Goal: Task Accomplishment & Management: Manage account settings

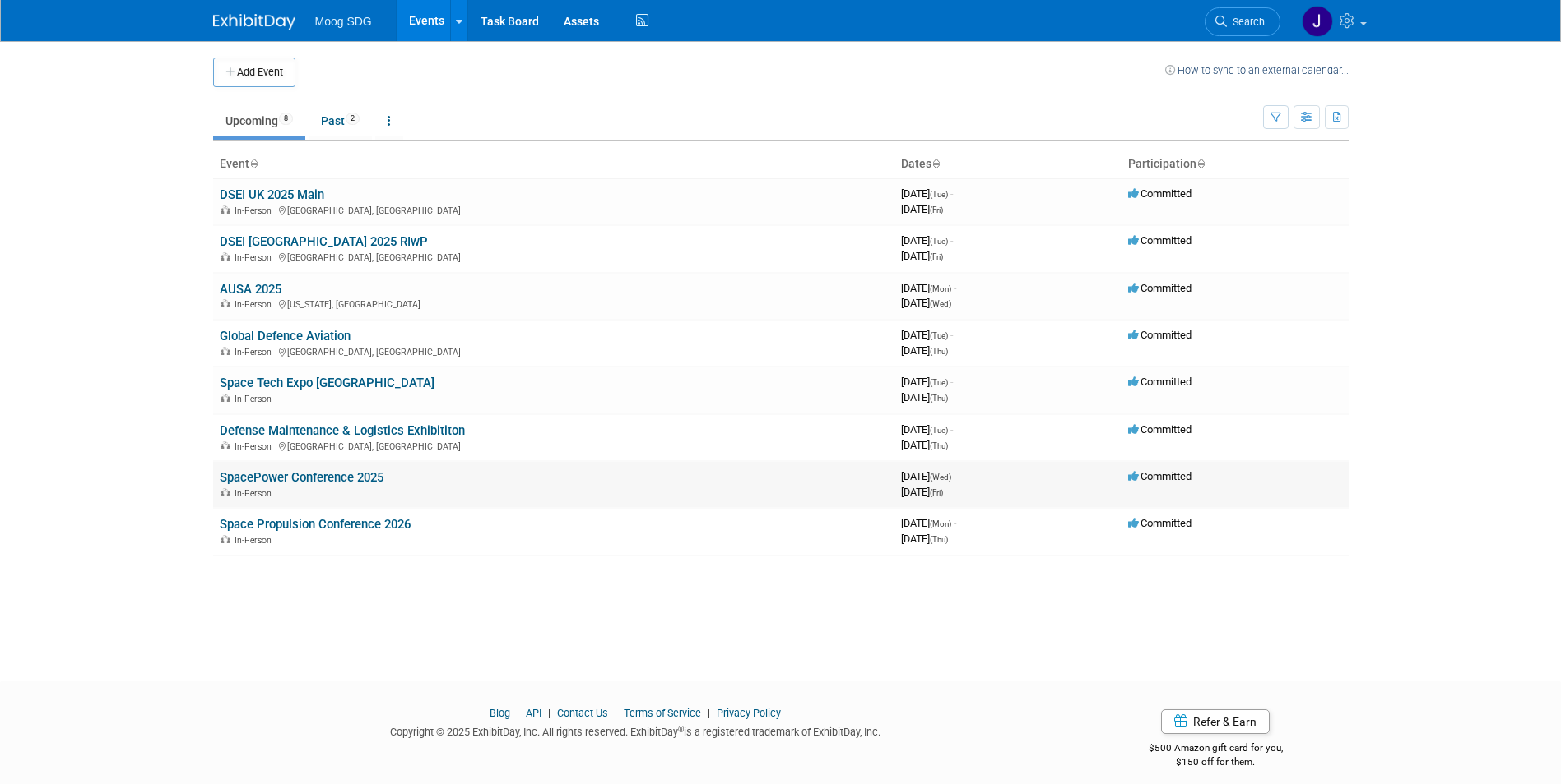
click at [320, 471] on link "SpacePower Conference 2025" at bounding box center [301, 477] width 164 height 15
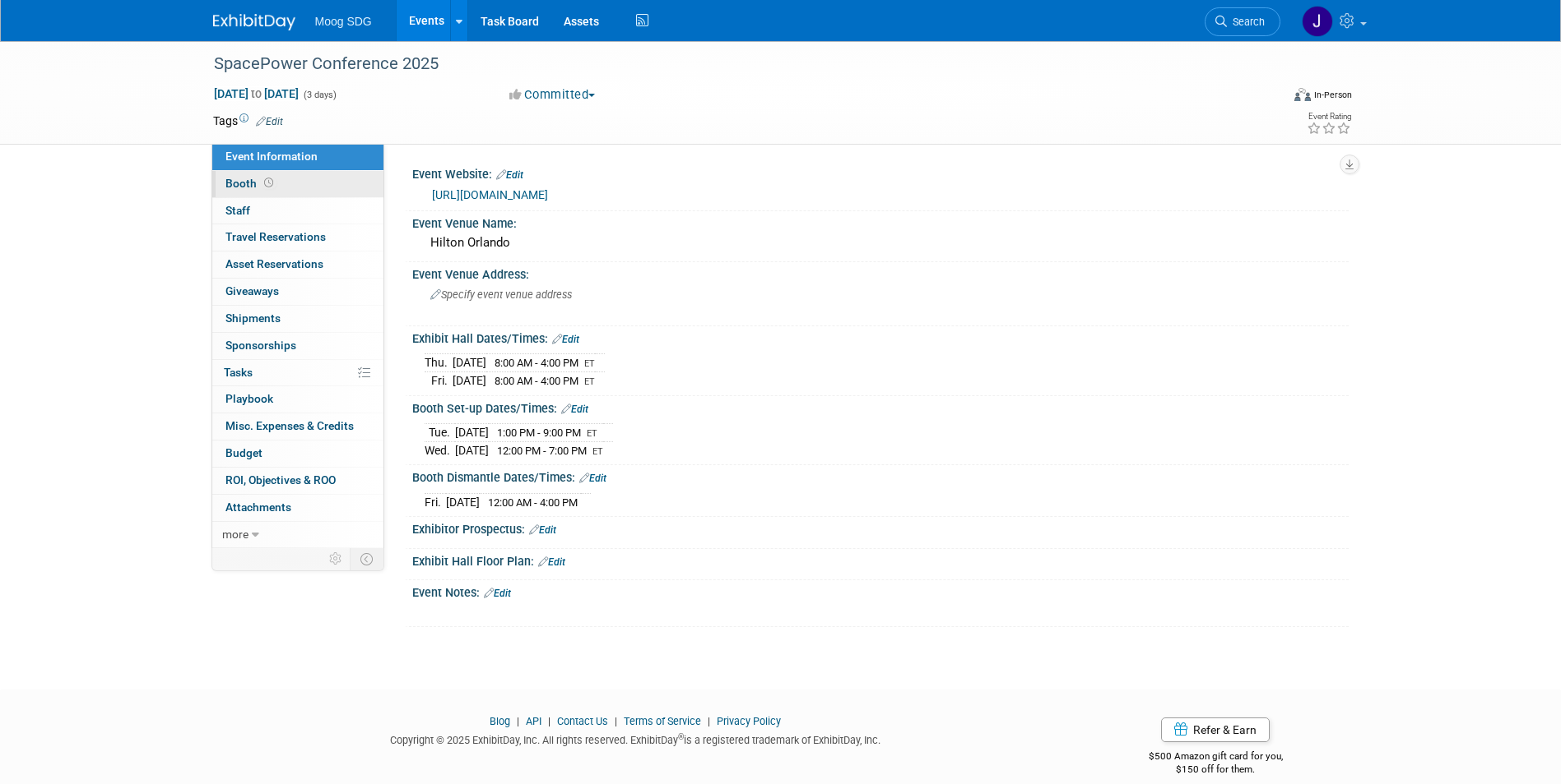
click at [280, 176] on link "Booth" at bounding box center [298, 184] width 171 height 27
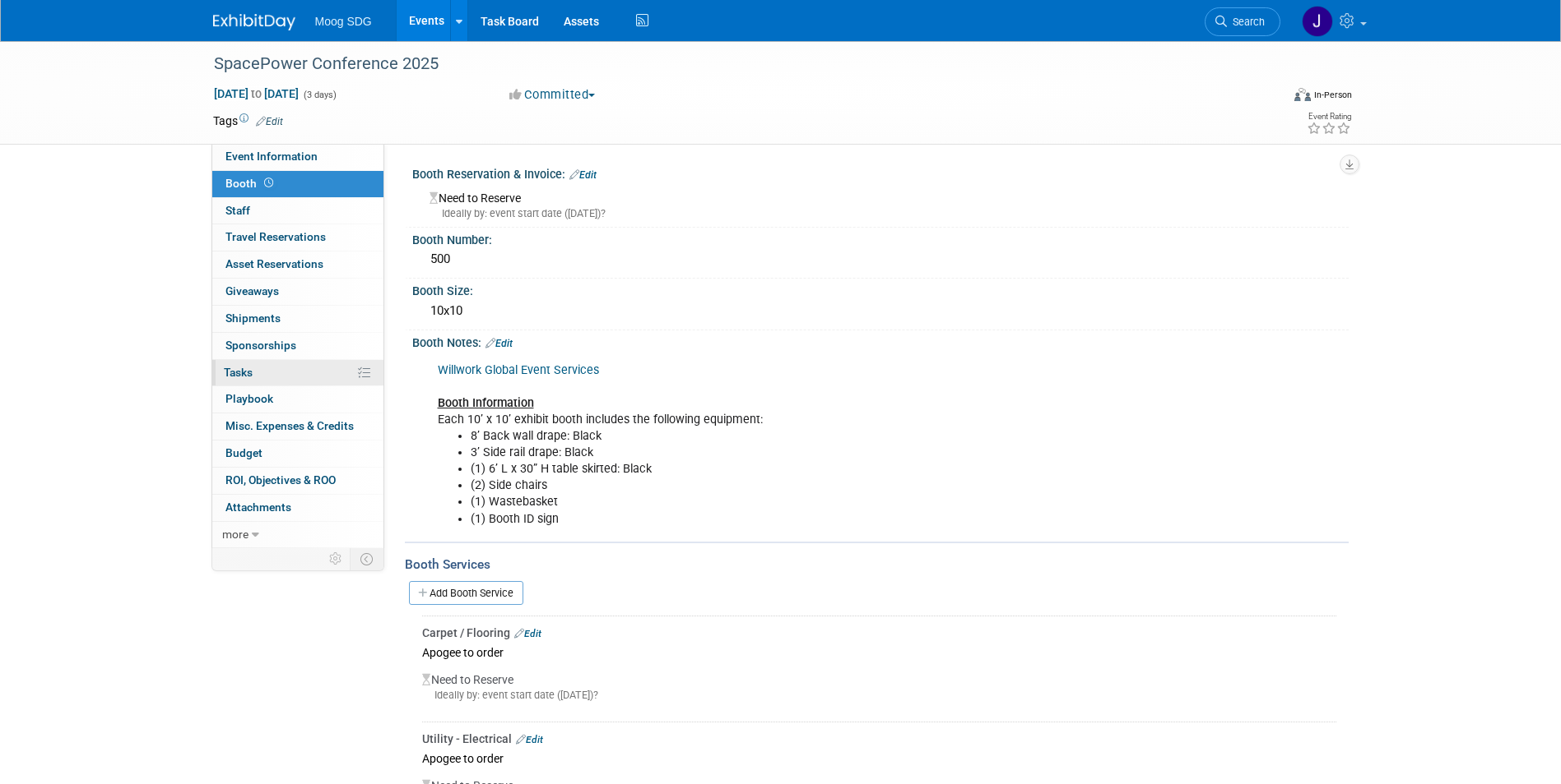
click at [328, 374] on link "0% Tasks 0%" at bounding box center [298, 373] width 171 height 27
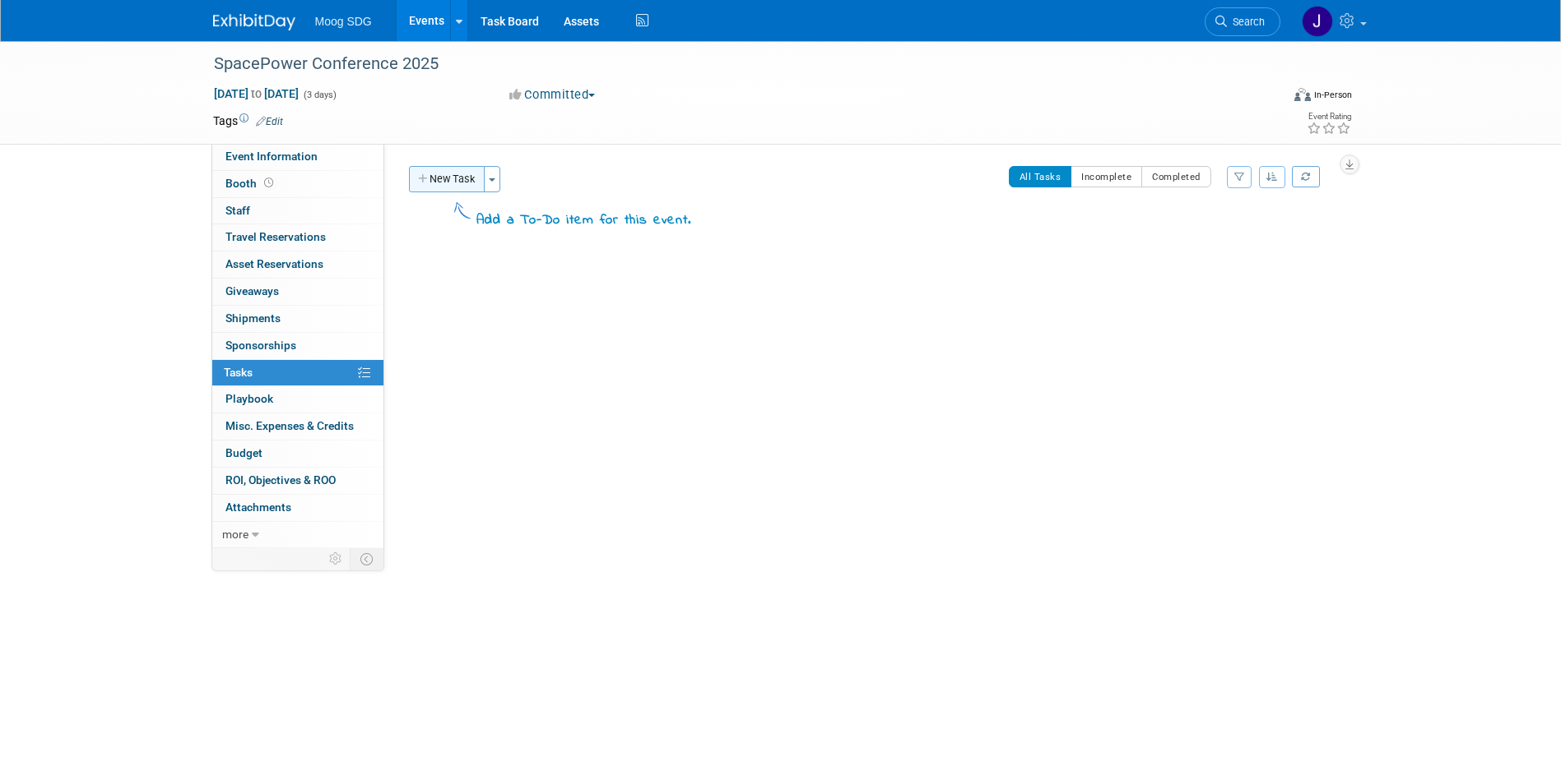
click at [463, 178] on button "New Task" at bounding box center [446, 180] width 75 height 27
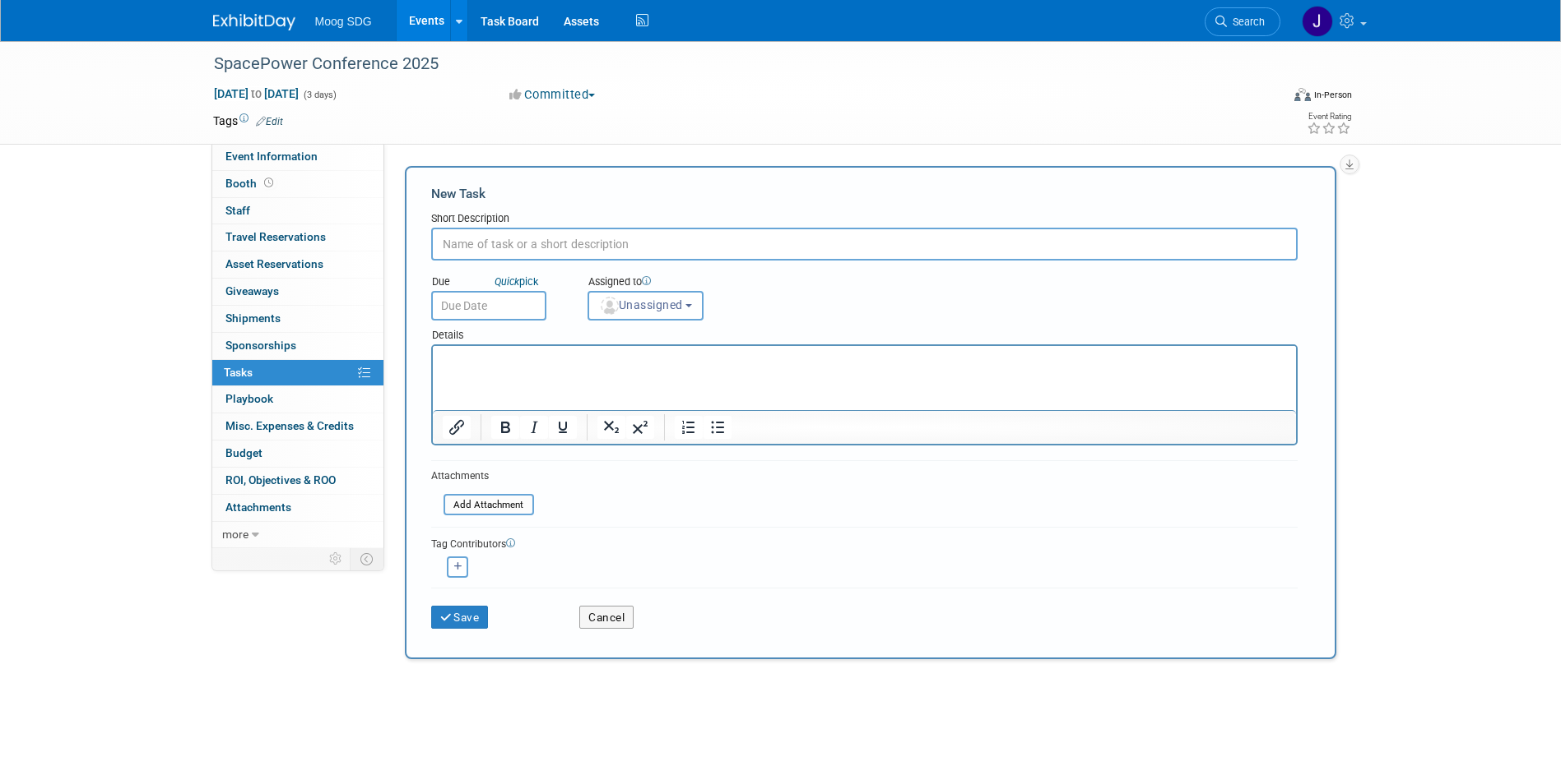
click at [600, 255] on input "text" at bounding box center [864, 243] width 866 height 33
type input "a"
type input "Advanced Pricing ends"
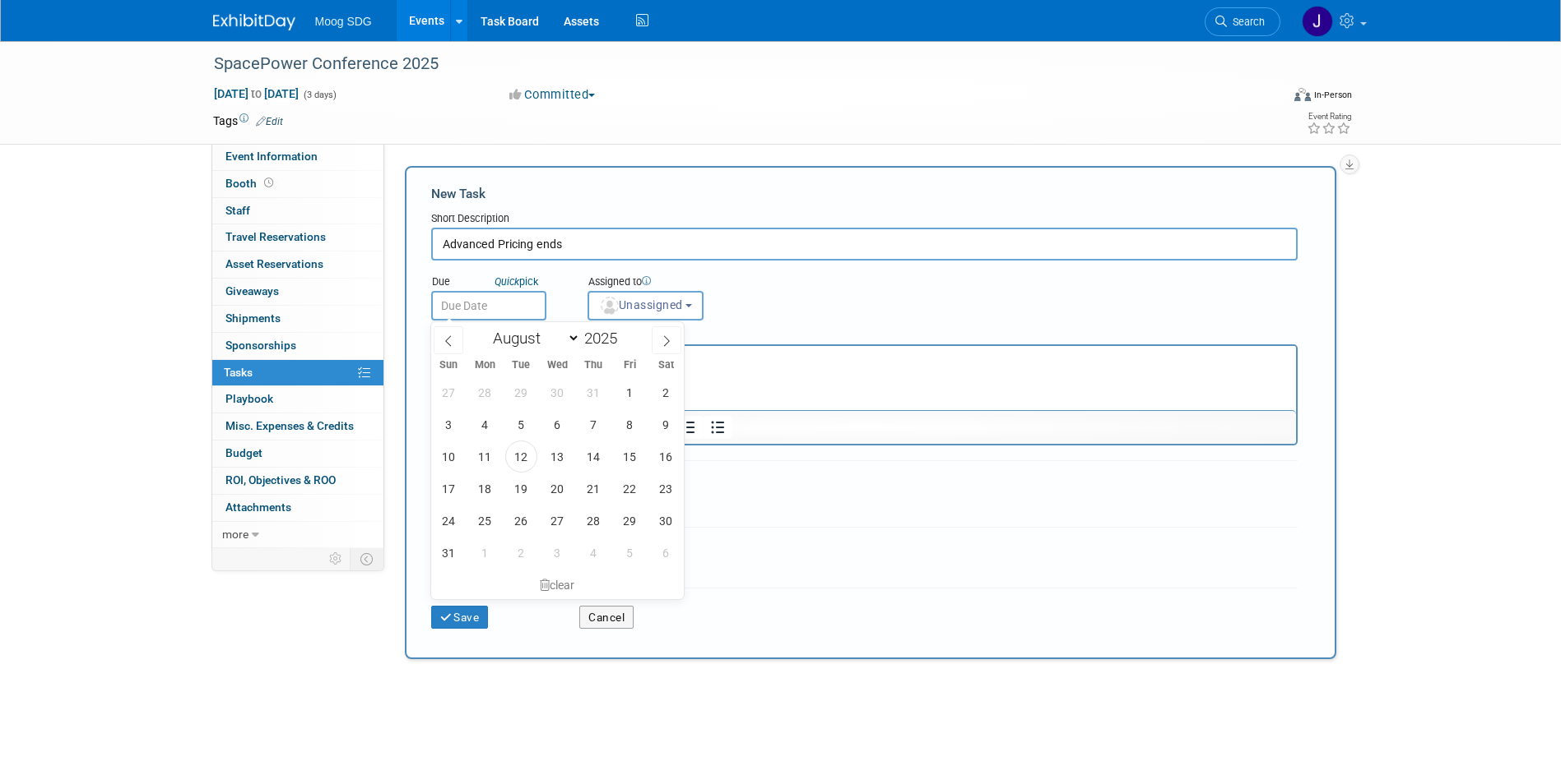
click at [512, 305] on input "text" at bounding box center [489, 305] width 115 height 29
click at [668, 339] on icon at bounding box center [667, 342] width 6 height 11
select select "9"
click at [592, 514] on span "30" at bounding box center [593, 521] width 32 height 32
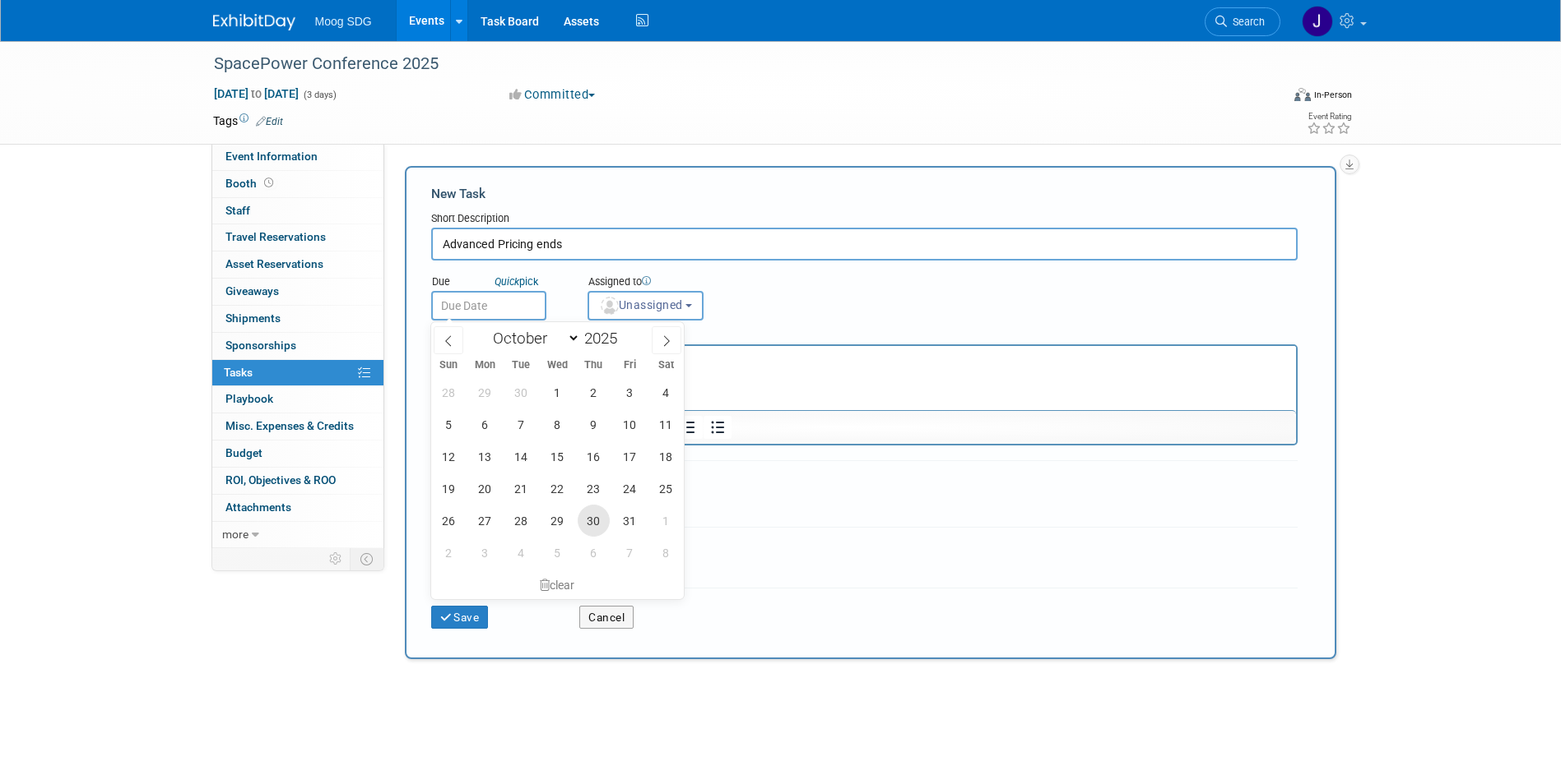
type input "[DATE]"
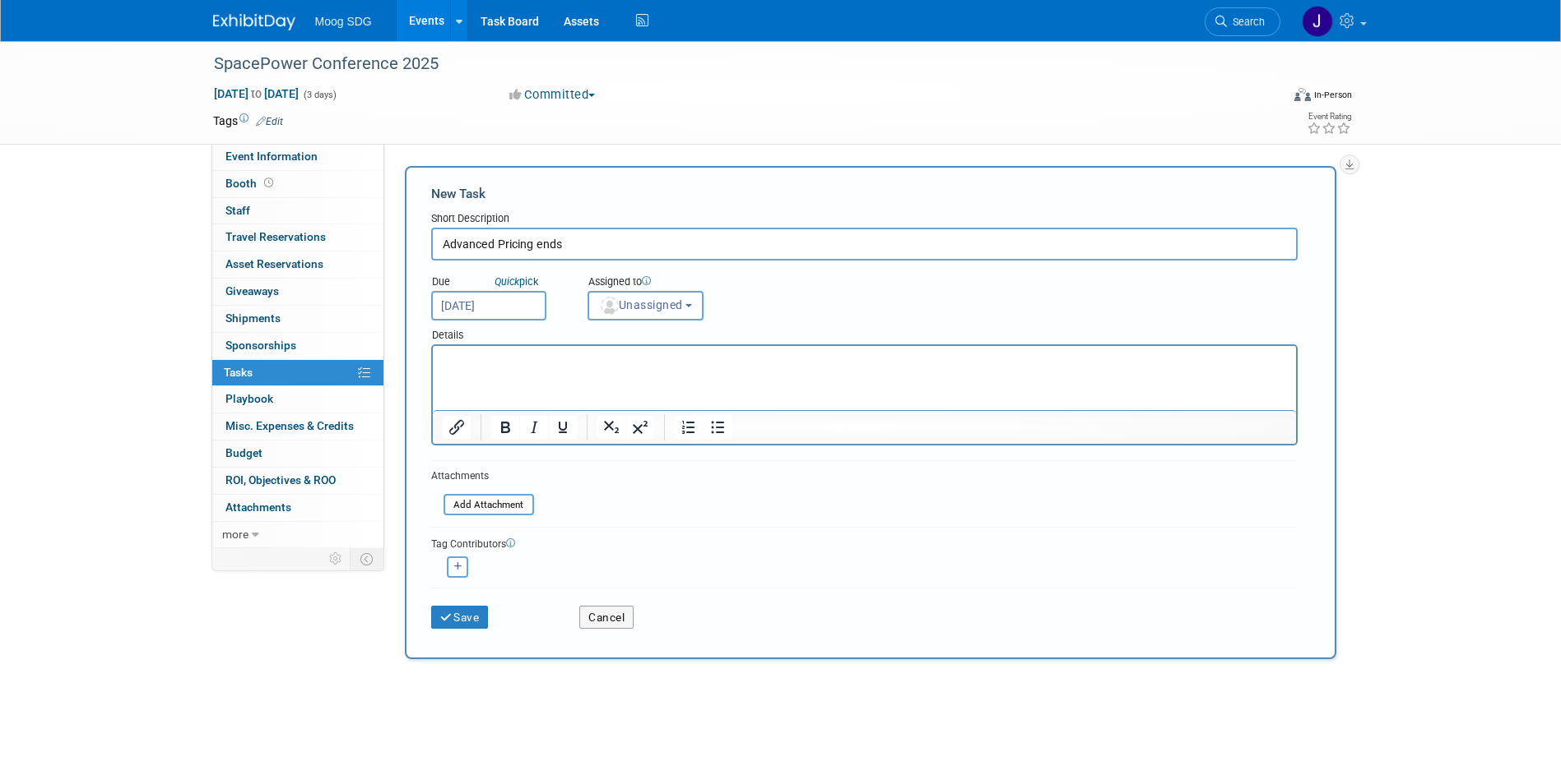
click at [676, 305] on span "Unassigned" at bounding box center [640, 304] width 84 height 13
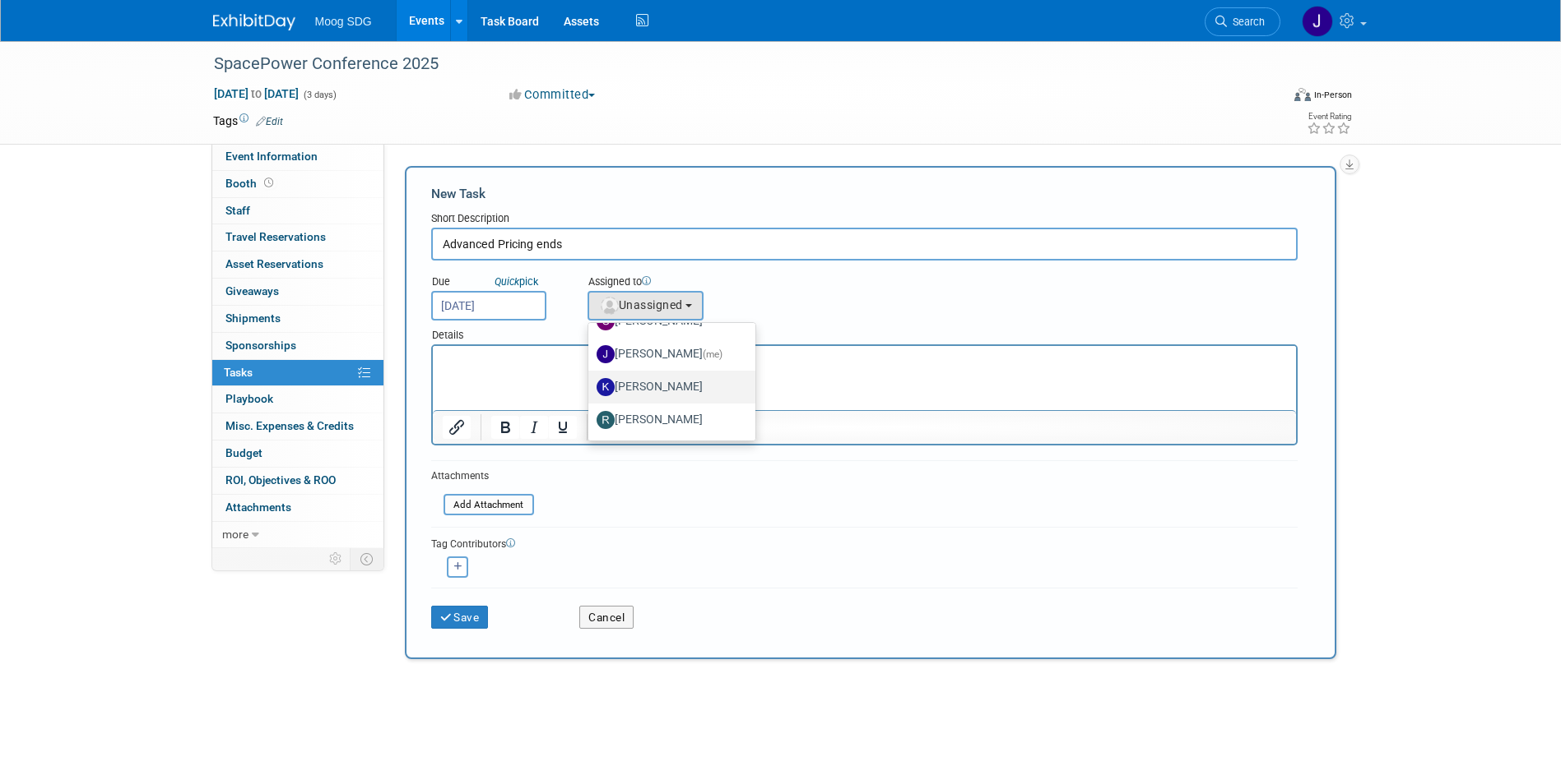
click at [684, 379] on label "[PERSON_NAME]" at bounding box center [668, 388] width 143 height 27
click at [591, 380] on input "[PERSON_NAME]" at bounding box center [585, 385] width 11 height 11
select select "e669afd4-dc64-4634-a167-91589e617cb4"
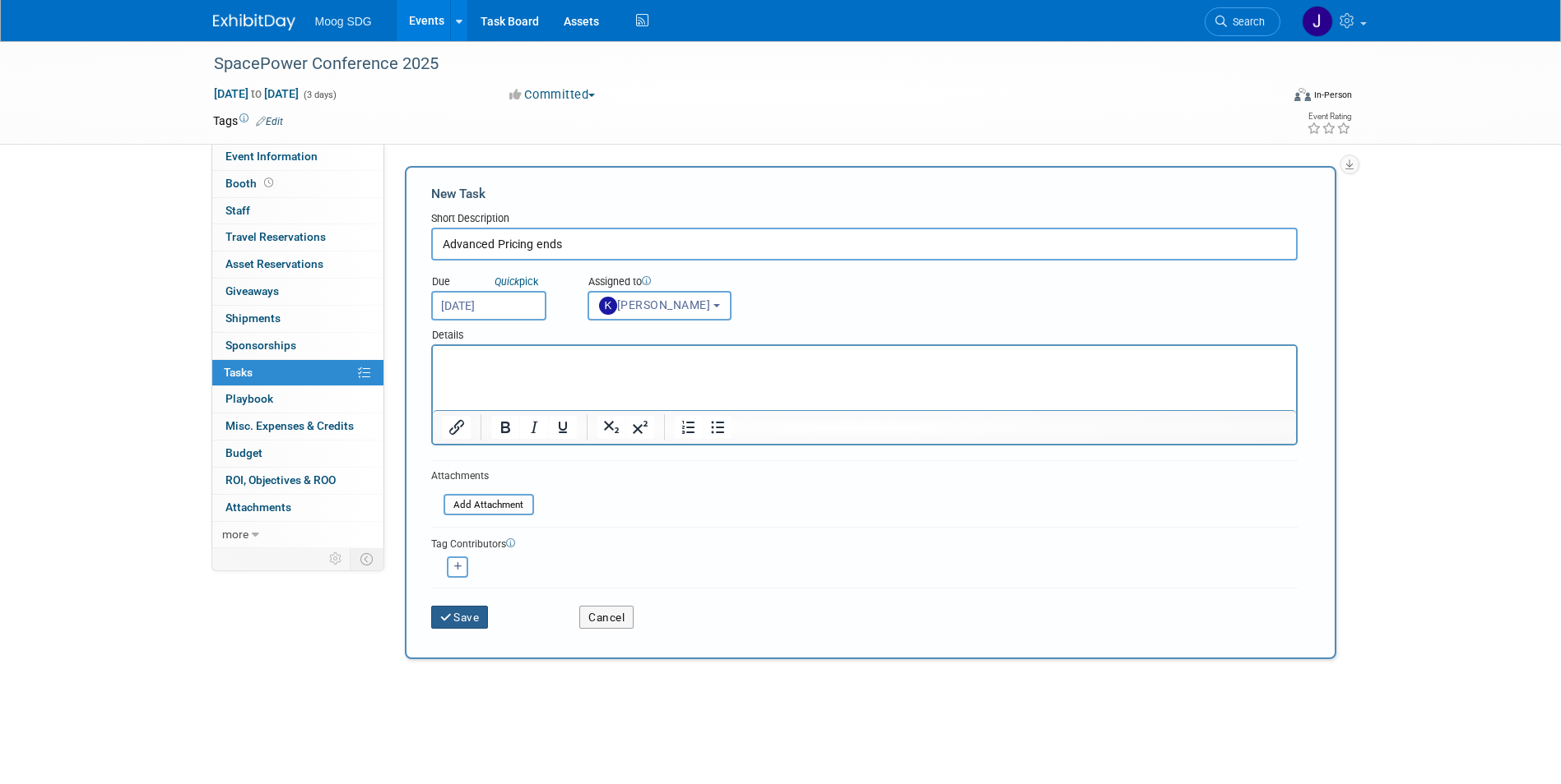
click at [443, 610] on button "Save" at bounding box center [460, 618] width 58 height 23
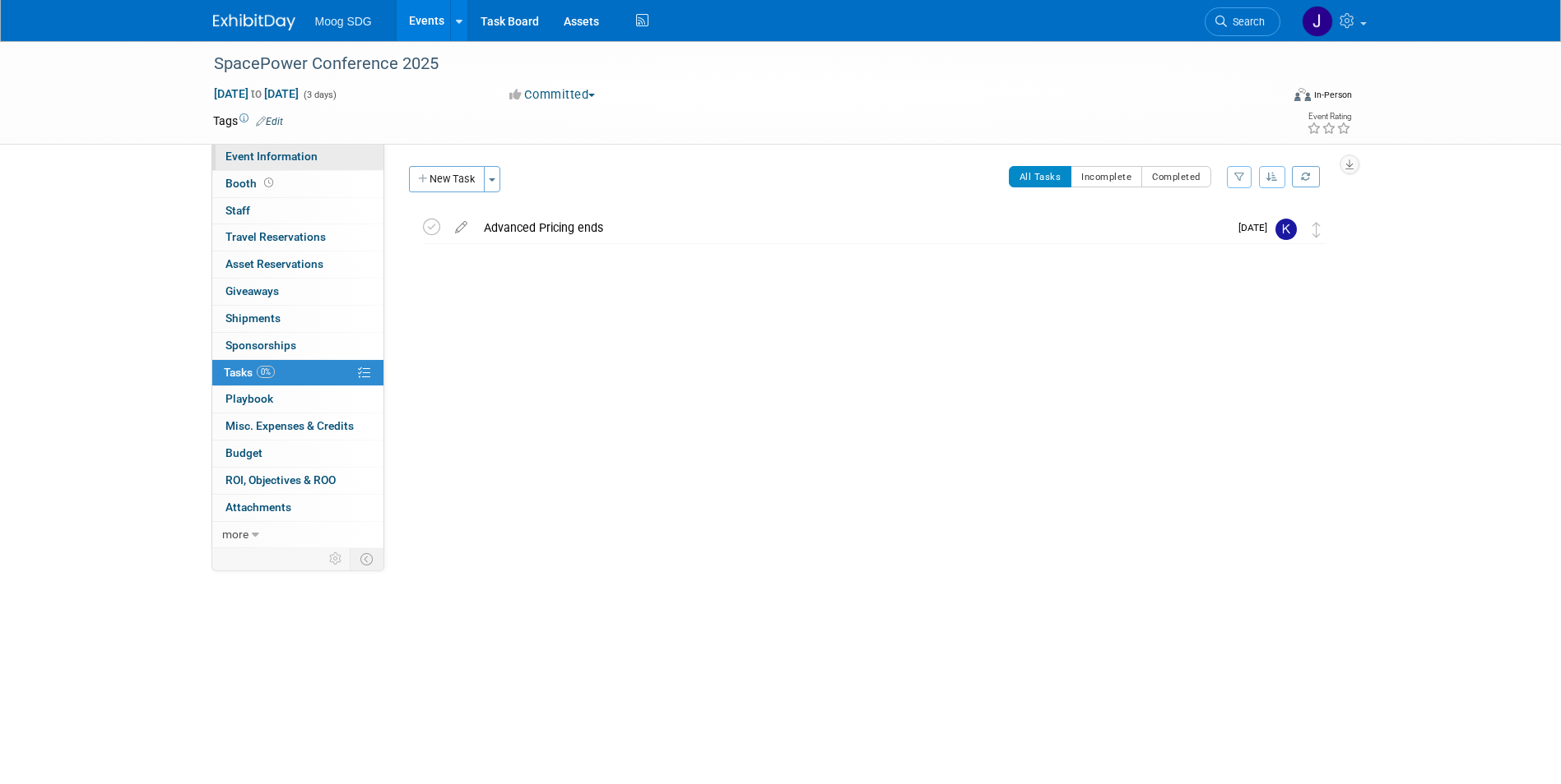
click at [290, 159] on span "Event Information" at bounding box center [272, 156] width 92 height 13
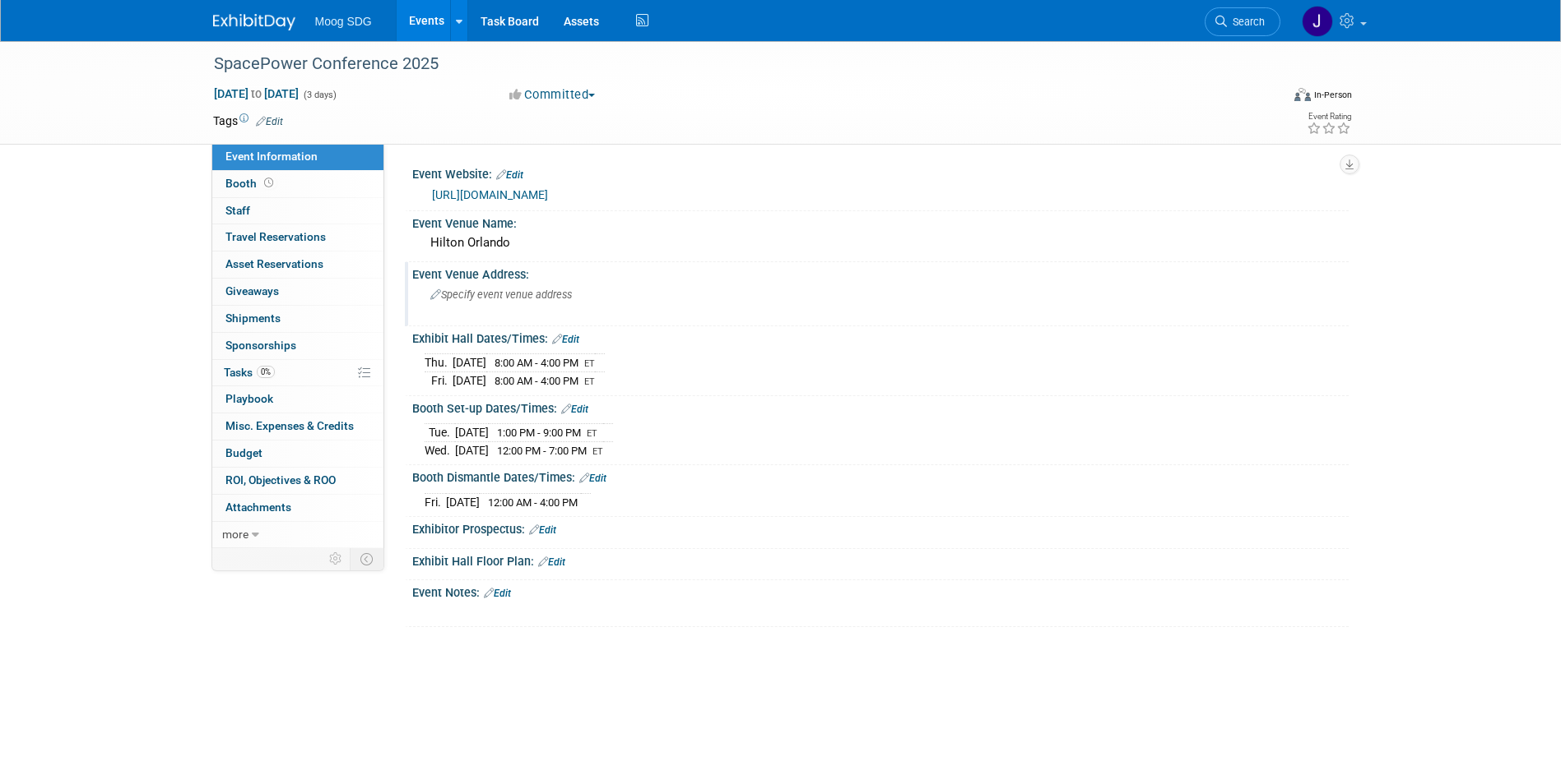
click at [510, 293] on span "Specify event venue address" at bounding box center [501, 295] width 142 height 12
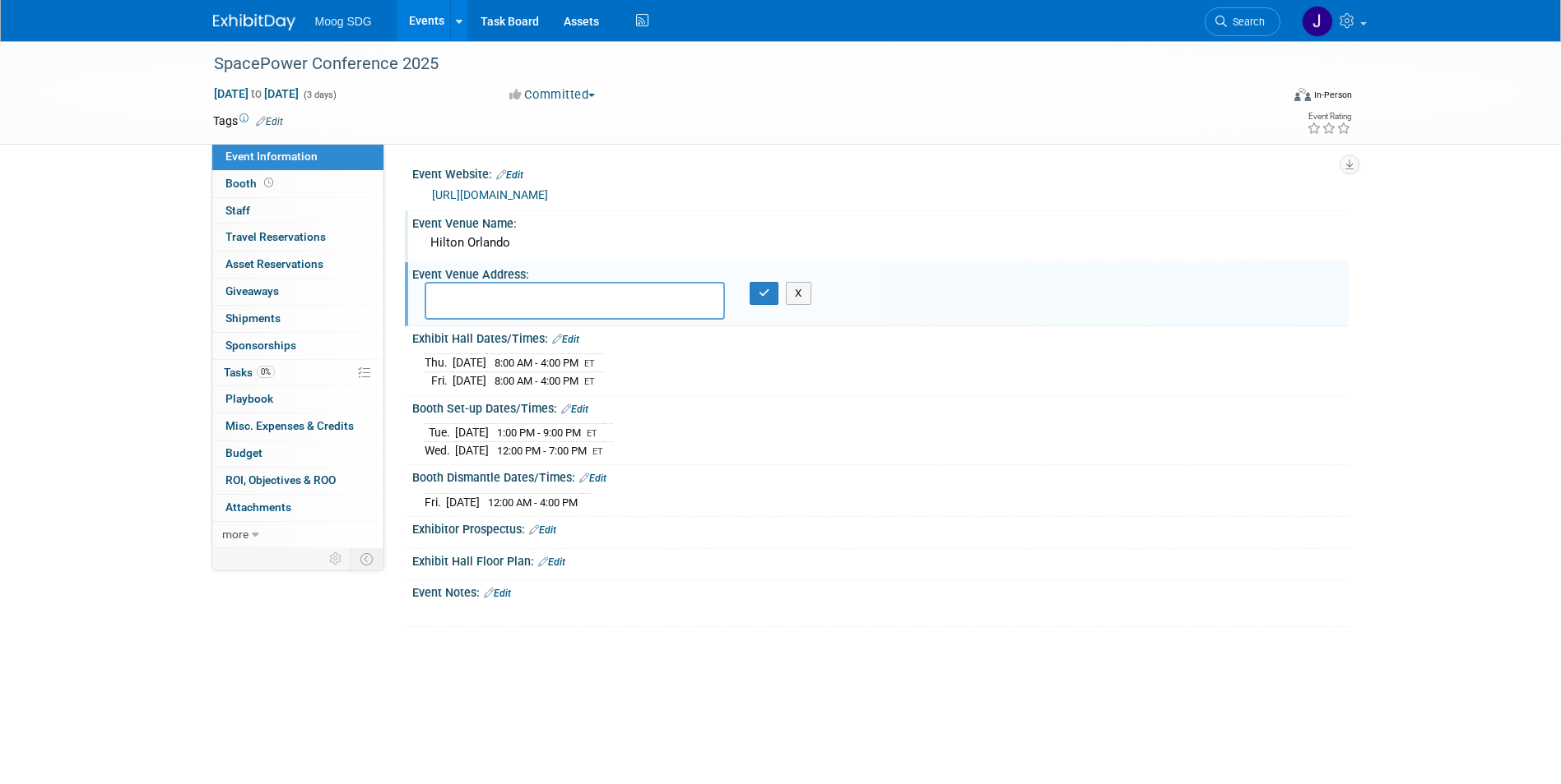
click at [511, 247] on div "Hilton Orlando" at bounding box center [880, 242] width 912 height 26
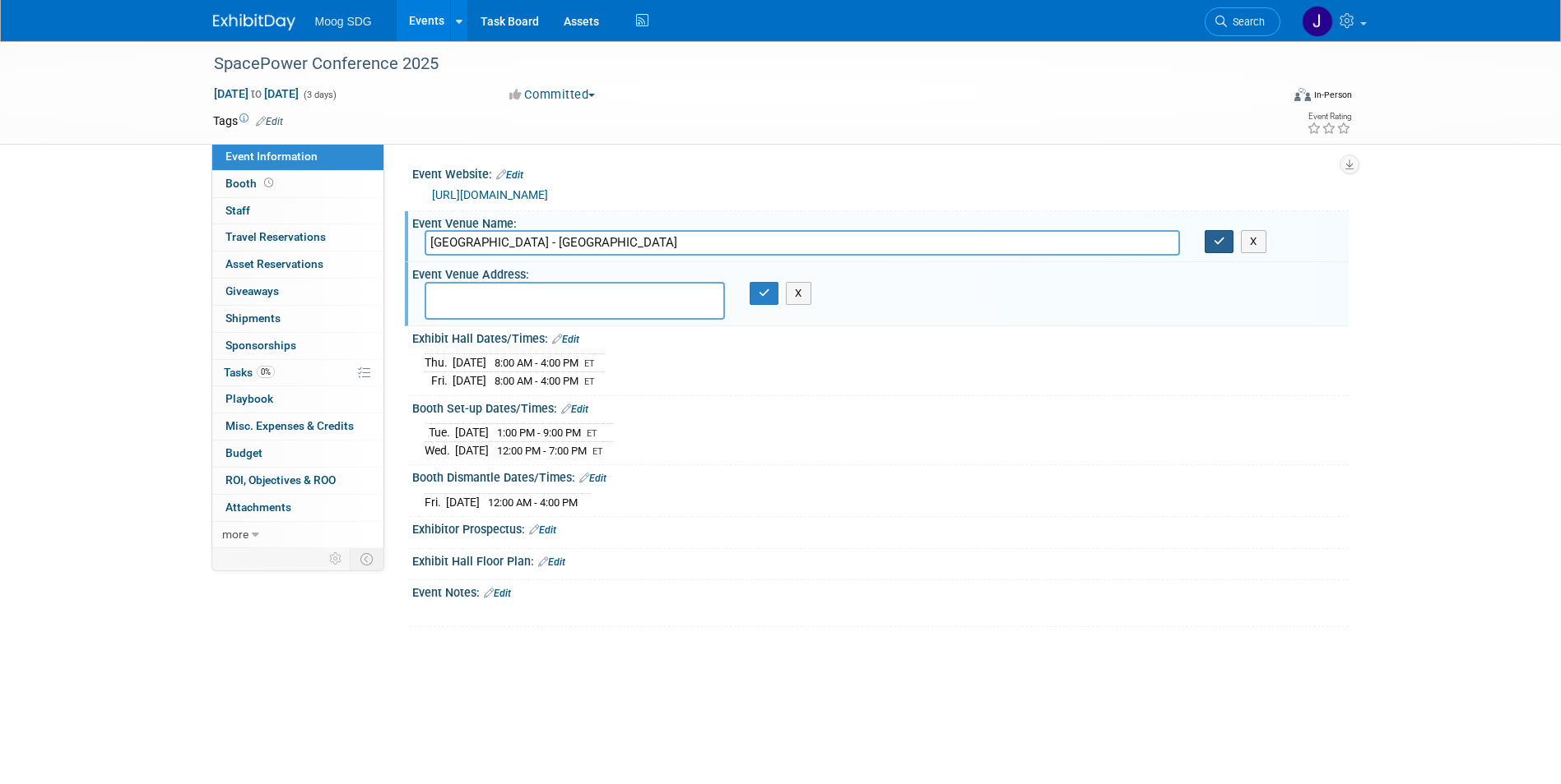
type input "[GEOGRAPHIC_DATA] - [GEOGRAPHIC_DATA]"
click at [1224, 241] on icon "button" at bounding box center [1219, 242] width 12 height 11
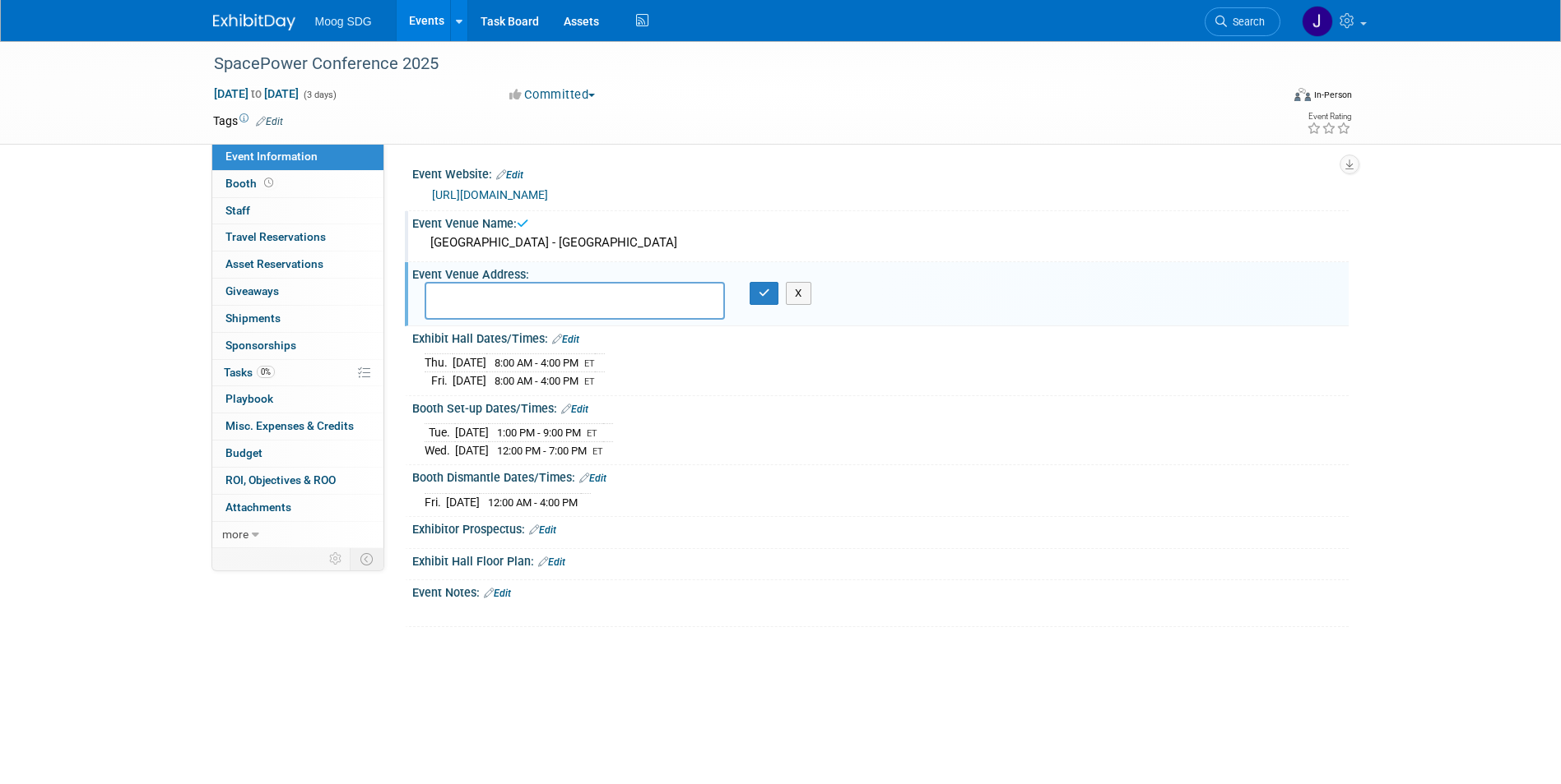
click at [518, 297] on textarea at bounding box center [574, 301] width 300 height 38
type textarea "[STREET_ADDRESS]"
click at [762, 275] on div "Event Venue Address:" at bounding box center [880, 272] width 936 height 20
click at [759, 295] on icon "button" at bounding box center [764, 293] width 12 height 11
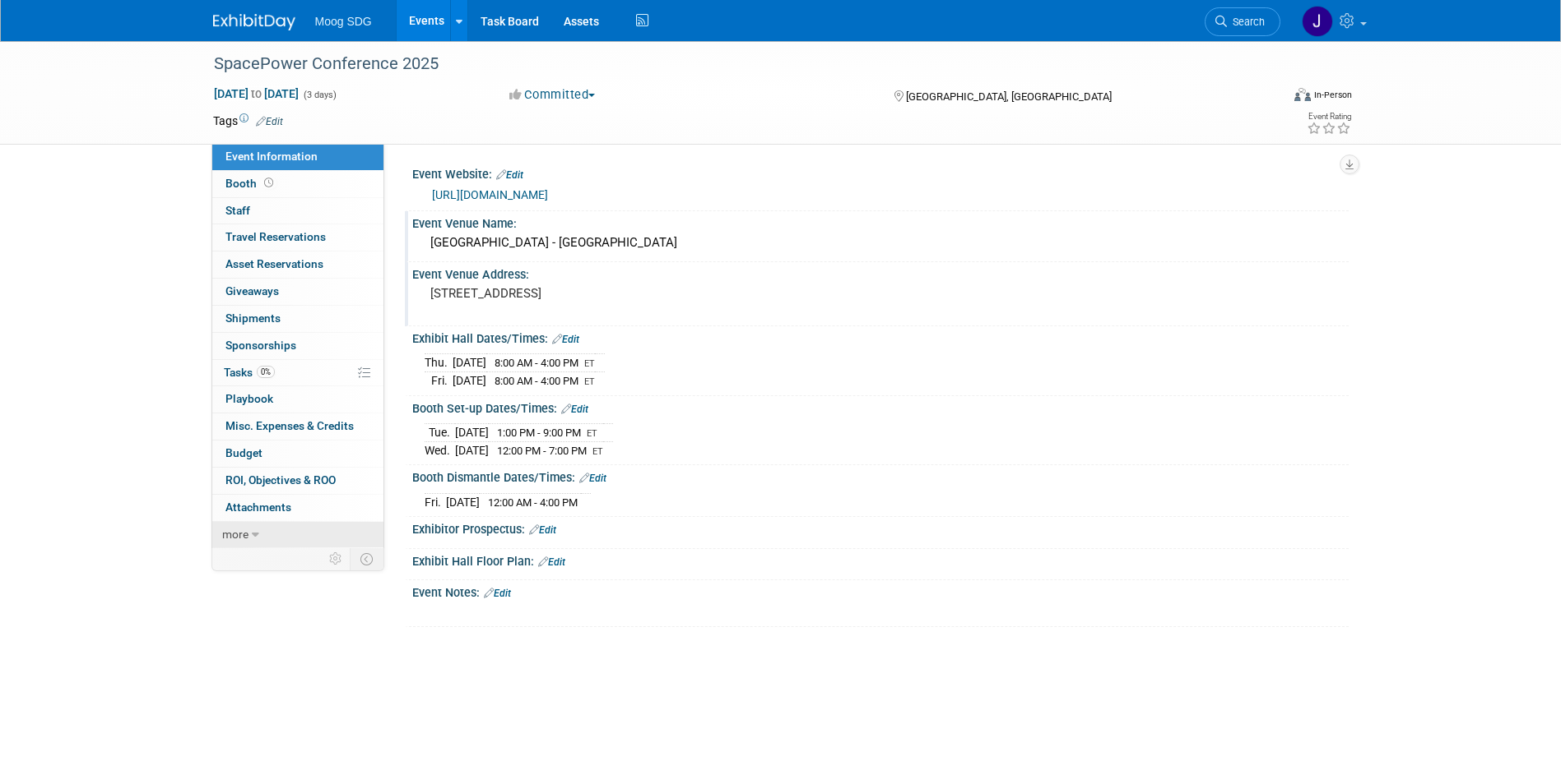
click at [235, 530] on span "more" at bounding box center [236, 534] width 27 height 13
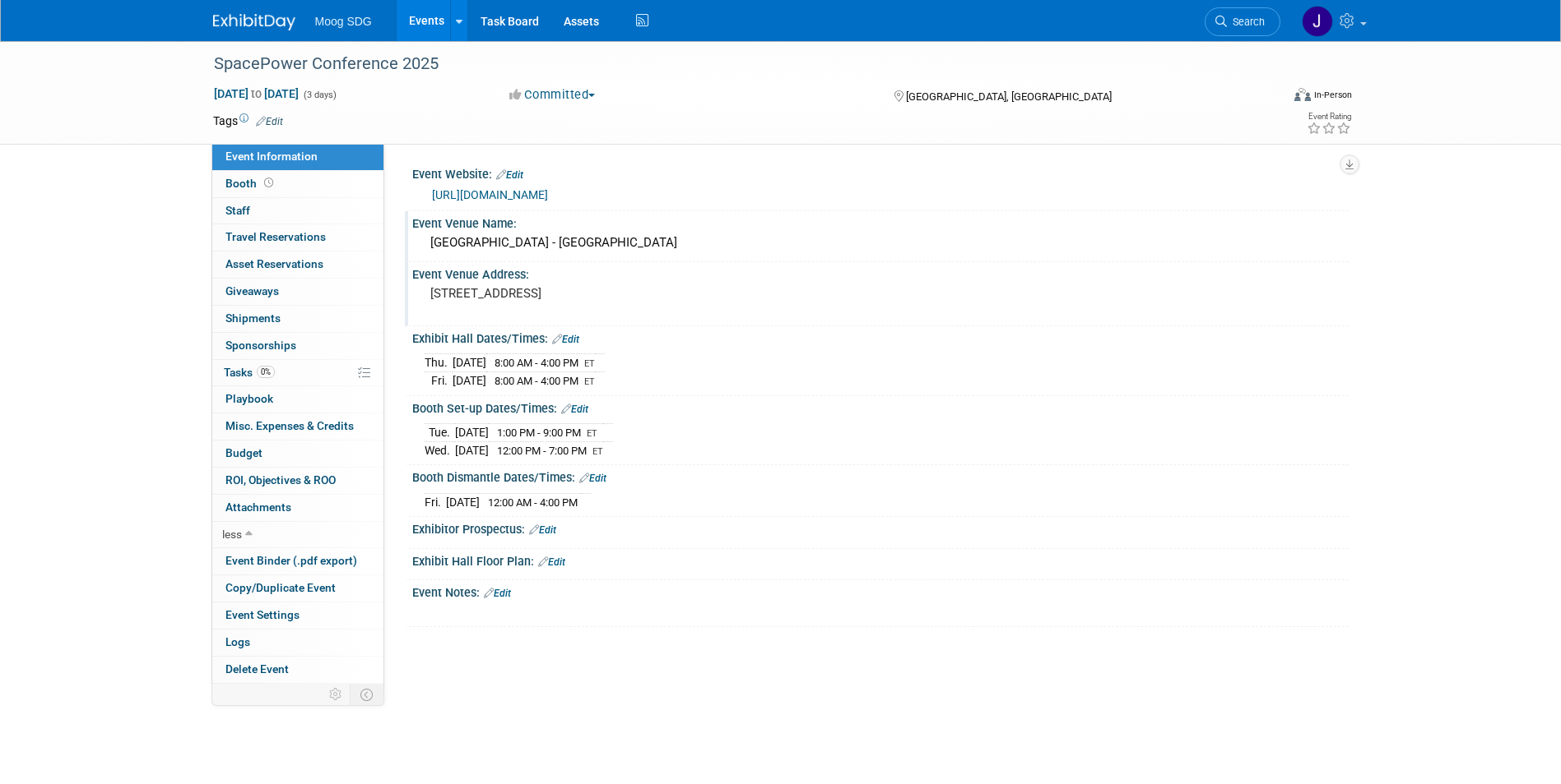
click at [551, 525] on link "Edit" at bounding box center [542, 530] width 27 height 12
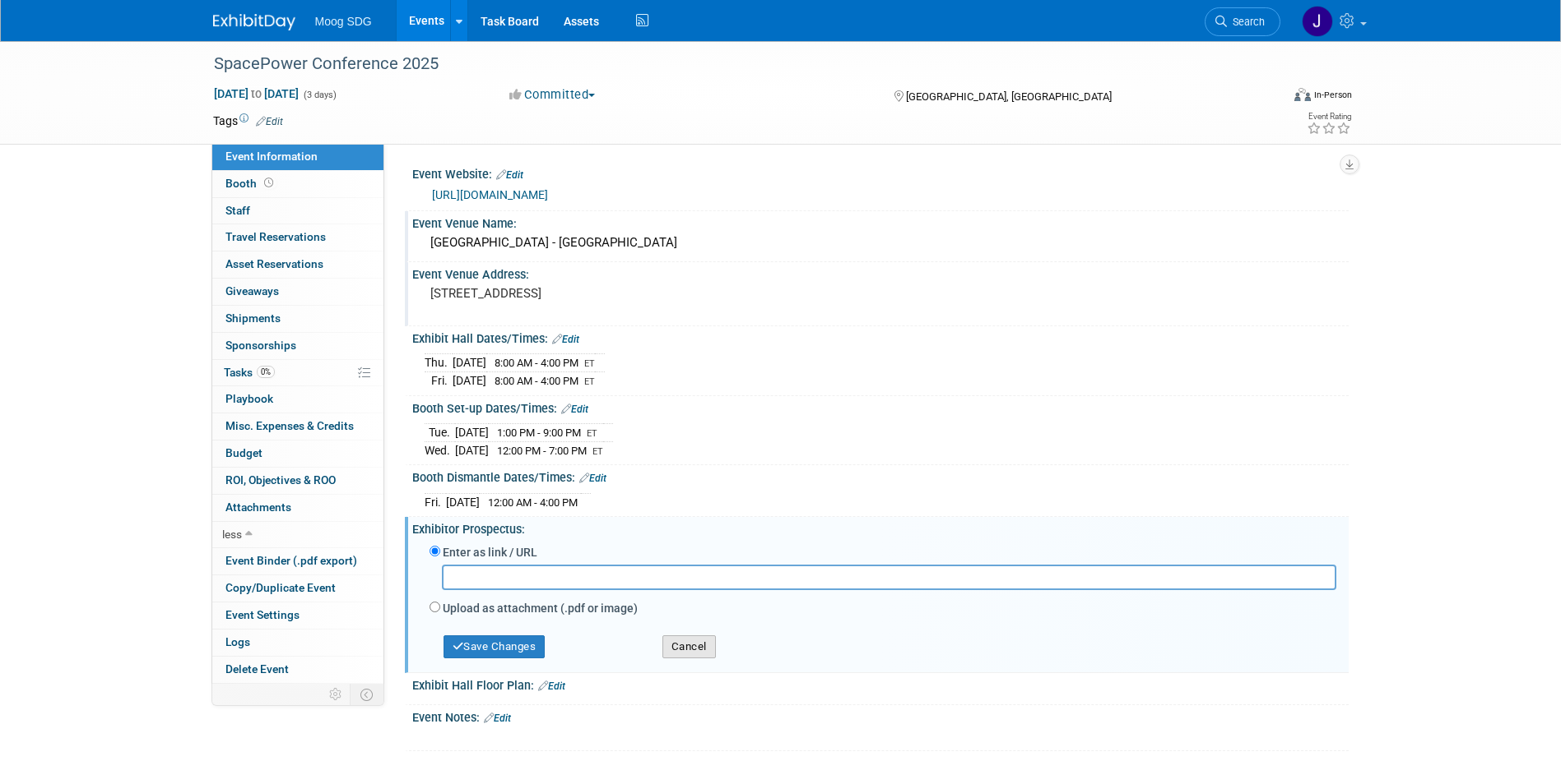
click at [699, 649] on button "Cancel" at bounding box center [689, 647] width 53 height 23
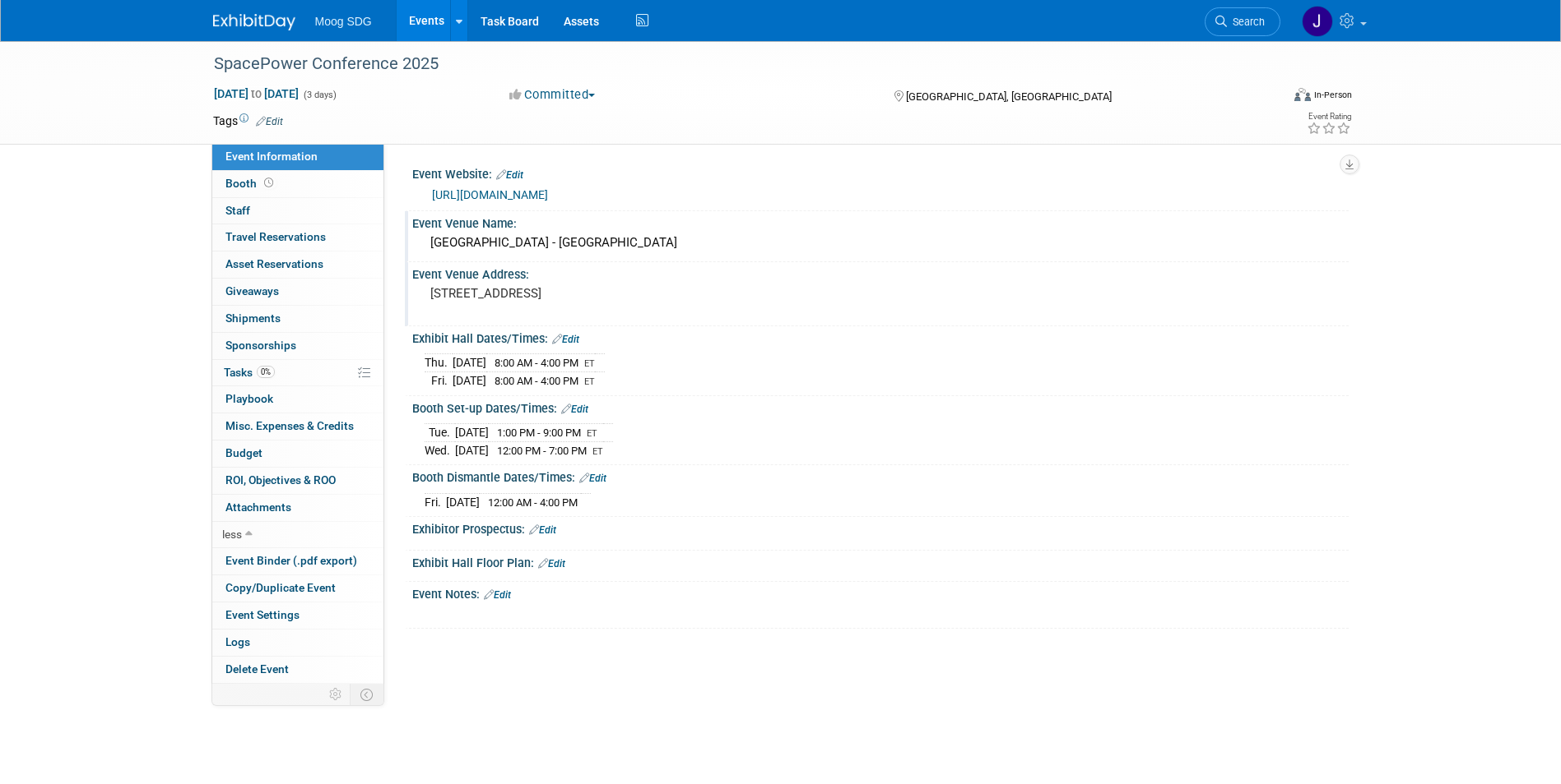
click at [554, 527] on link "Edit" at bounding box center [542, 530] width 27 height 12
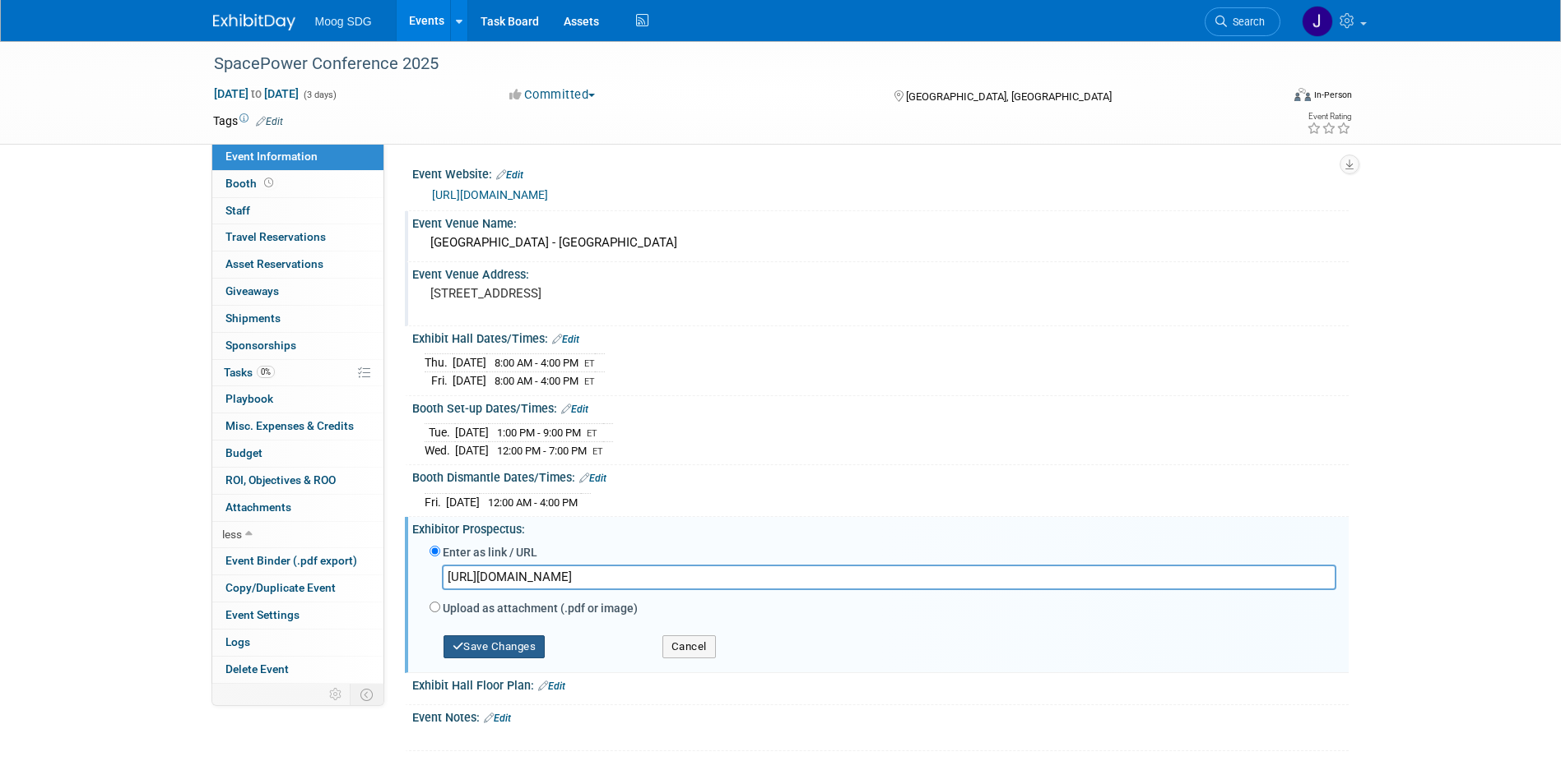
type input "[URL][DOMAIN_NAME]"
click at [502, 648] on button "Save Changes" at bounding box center [494, 647] width 102 height 23
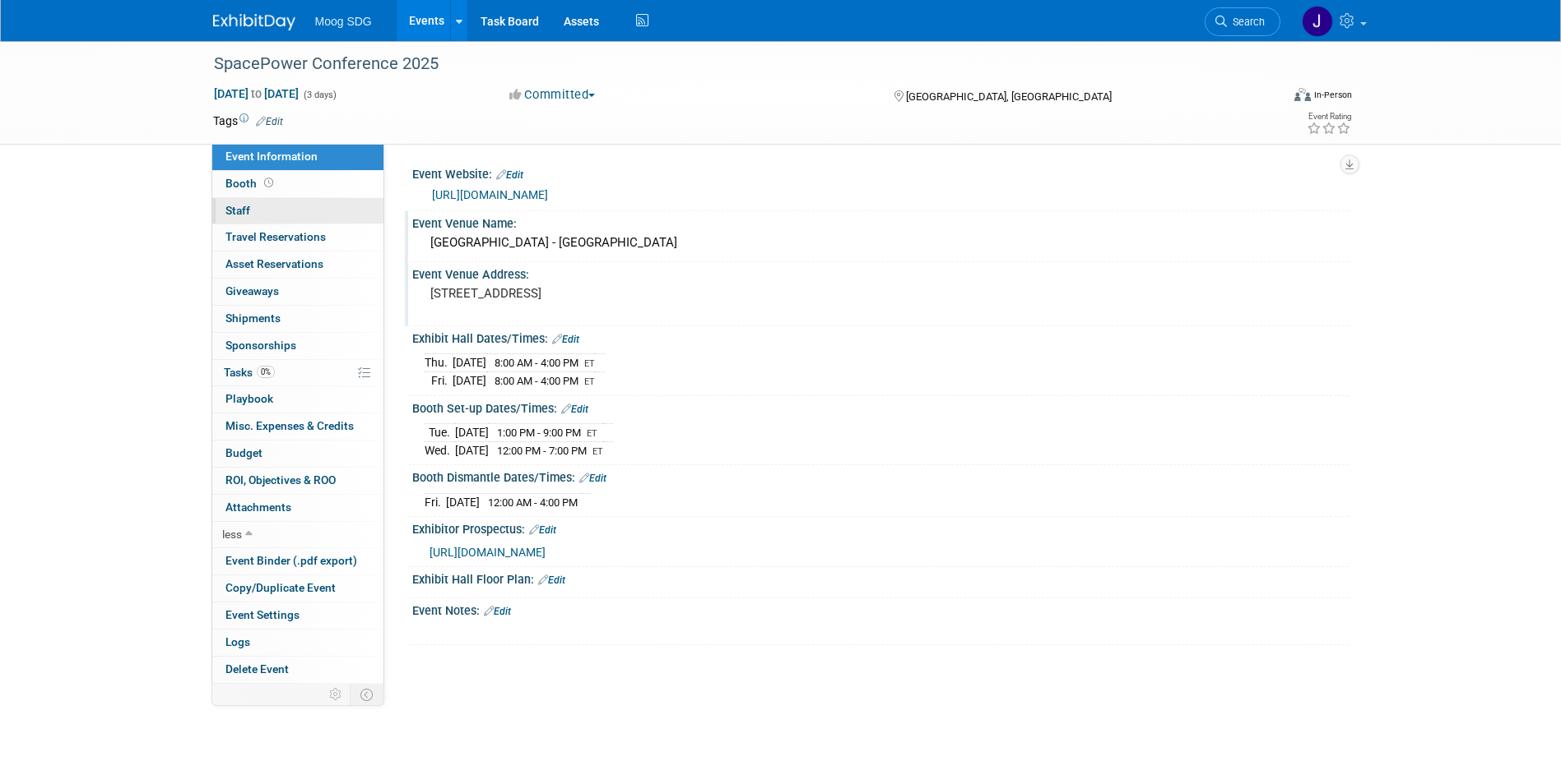
drag, startPoint x: 270, startPoint y: 204, endPoint x: 285, endPoint y: 209, distance: 15.8
click at [271, 204] on link "0 Staff 0" at bounding box center [298, 211] width 171 height 27
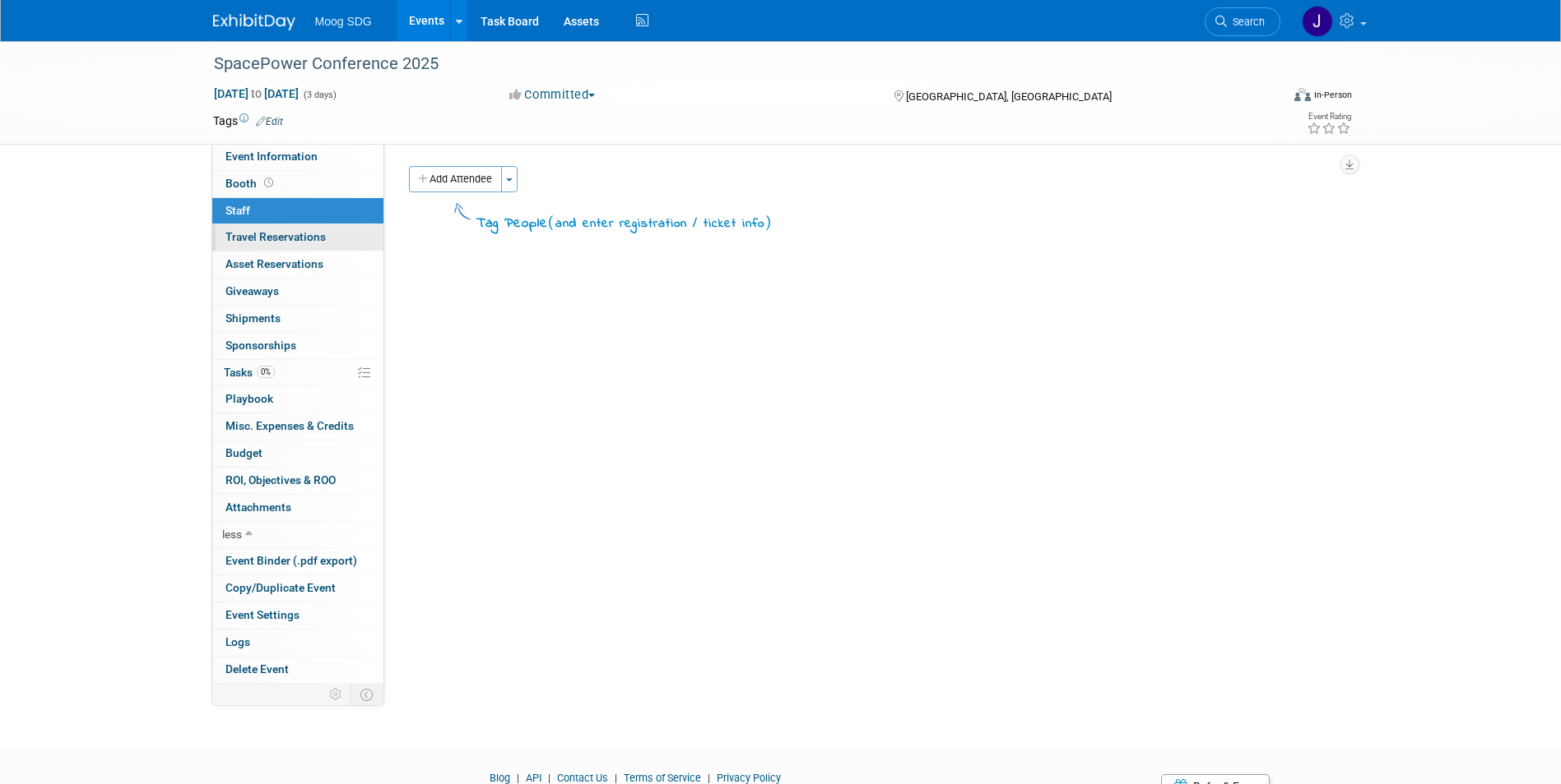
click at [312, 236] on span "Travel Reservations 0" at bounding box center [275, 236] width 100 height 13
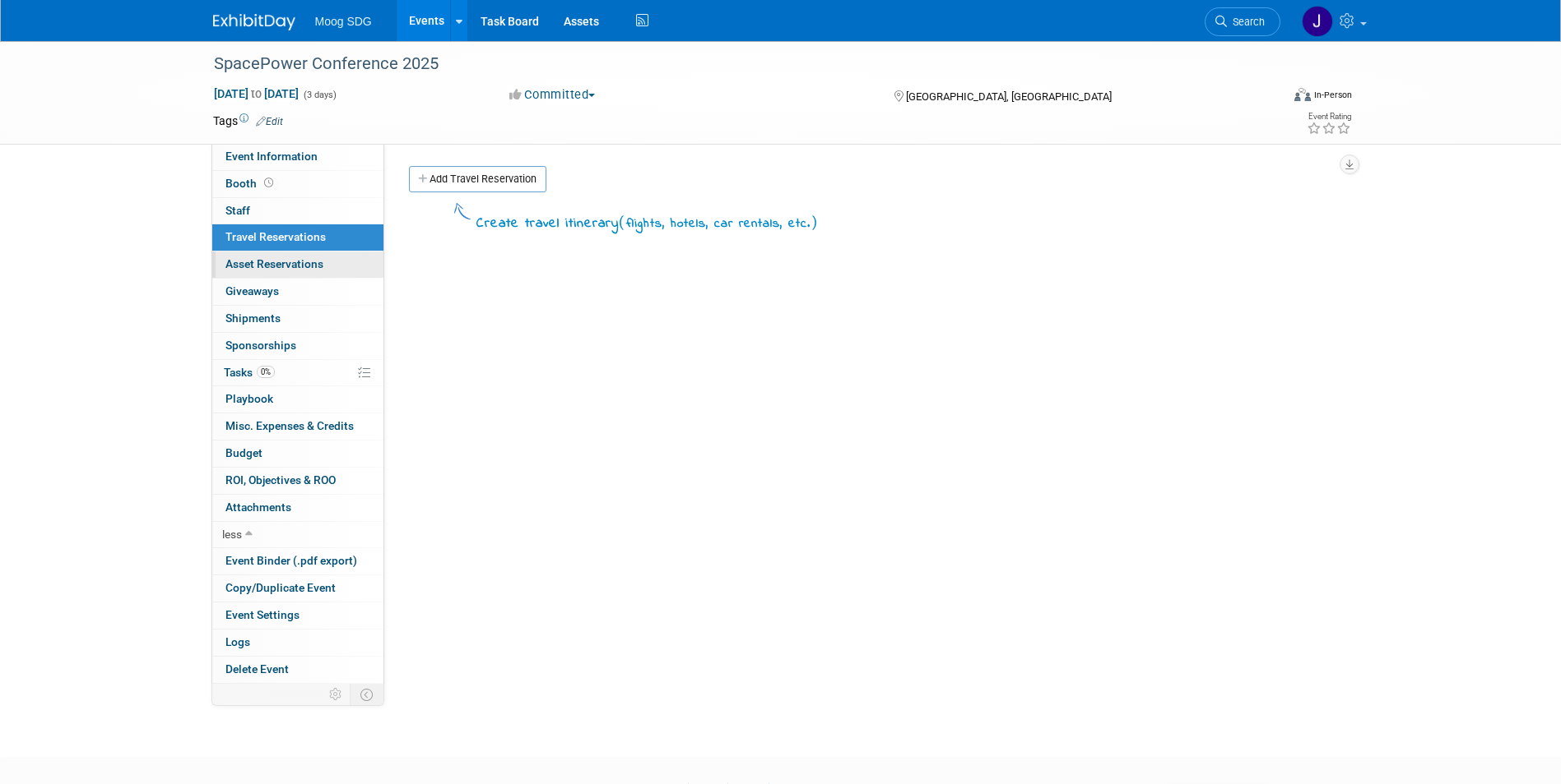
click at [324, 258] on link "0 Asset Reservations 0" at bounding box center [298, 265] width 171 height 27
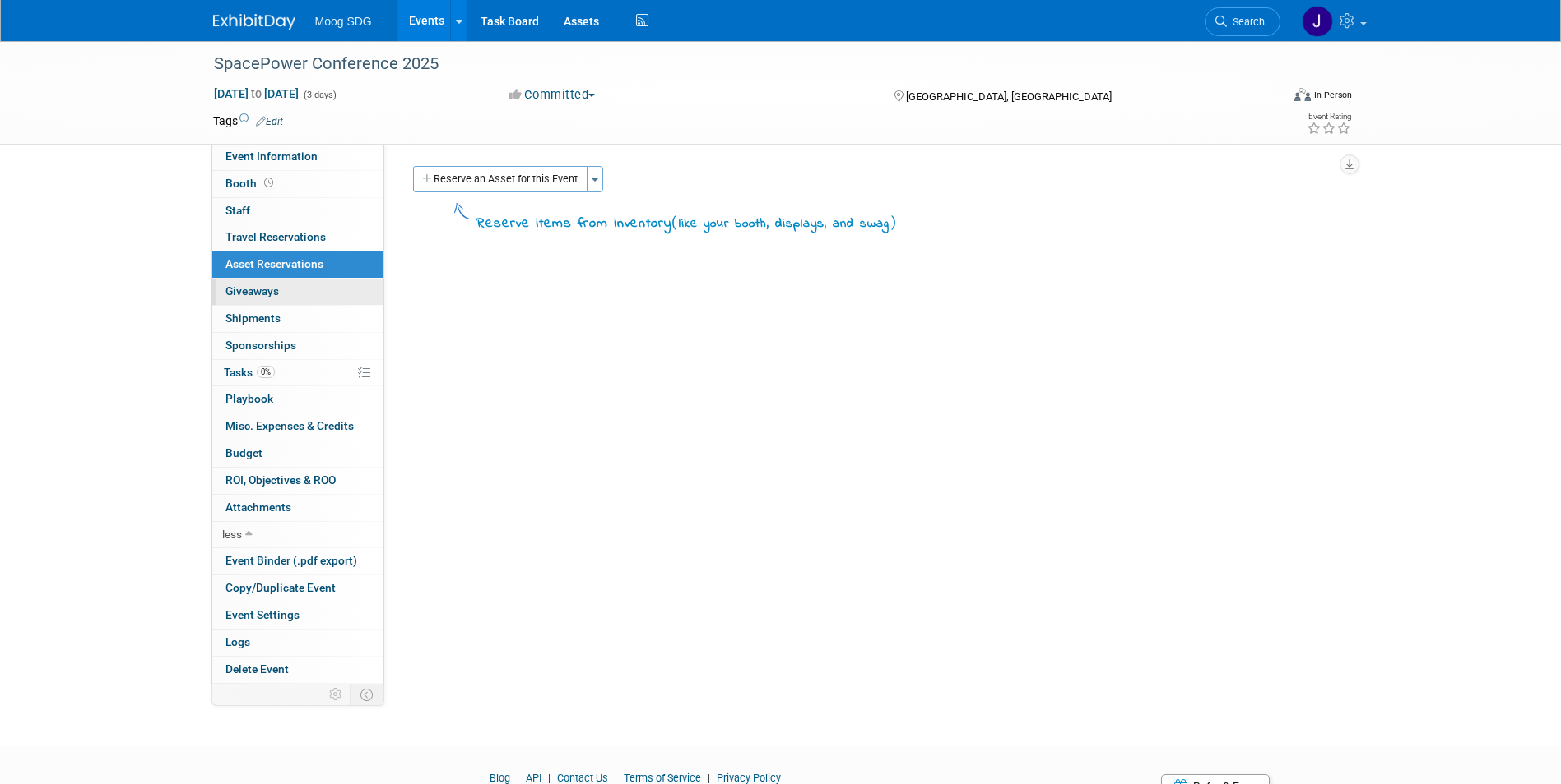
click at [328, 281] on link "0 Giveaways 0" at bounding box center [298, 292] width 171 height 27
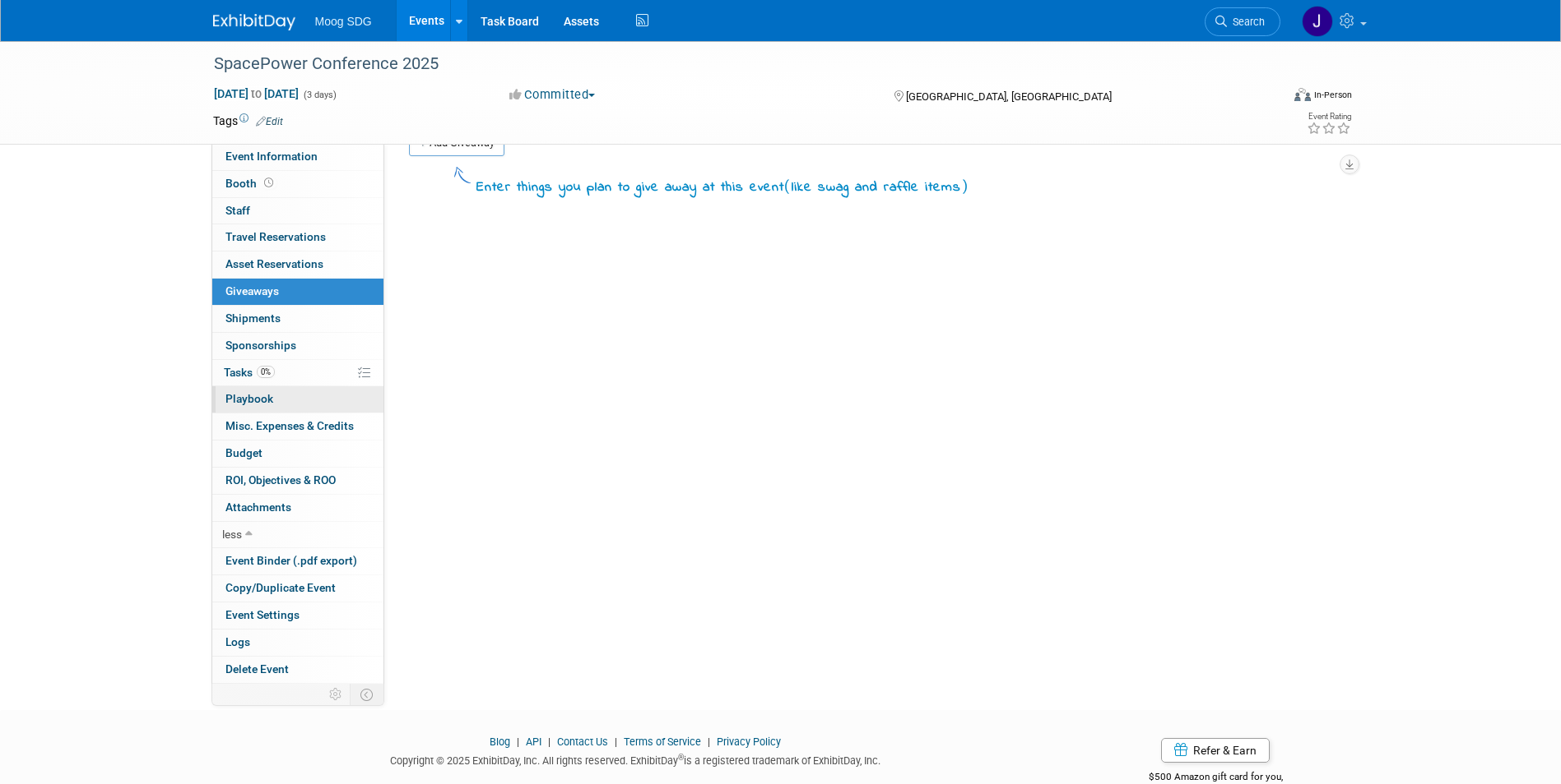
scroll to position [0, 0]
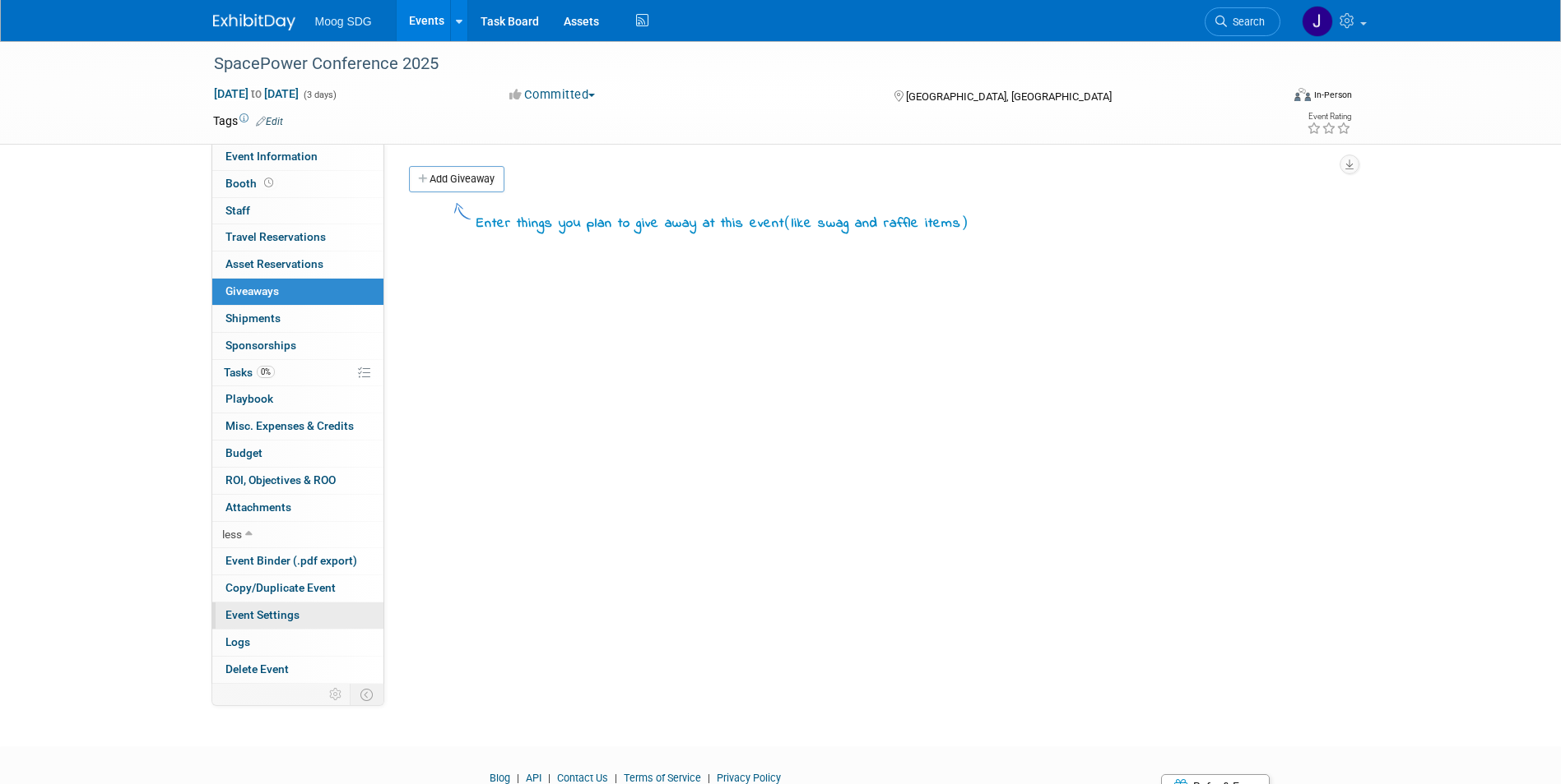
click at [272, 614] on span "Event Settings" at bounding box center [263, 615] width 74 height 13
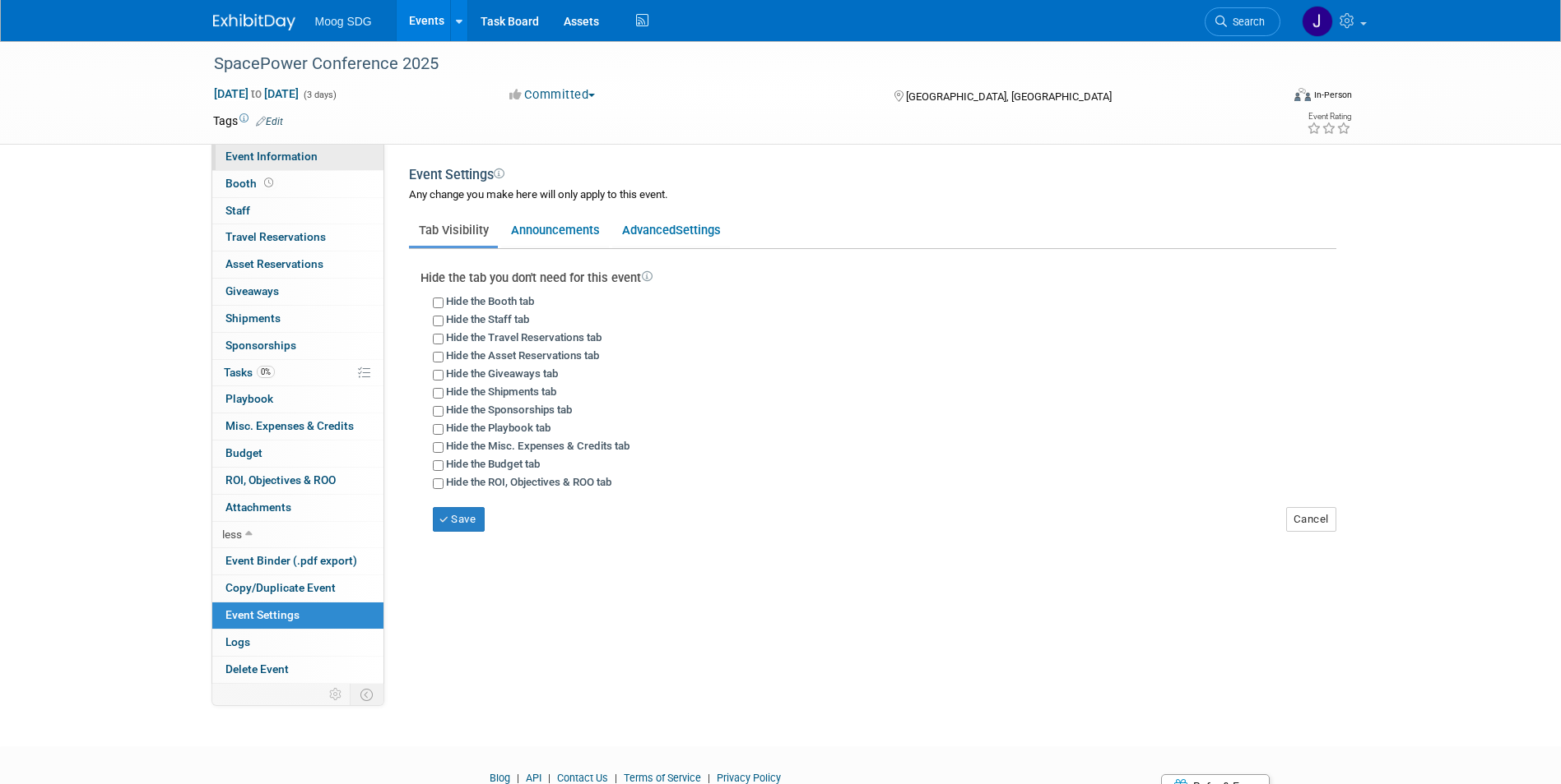
click at [273, 154] on span "Event Information" at bounding box center [272, 156] width 92 height 13
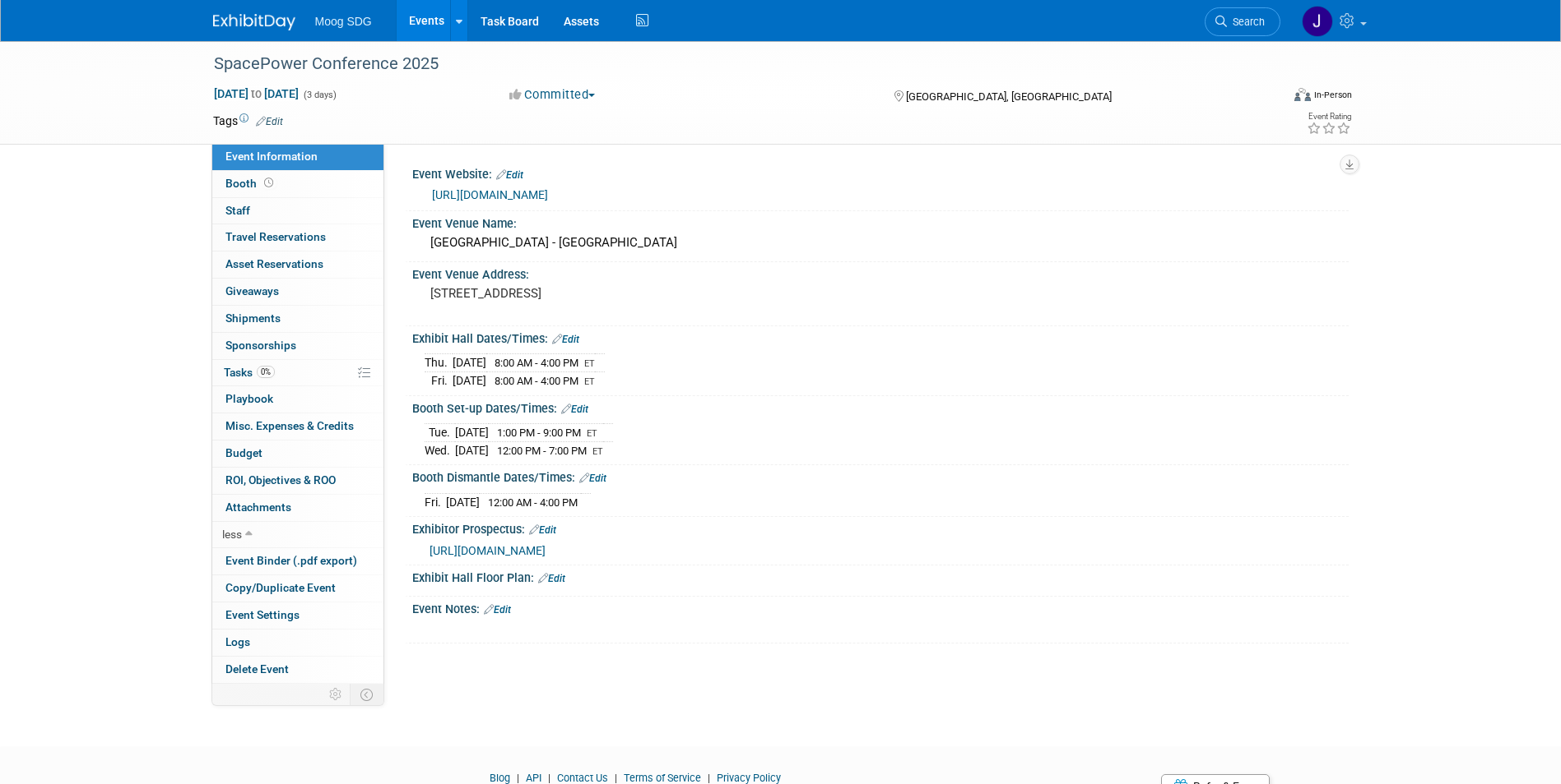
click at [469, 425] on td "[DATE]" at bounding box center [472, 433] width 34 height 18
click at [463, 434] on td "[DATE]" at bounding box center [472, 433] width 34 height 18
click at [591, 404] on div "Booth Set-up Dates/Times: Edit" at bounding box center [880, 407] width 936 height 21
click at [586, 404] on link "Edit" at bounding box center [575, 409] width 27 height 12
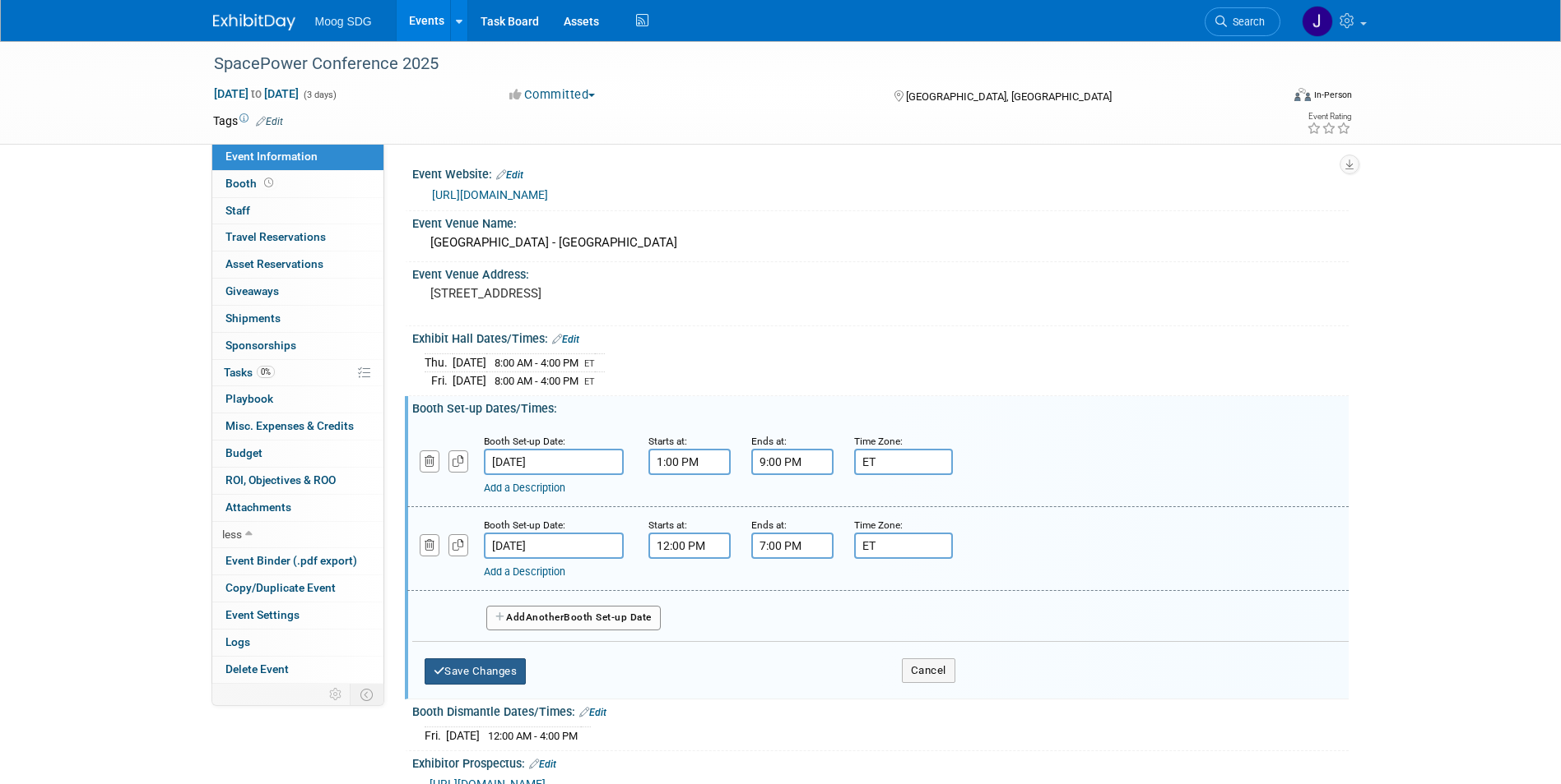
click at [489, 665] on button "Save Changes" at bounding box center [475, 672] width 102 height 27
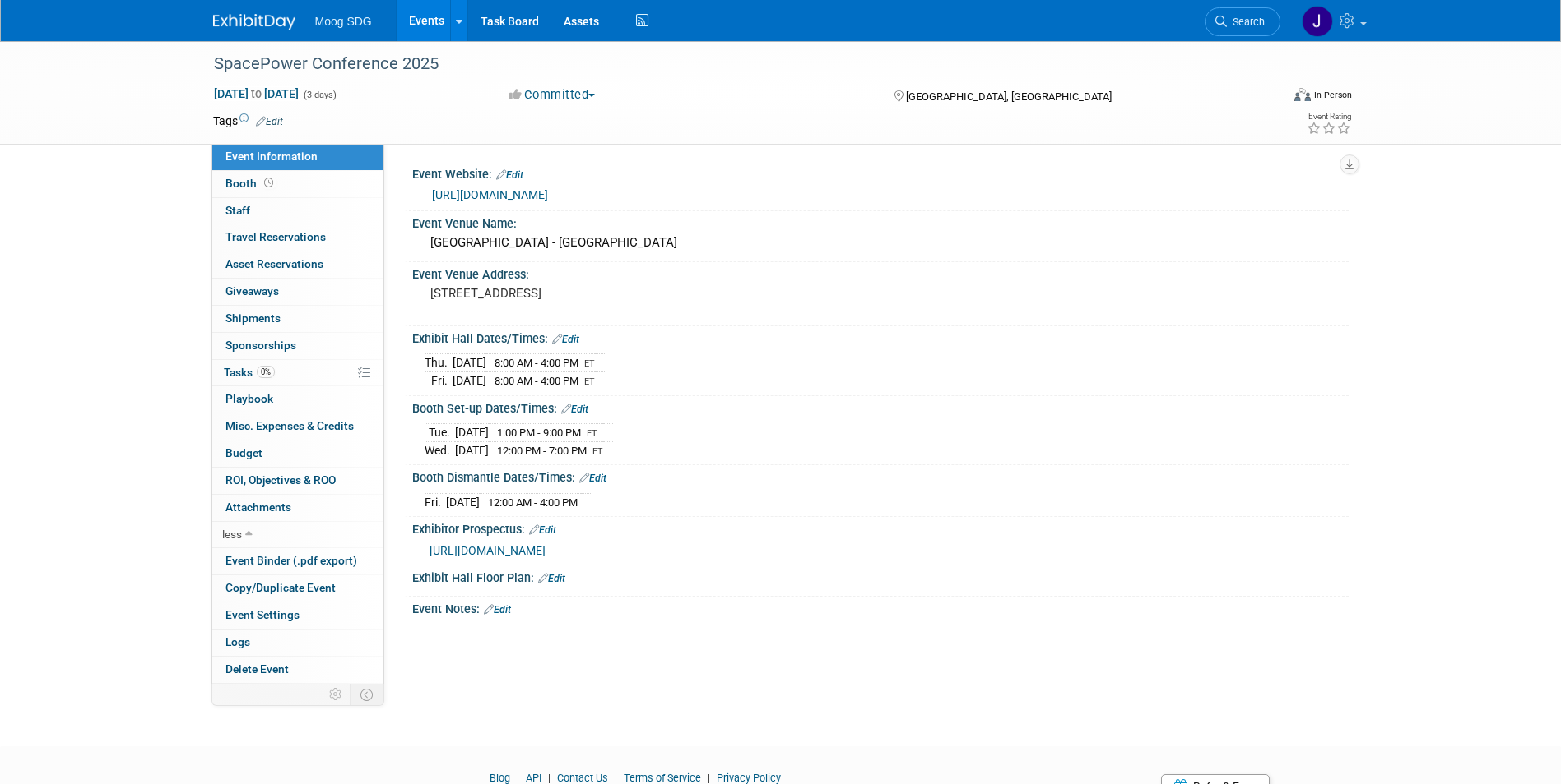
click at [599, 477] on link "Edit" at bounding box center [592, 478] width 27 height 12
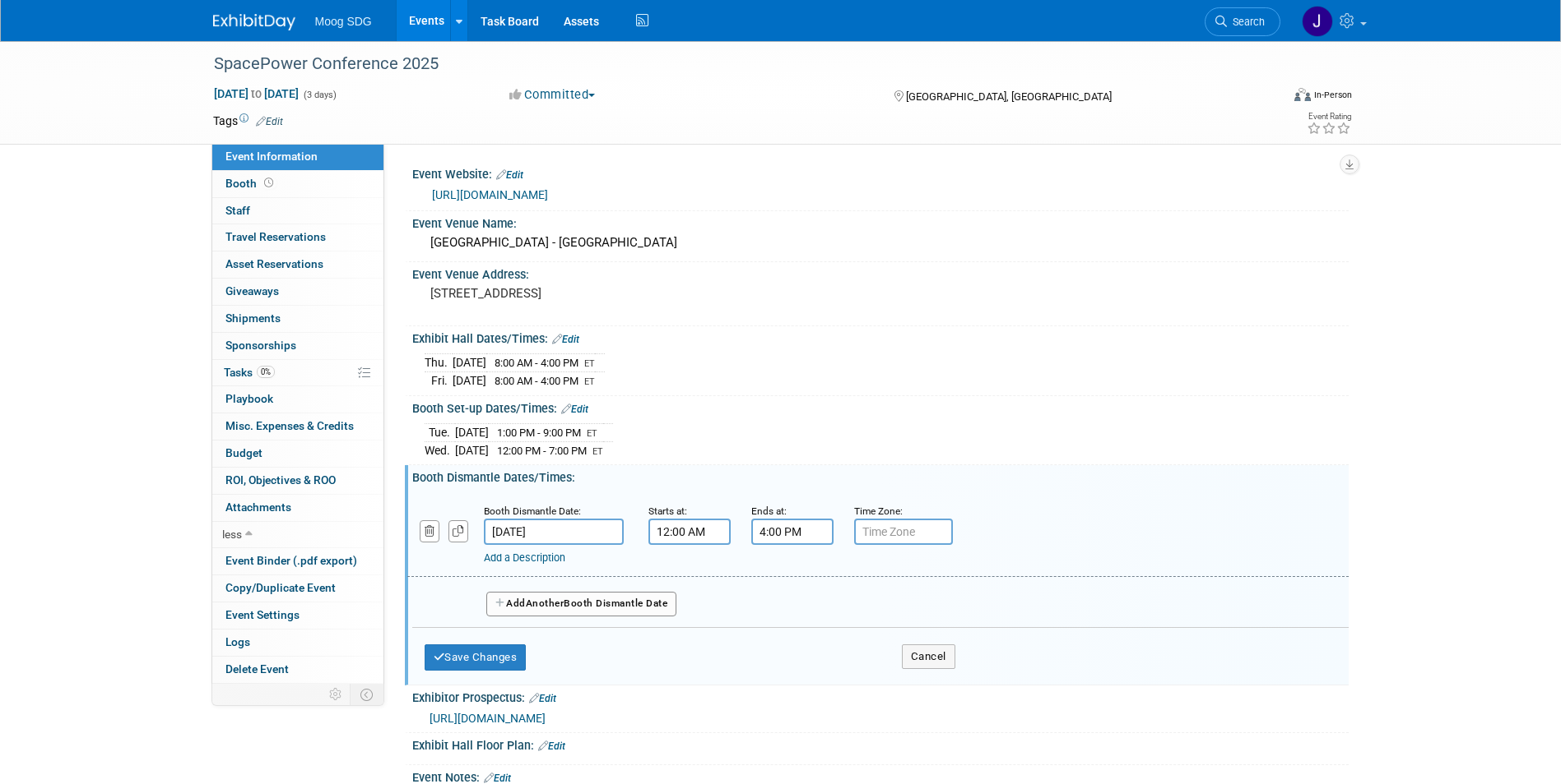
click at [893, 530] on input "text" at bounding box center [902, 532] width 98 height 27
type input "EST"
click at [701, 526] on input "12:00 AM" at bounding box center [689, 532] width 82 height 27
click at [842, 612] on button "AM" at bounding box center [830, 608] width 29 height 28
click at [684, 636] on span at bounding box center [686, 644] width 29 height 29
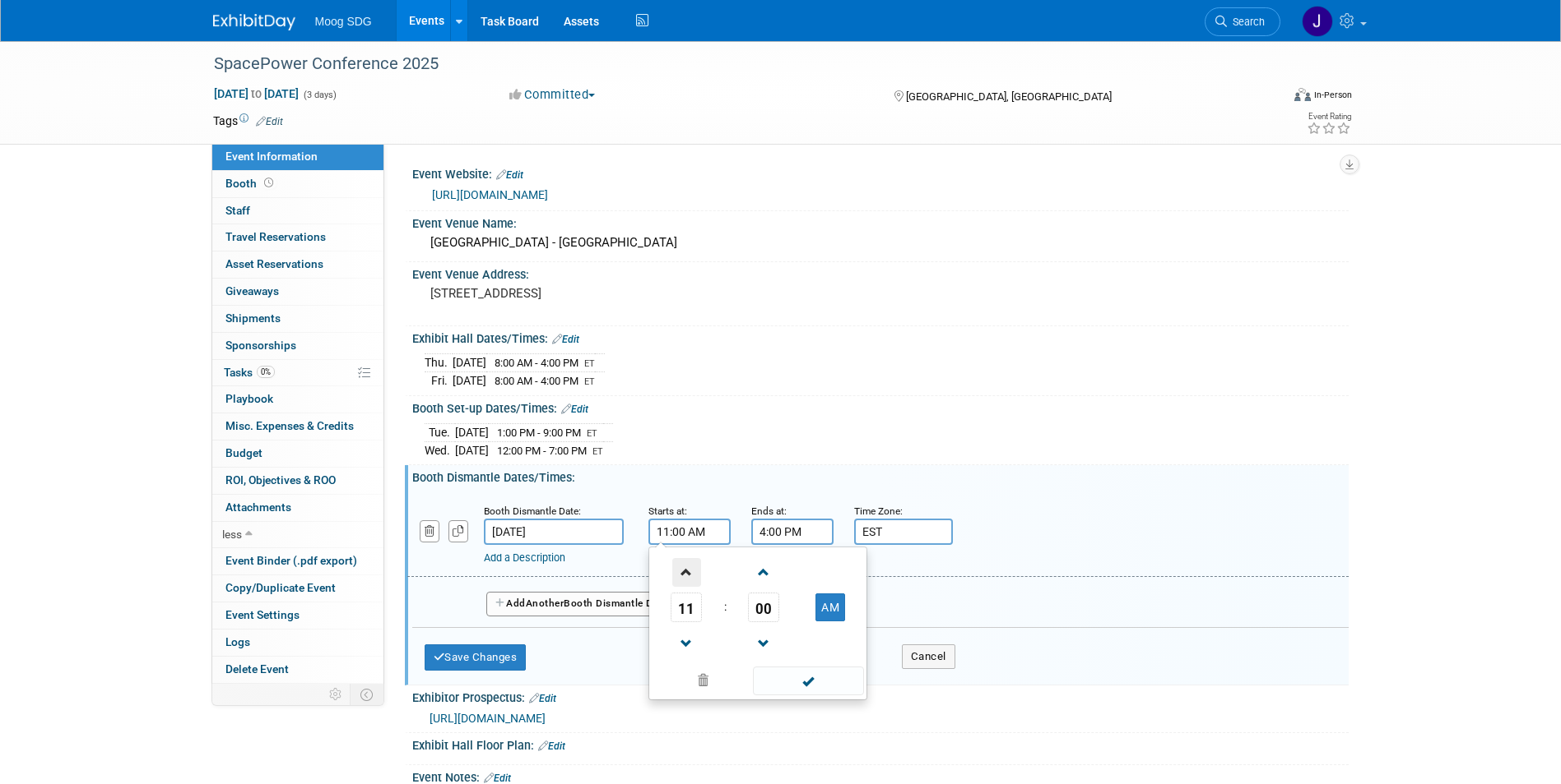
click at [677, 570] on span at bounding box center [686, 573] width 29 height 29
click at [679, 570] on span at bounding box center [686, 573] width 29 height 29
click at [680, 570] on span at bounding box center [686, 573] width 29 height 29
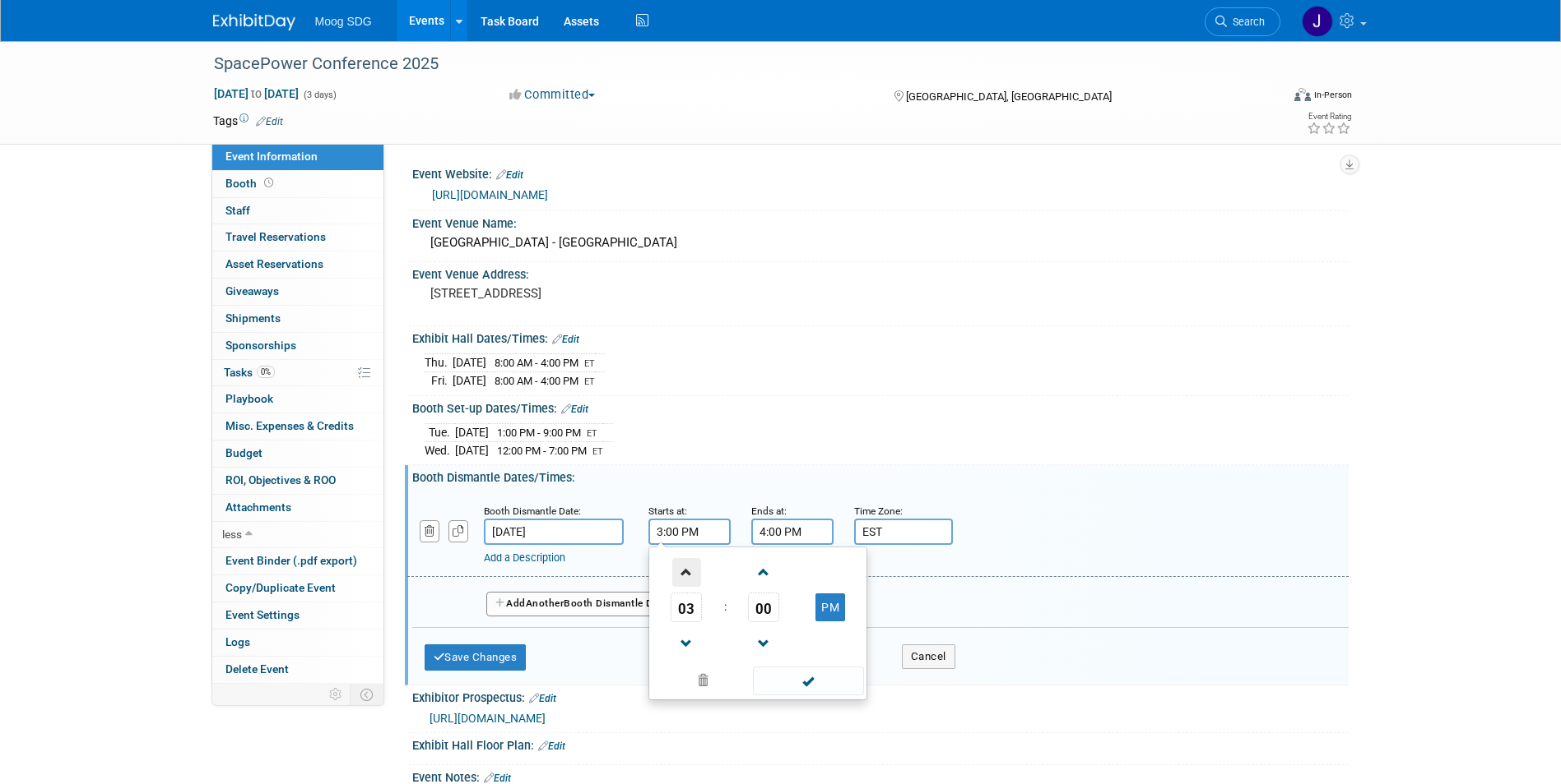
type input "4:00 PM"
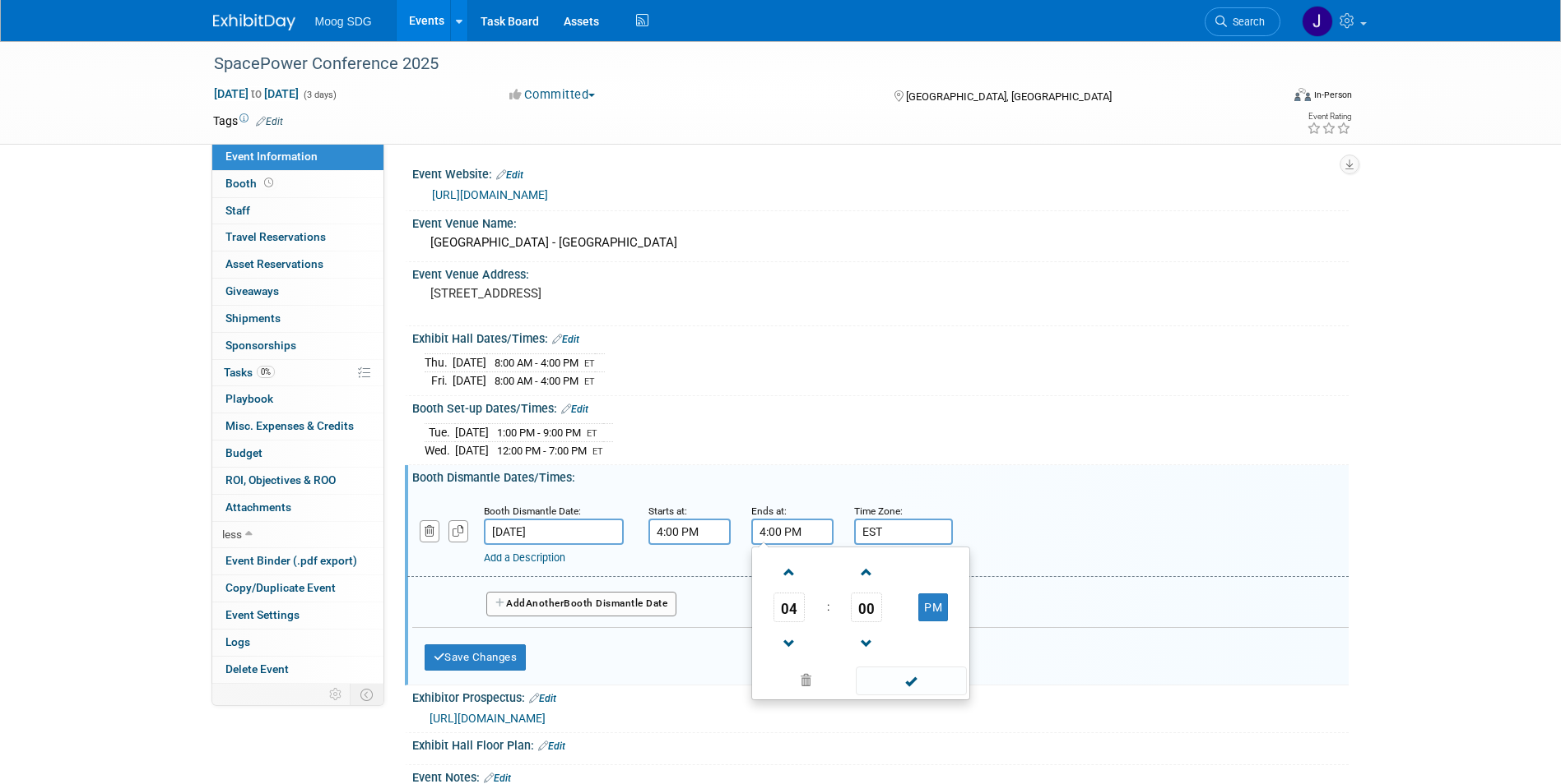
click at [800, 525] on input "4:00 PM" at bounding box center [792, 532] width 82 height 27
click at [786, 634] on span at bounding box center [789, 644] width 29 height 29
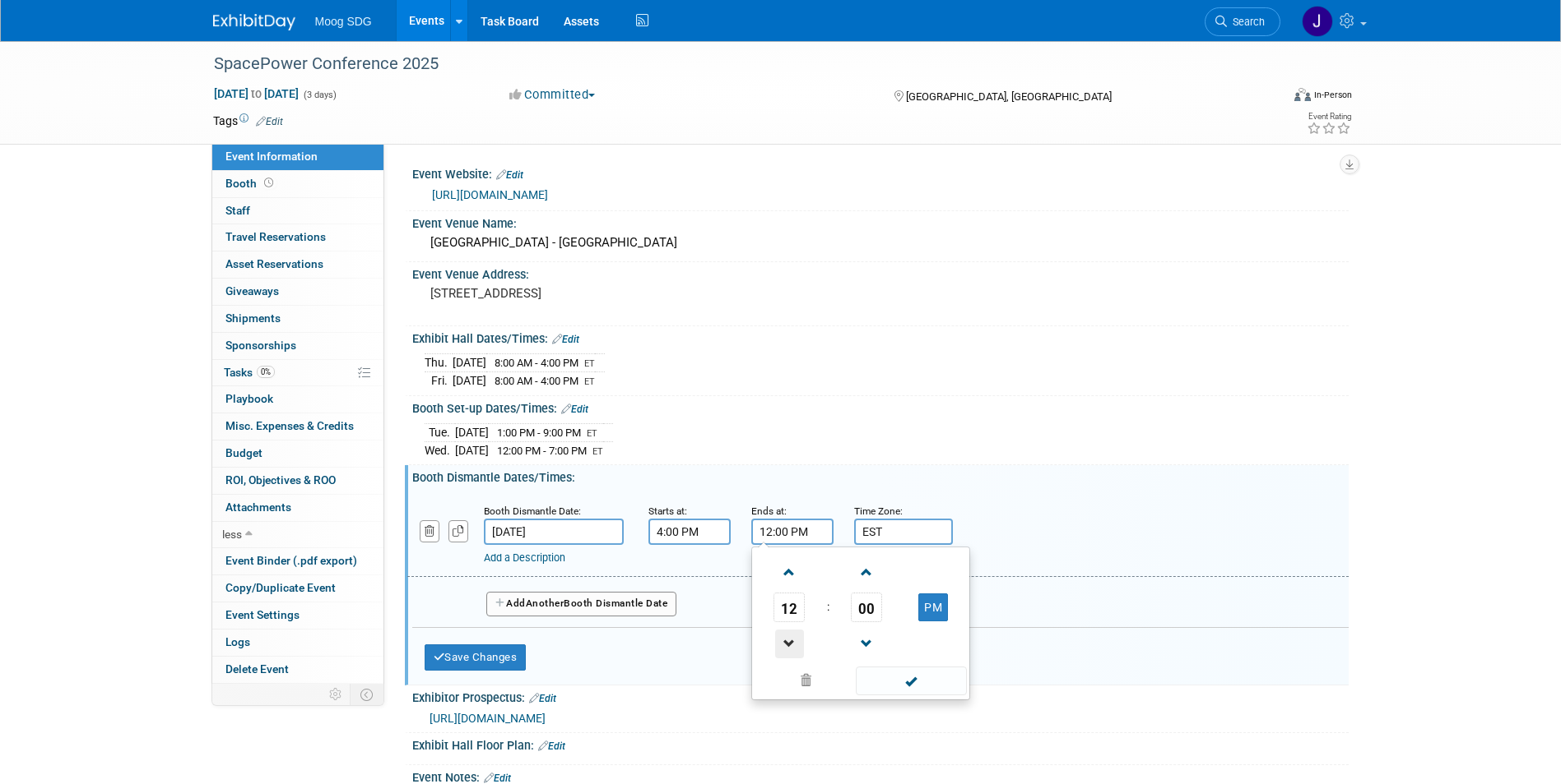
click at [786, 634] on span at bounding box center [789, 644] width 29 height 29
click at [784, 573] on span at bounding box center [789, 573] width 29 height 29
click at [937, 608] on button "PM" at bounding box center [932, 608] width 29 height 28
type input "12:00 AM"
click at [945, 674] on span at bounding box center [910, 681] width 111 height 29
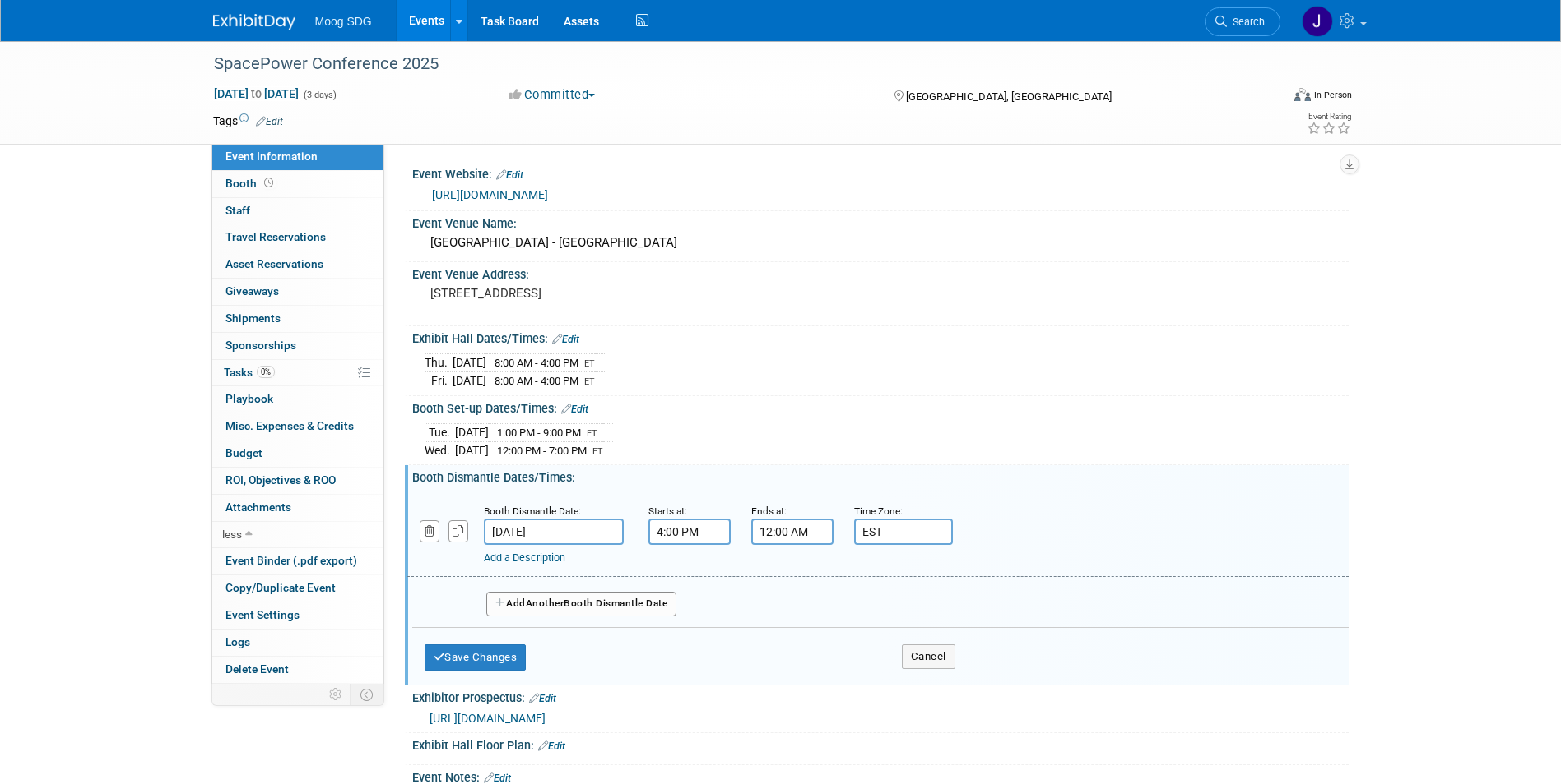
click at [586, 604] on button "Add Another Booth Dismantle Date" at bounding box center [582, 604] width 191 height 25
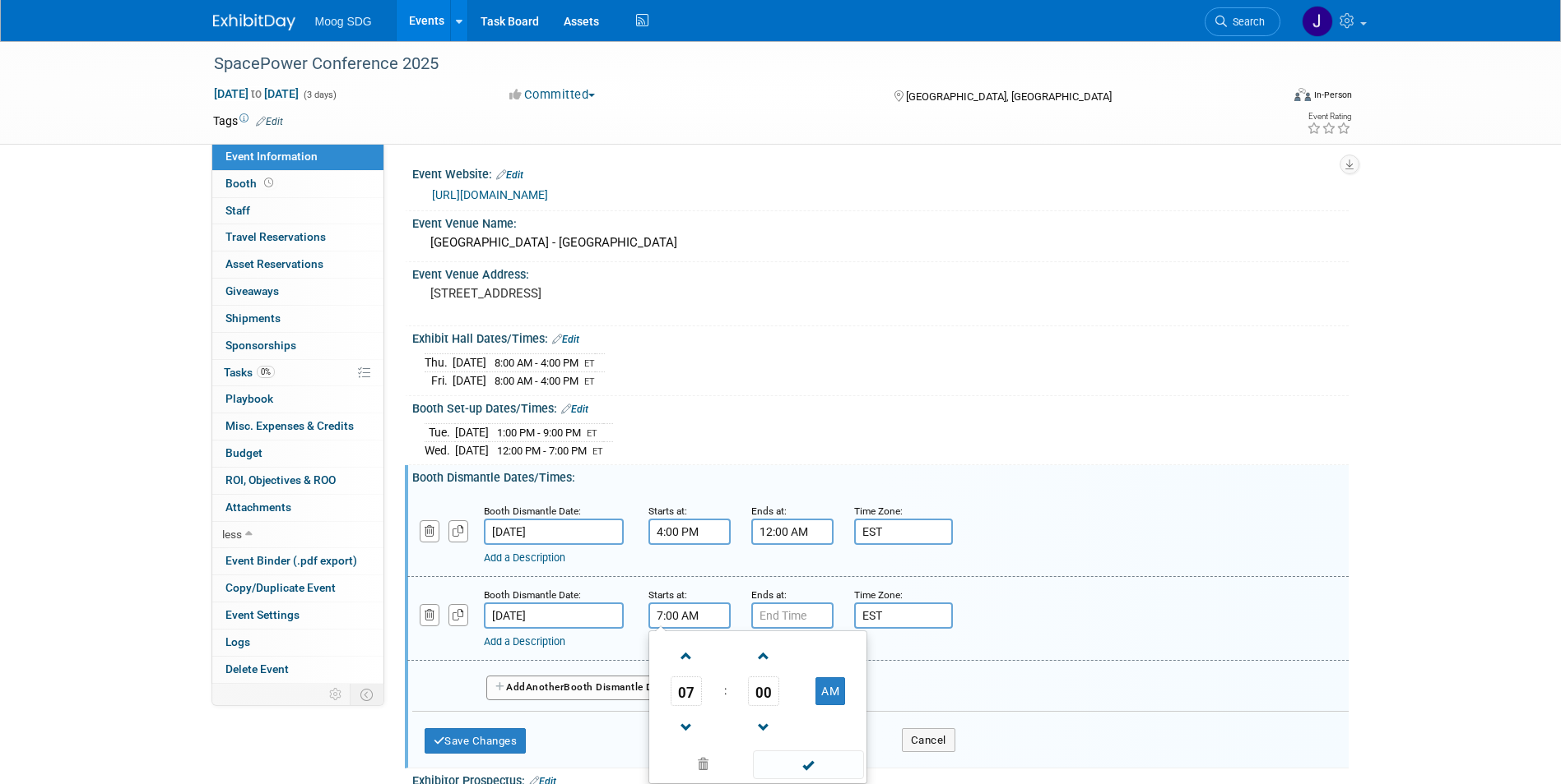
click at [668, 614] on input "7:00 AM" at bounding box center [689, 616] width 82 height 27
click at [686, 720] on span at bounding box center [686, 728] width 29 height 29
click at [679, 647] on span at bounding box center [686, 657] width 29 height 29
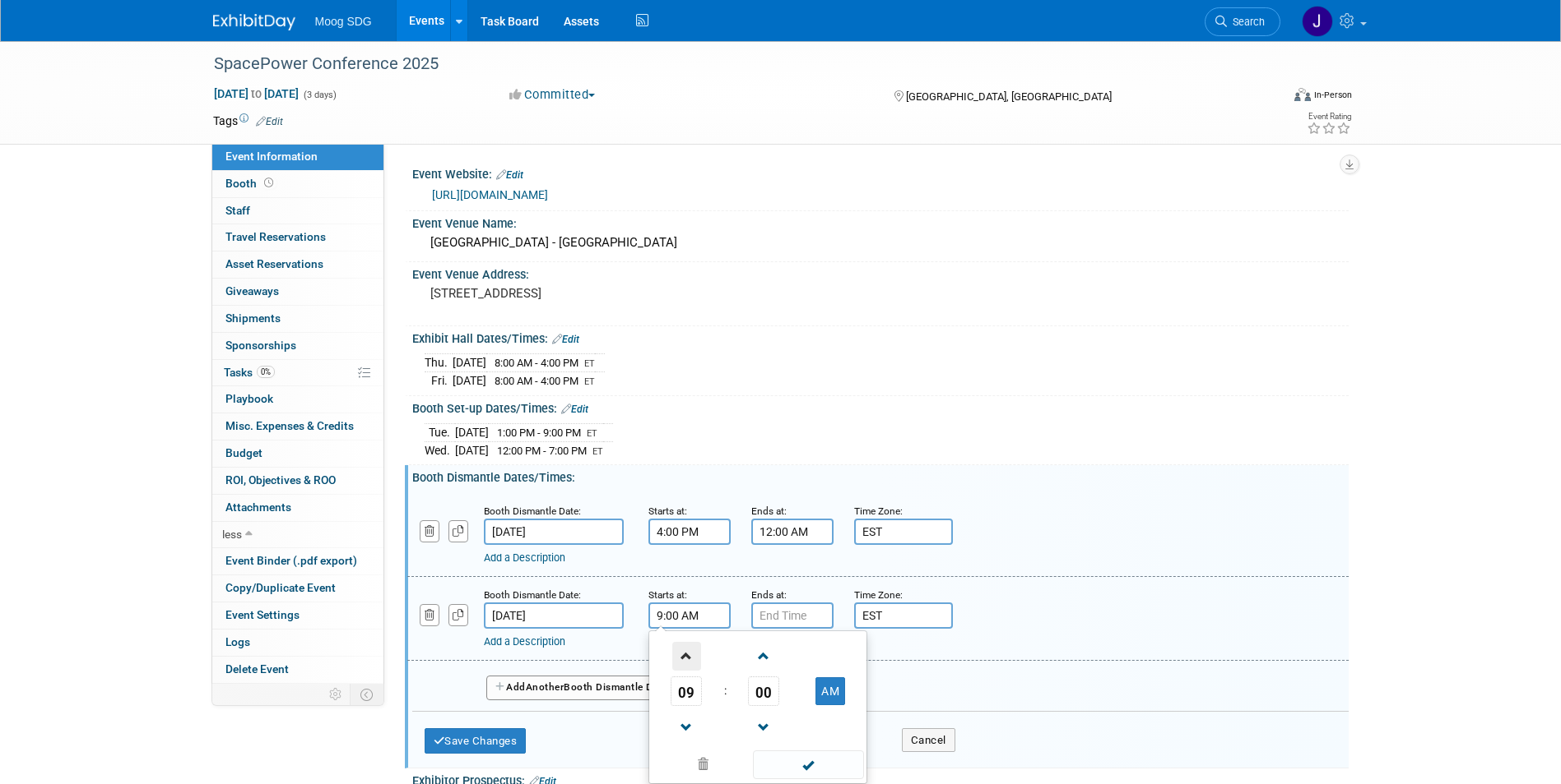
click at [679, 647] on span at bounding box center [686, 657] width 29 height 29
click at [834, 688] on button "PM" at bounding box center [830, 692] width 29 height 28
type input "12:00 AM"
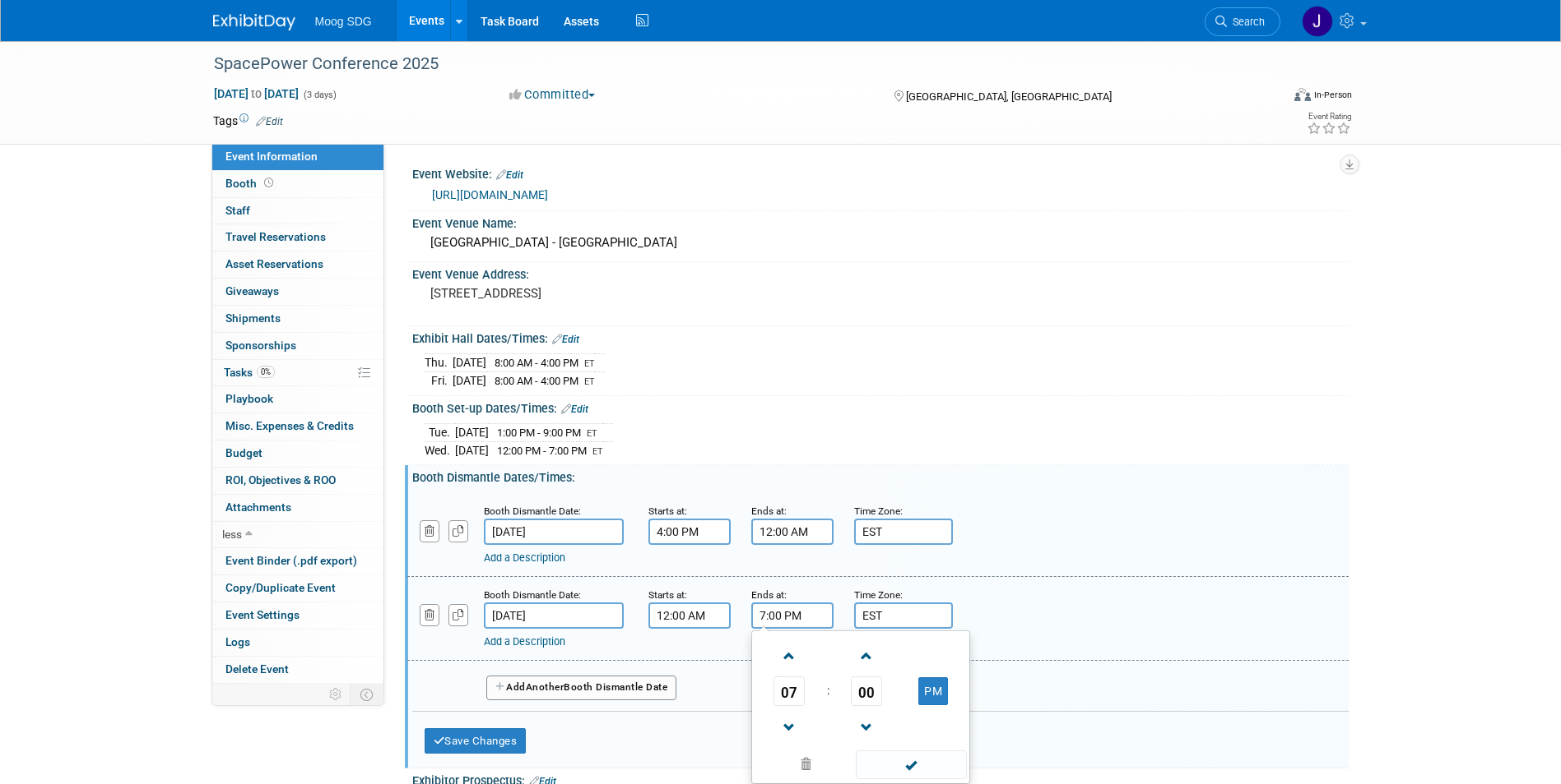
click at [784, 622] on input "7:00 PM" at bounding box center [792, 616] width 82 height 27
click at [790, 657] on span at bounding box center [789, 657] width 29 height 29
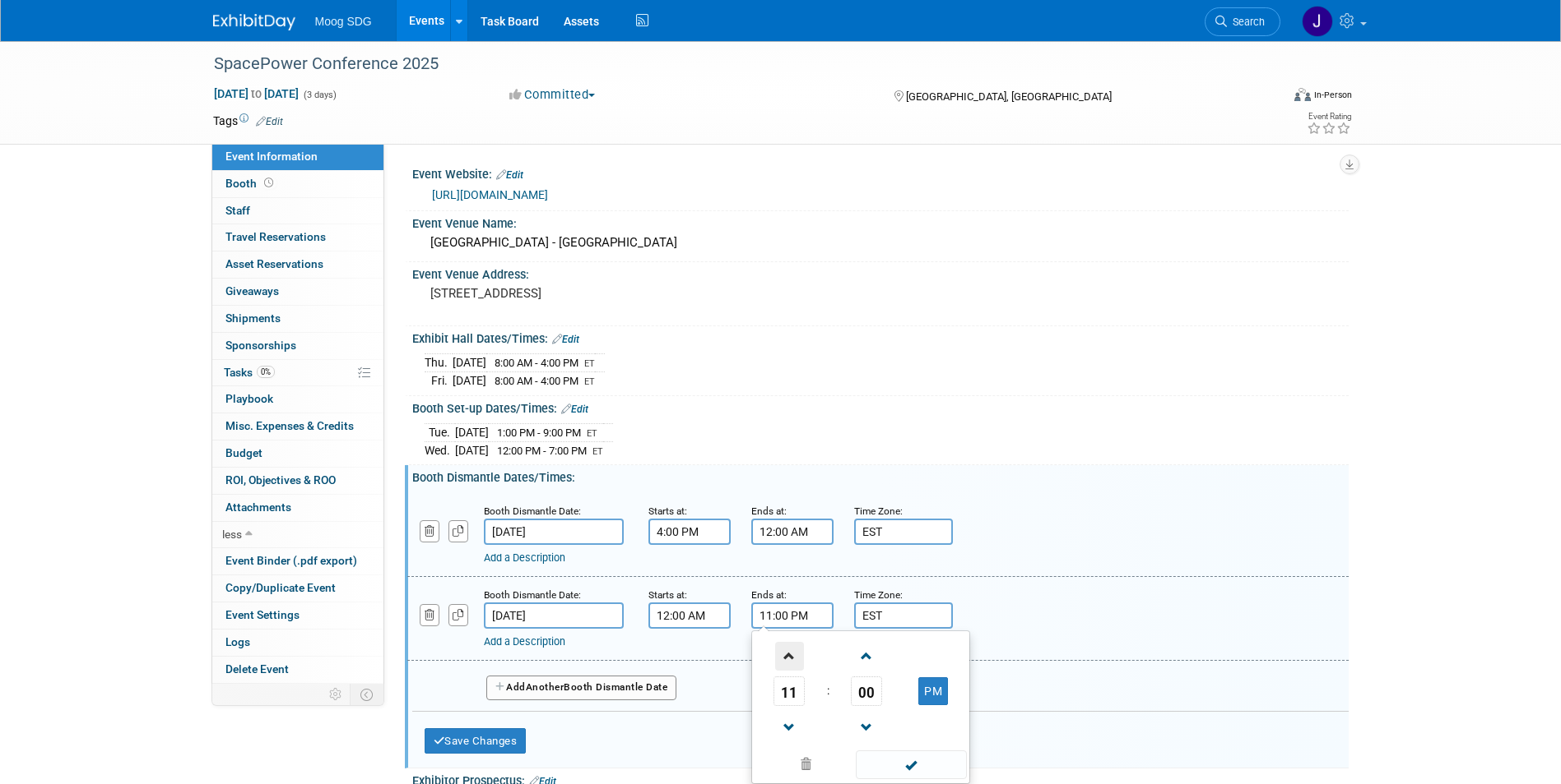
click at [790, 657] on span at bounding box center [789, 657] width 29 height 29
click at [934, 688] on button "AM" at bounding box center [932, 692] width 29 height 28
type input "12:00 PM"
click at [1074, 611] on div "Add a Description Description:" at bounding box center [877, 618] width 966 height 64
click at [498, 744] on button "Save Changes" at bounding box center [475, 742] width 102 height 27
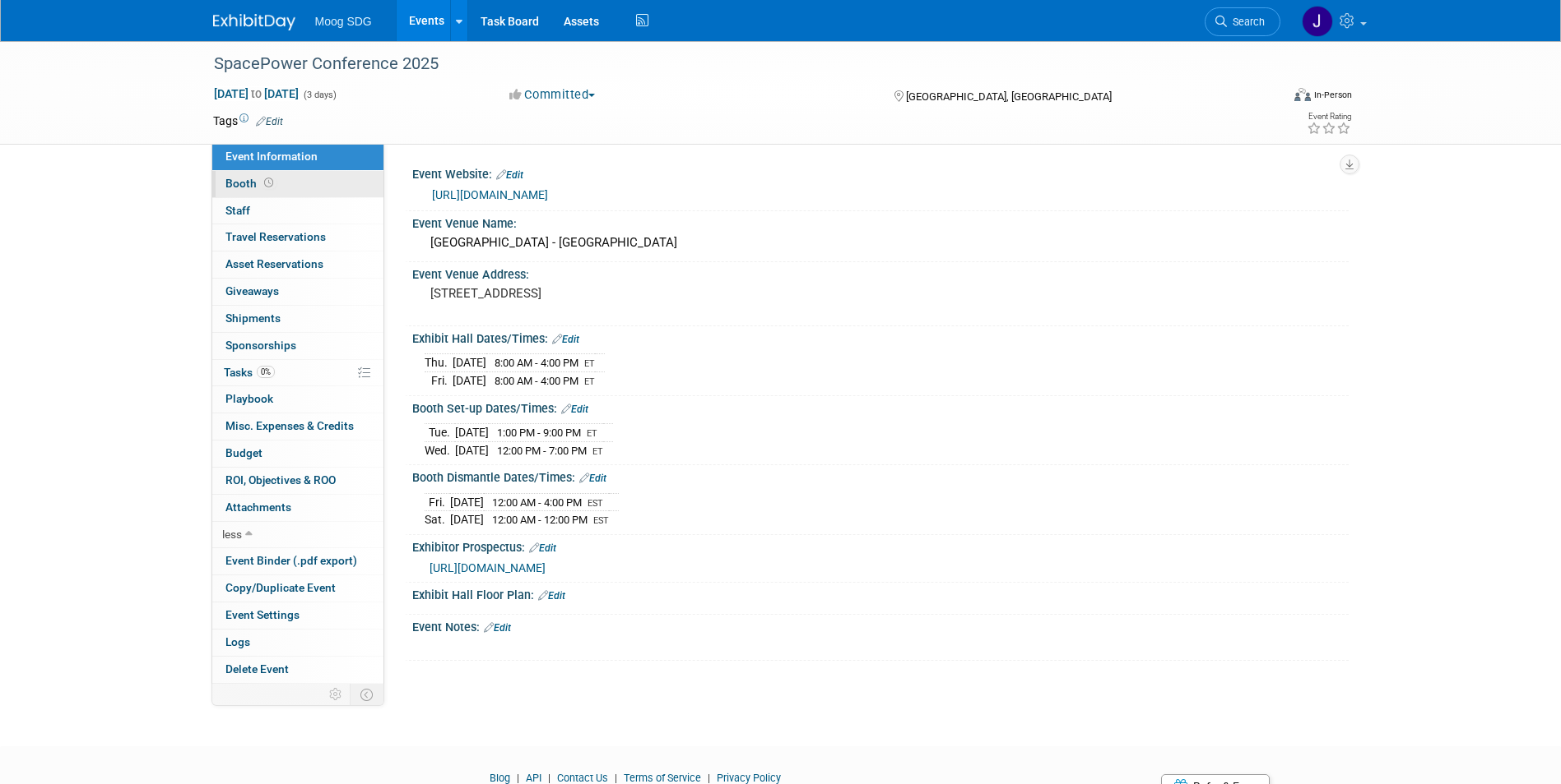
click at [302, 182] on link "Booth" at bounding box center [298, 184] width 171 height 27
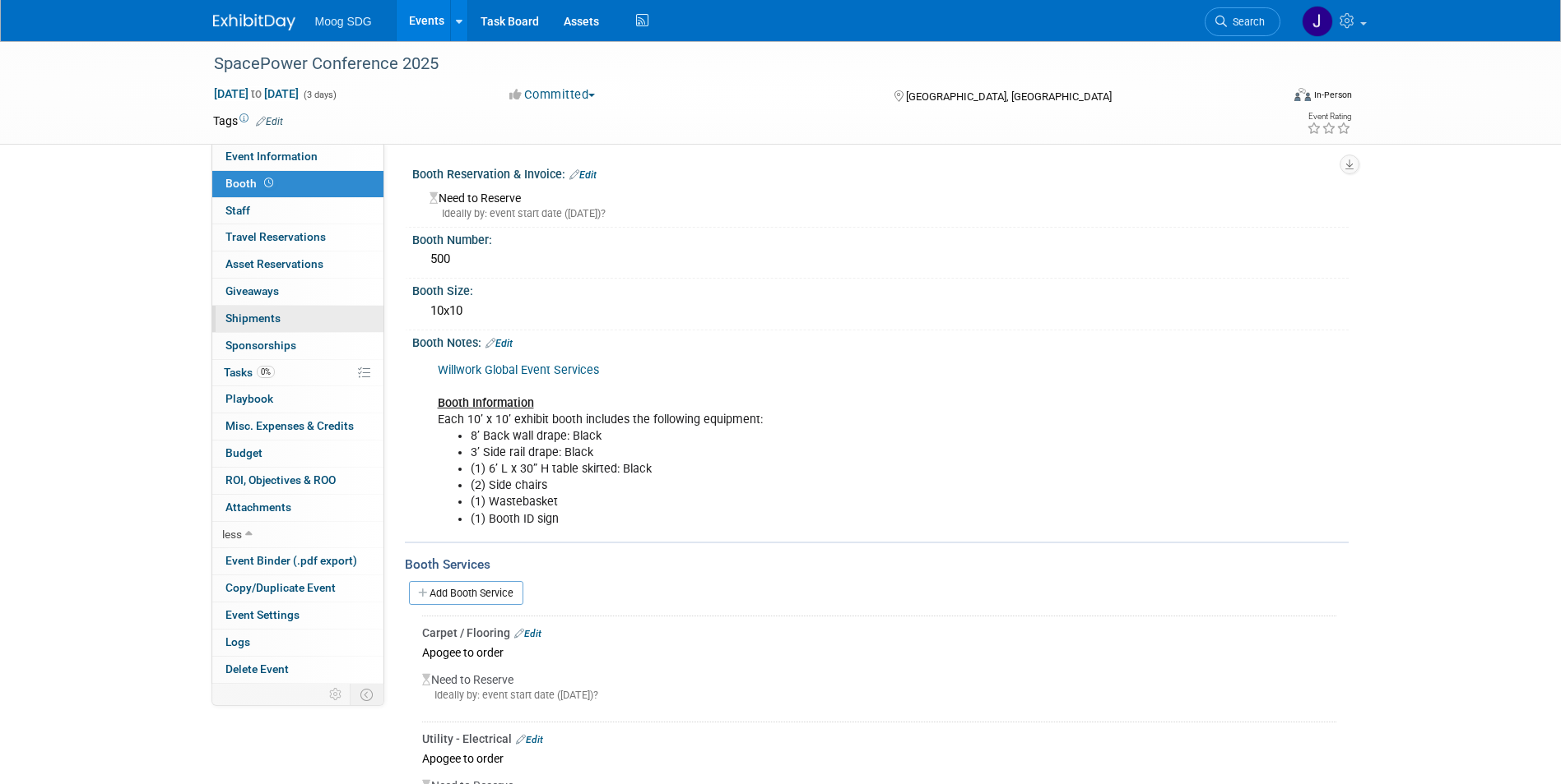
click at [307, 317] on link "0 Shipments 0" at bounding box center [298, 319] width 171 height 27
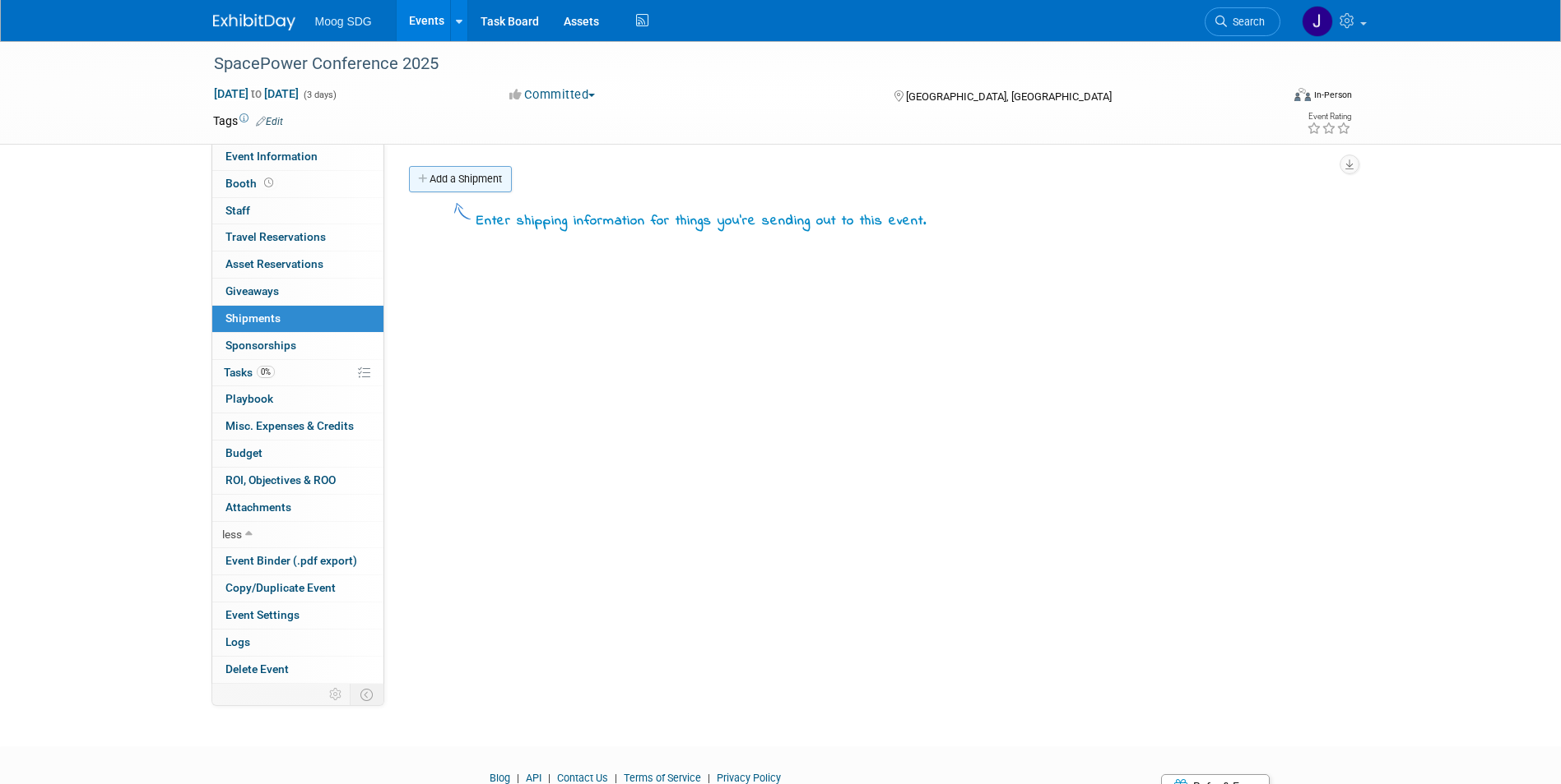
click at [440, 168] on link "Add a Shipment" at bounding box center [460, 180] width 103 height 27
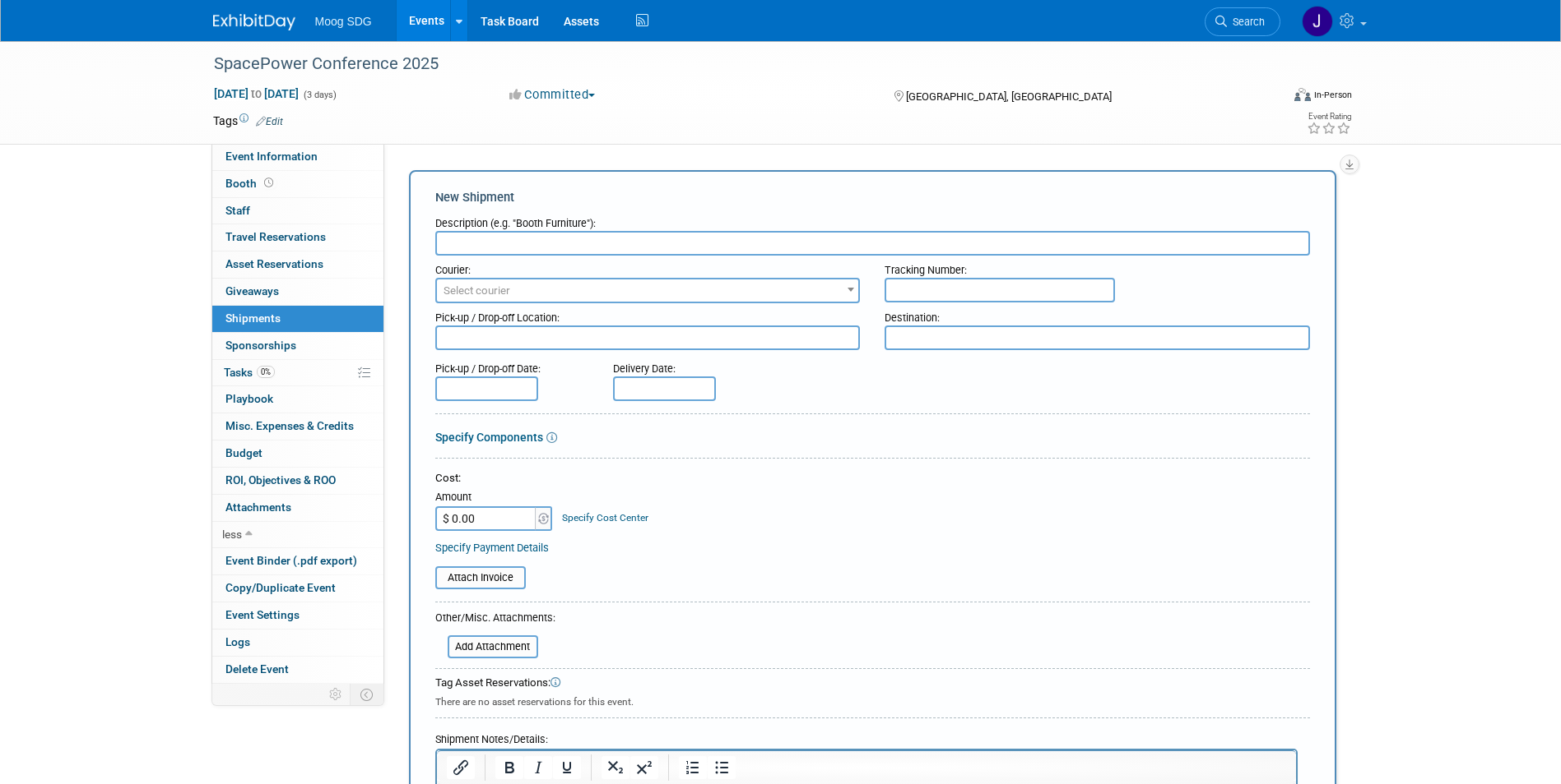
click at [128, 276] on div "SpacePower Conference 2025 Dec 10, 2025 to Dec 12, 2025 (3 days) Dec 10, 2025 t…" at bounding box center [780, 489] width 1561 height 898
click at [277, 372] on link "0% Tasks 0%" at bounding box center [298, 373] width 171 height 27
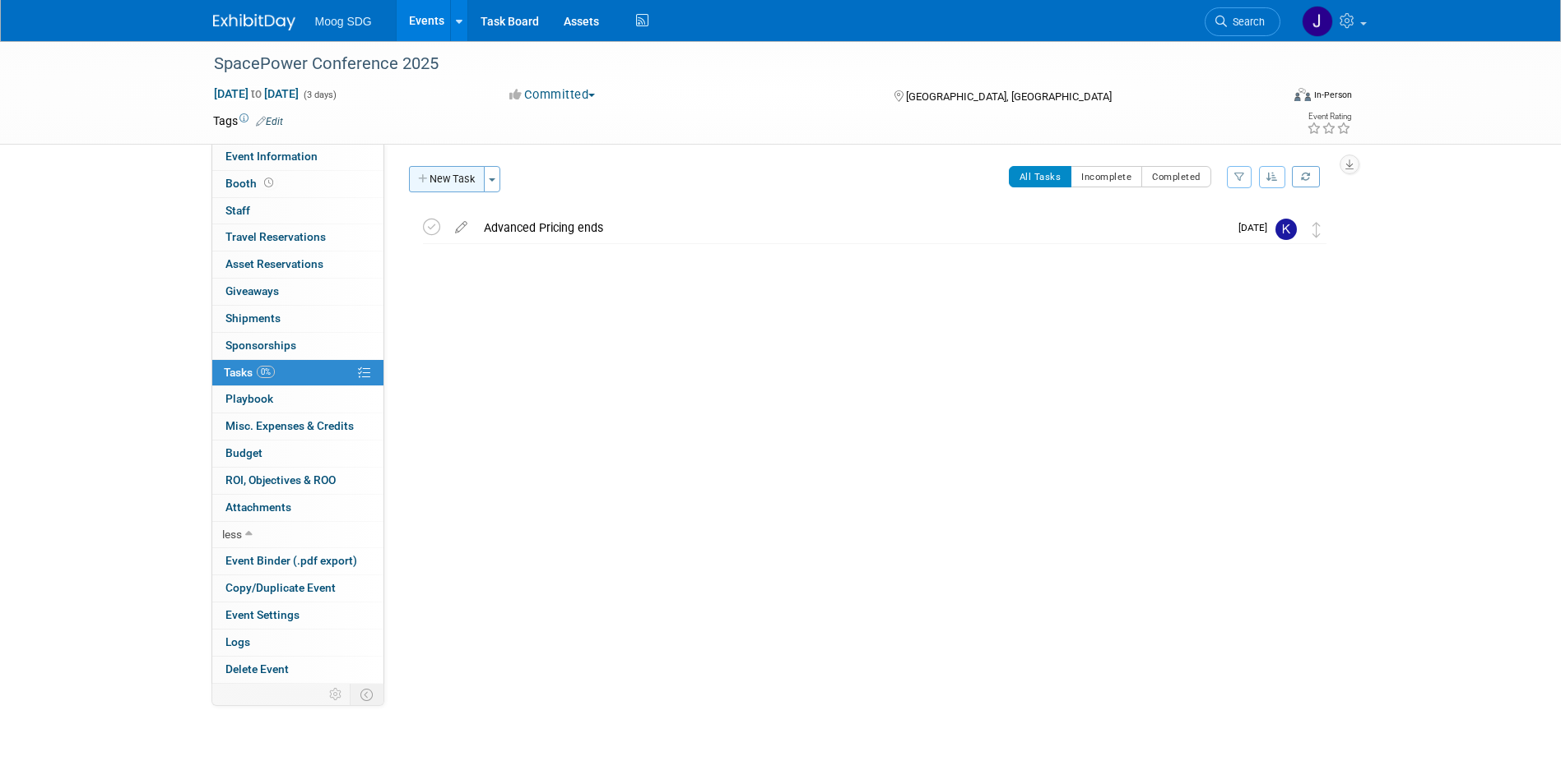
click at [452, 173] on button "New Task" at bounding box center [446, 180] width 75 height 27
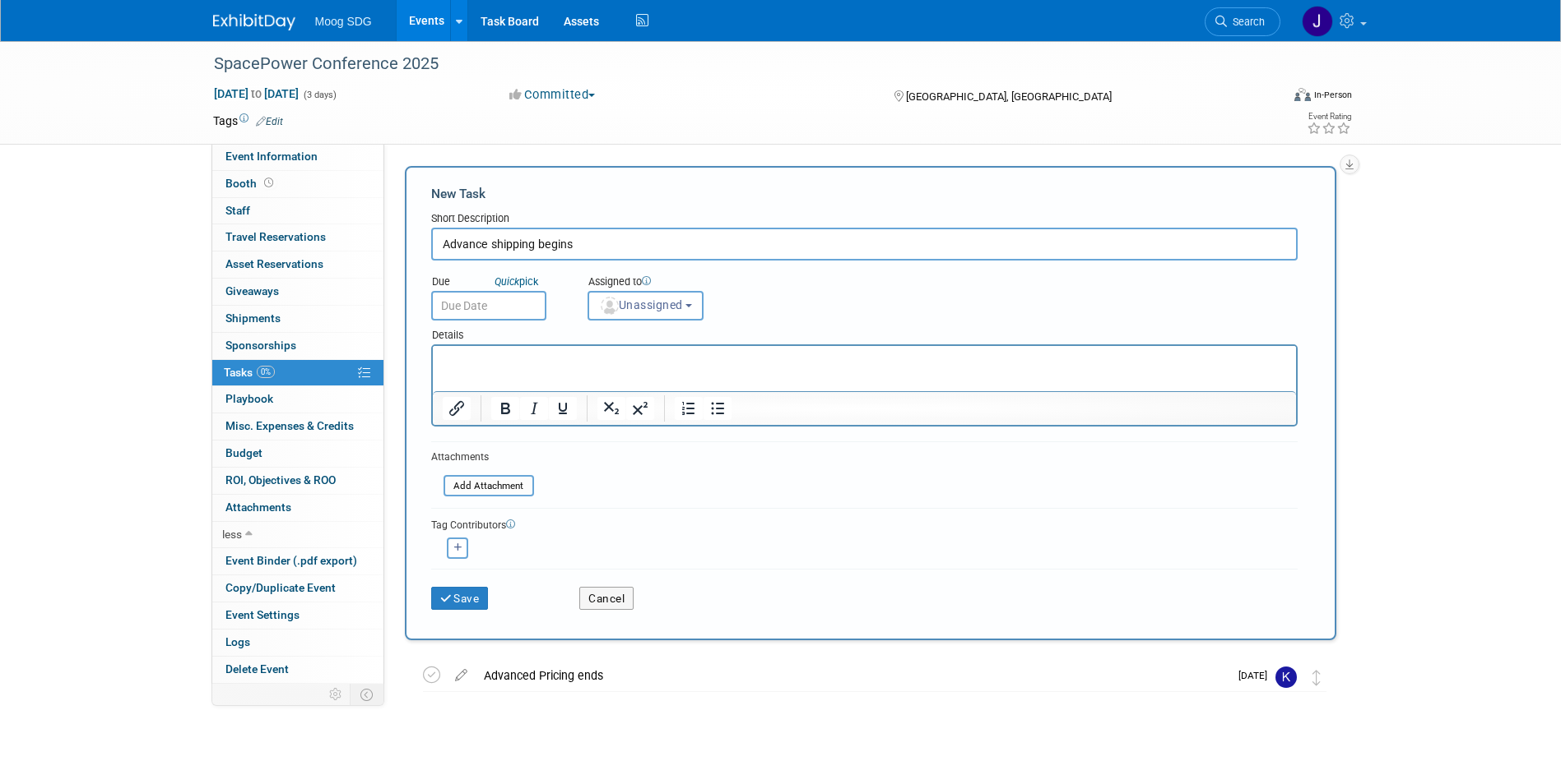
type input "Advance shipping begins"
click at [496, 305] on input "text" at bounding box center [489, 305] width 115 height 29
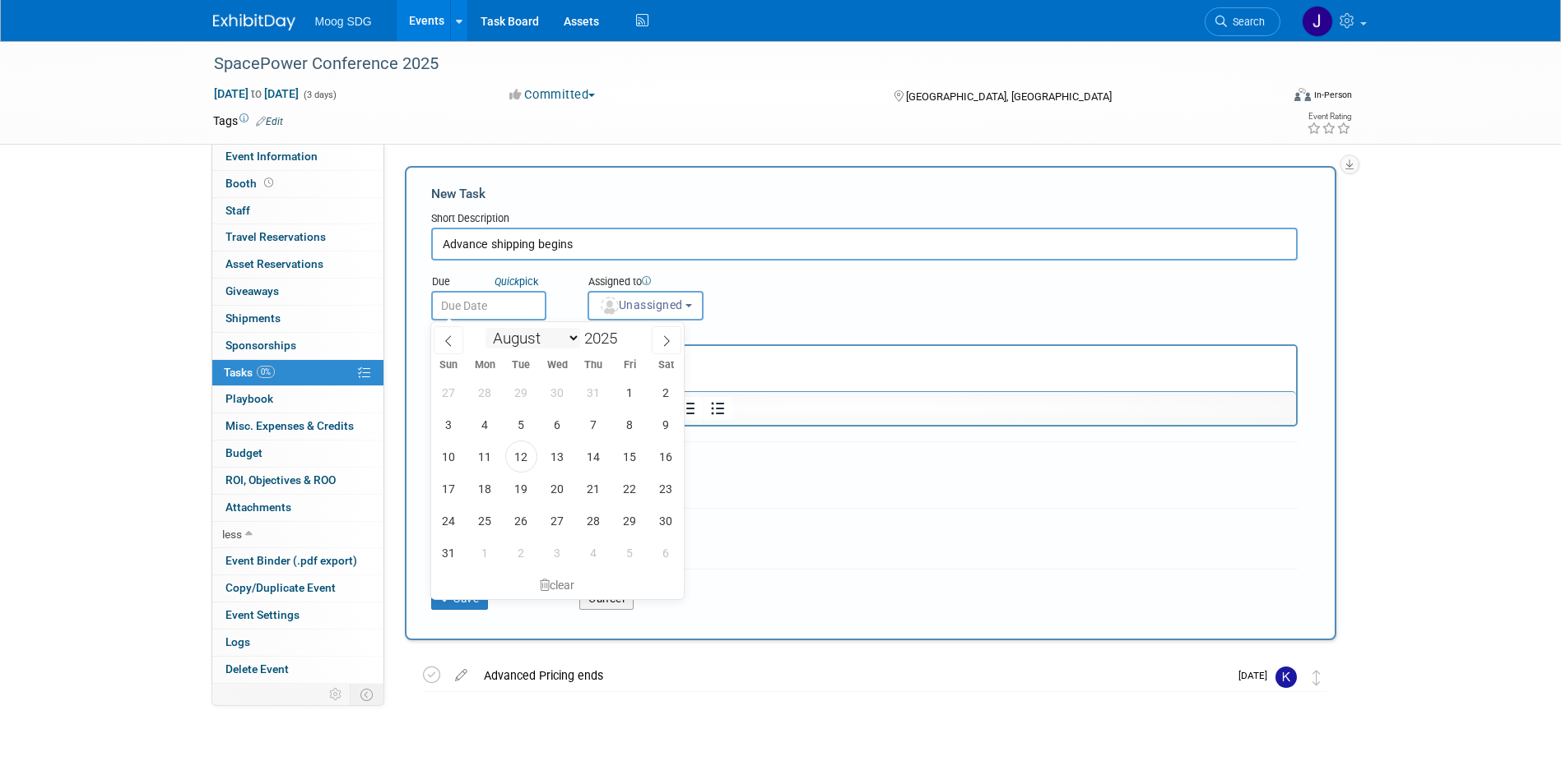
click at [557, 342] on select "January February March April May June July August September October November De…" at bounding box center [532, 338] width 95 height 20
select select "10"
click at [485, 328] on select "January February March April May June July August September October November De…" at bounding box center [532, 338] width 95 height 20
click at [486, 458] on span "10" at bounding box center [485, 457] width 32 height 32
type input "Nov 10, 2025"
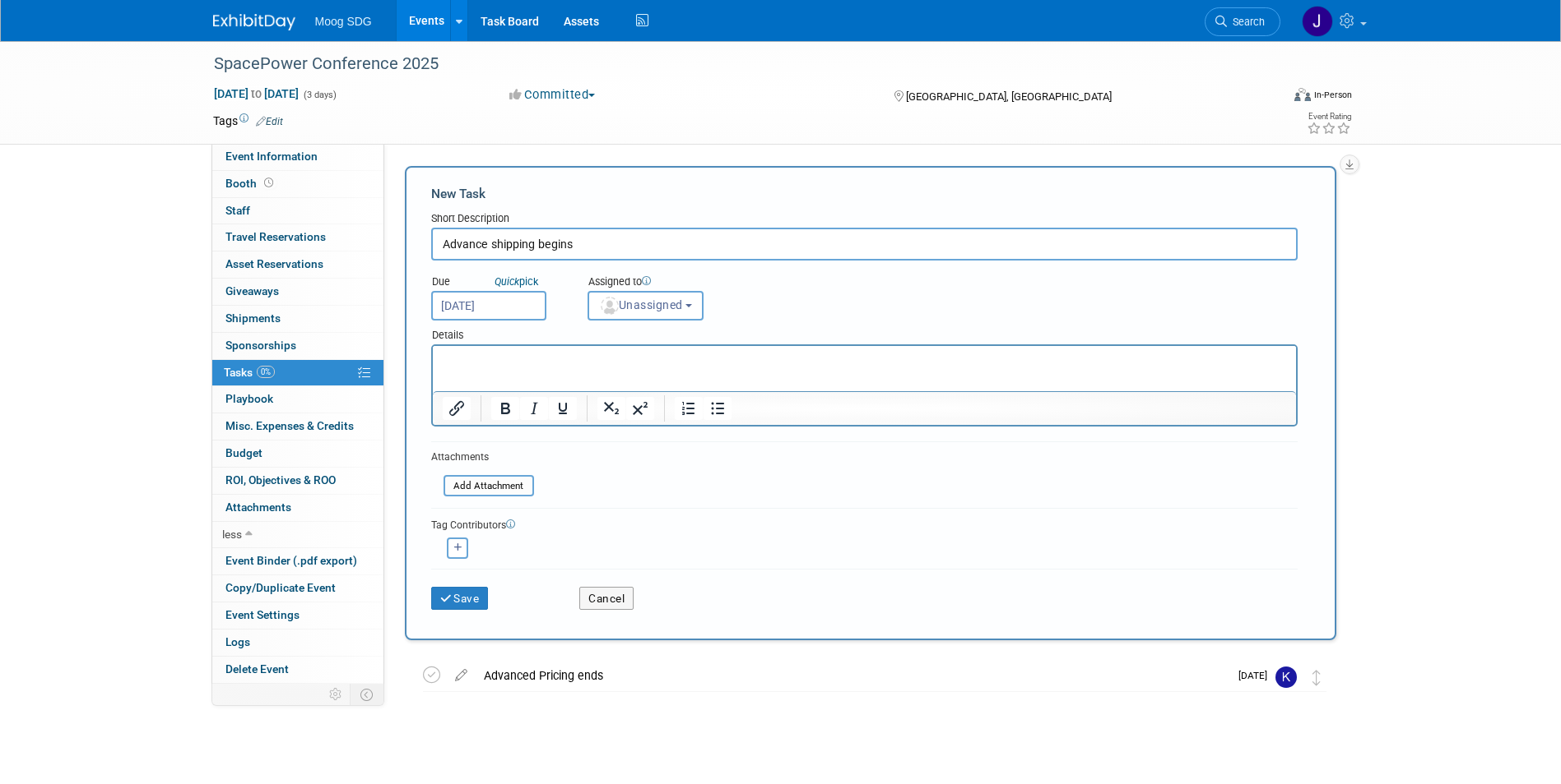
click at [510, 354] on p "Rich Text Area. Press ALT-0 for help." at bounding box center [863, 361] width 844 height 17
click at [677, 312] on button "Unassigned" at bounding box center [645, 305] width 117 height 29
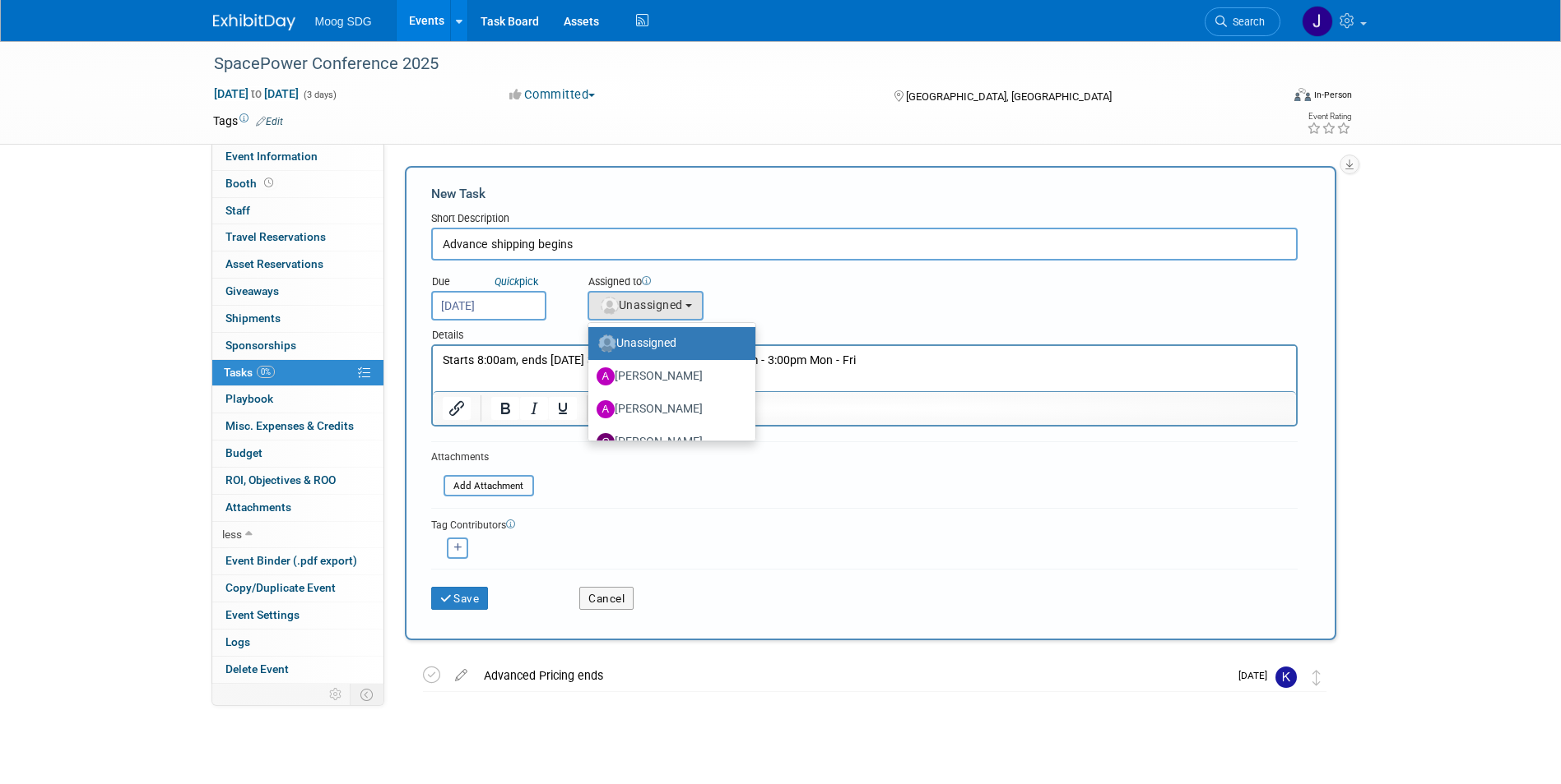
click at [746, 304] on div "Assigned to <img src="https://www.exhibitday.com/Images/Unassigned-User-Icon.pn…" at bounding box center [686, 294] width 223 height 53
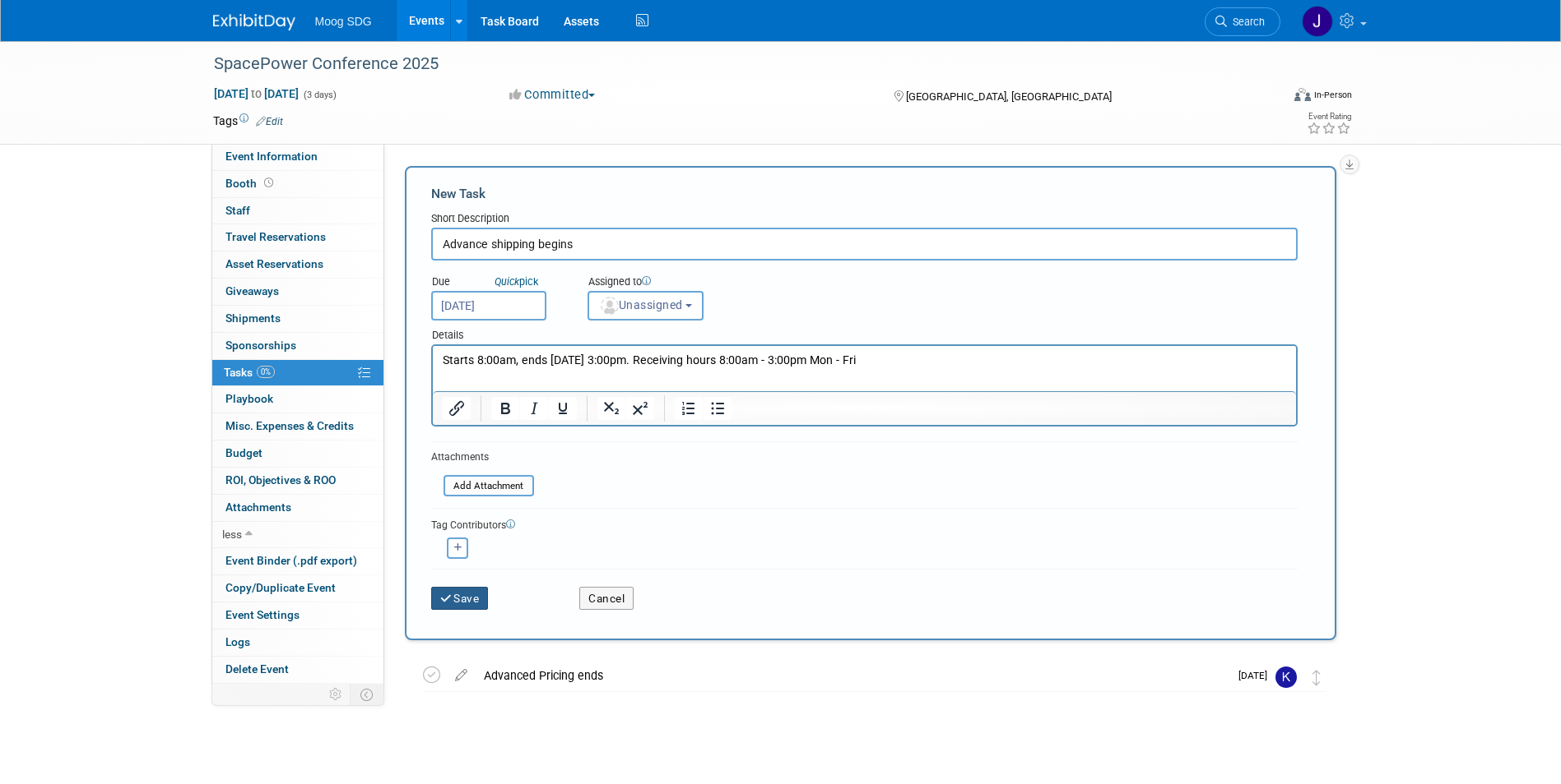
click at [460, 600] on button "Save" at bounding box center [460, 598] width 58 height 23
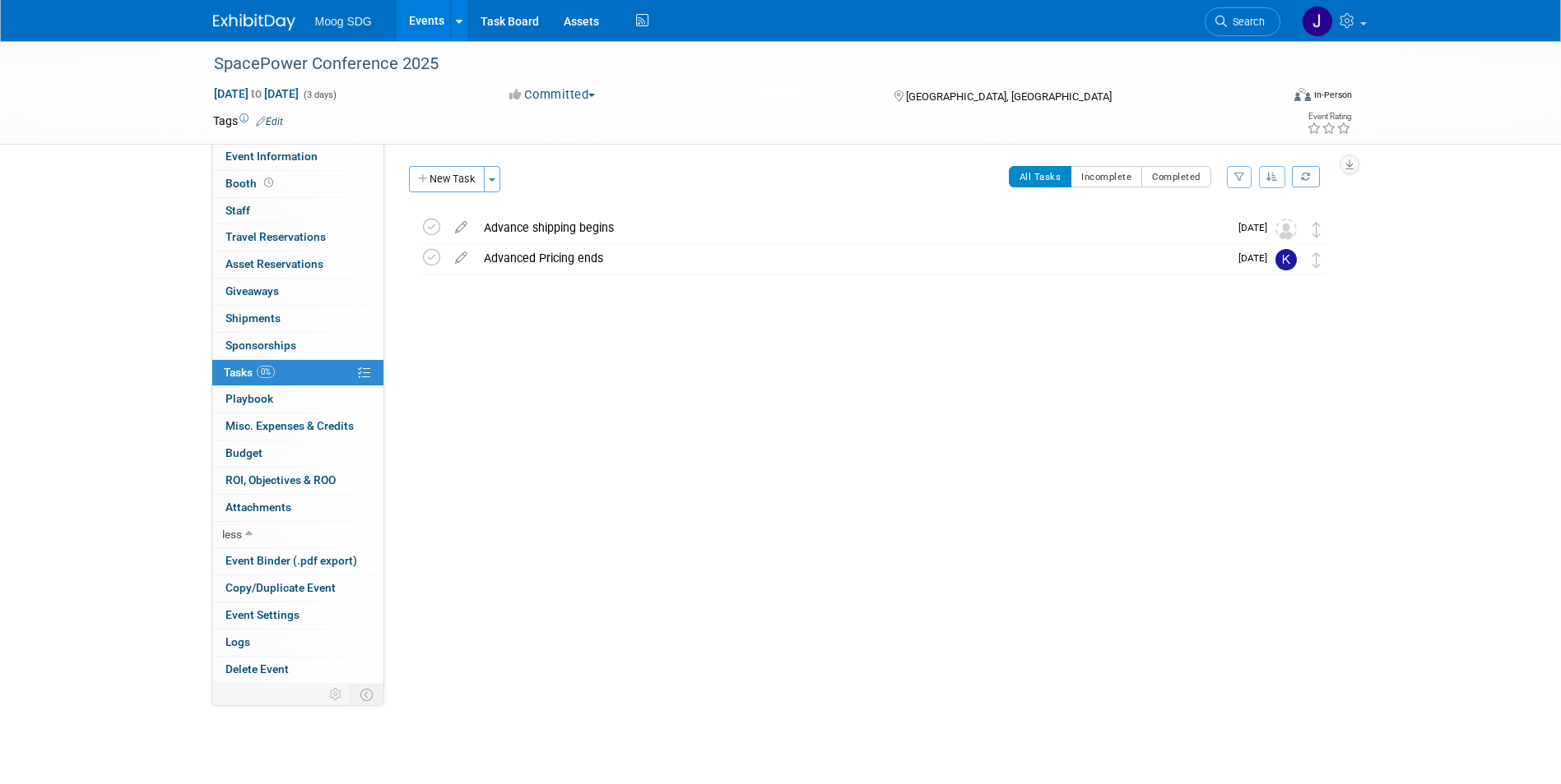
click at [665, 225] on div "Advance shipping begins" at bounding box center [852, 228] width 753 height 28
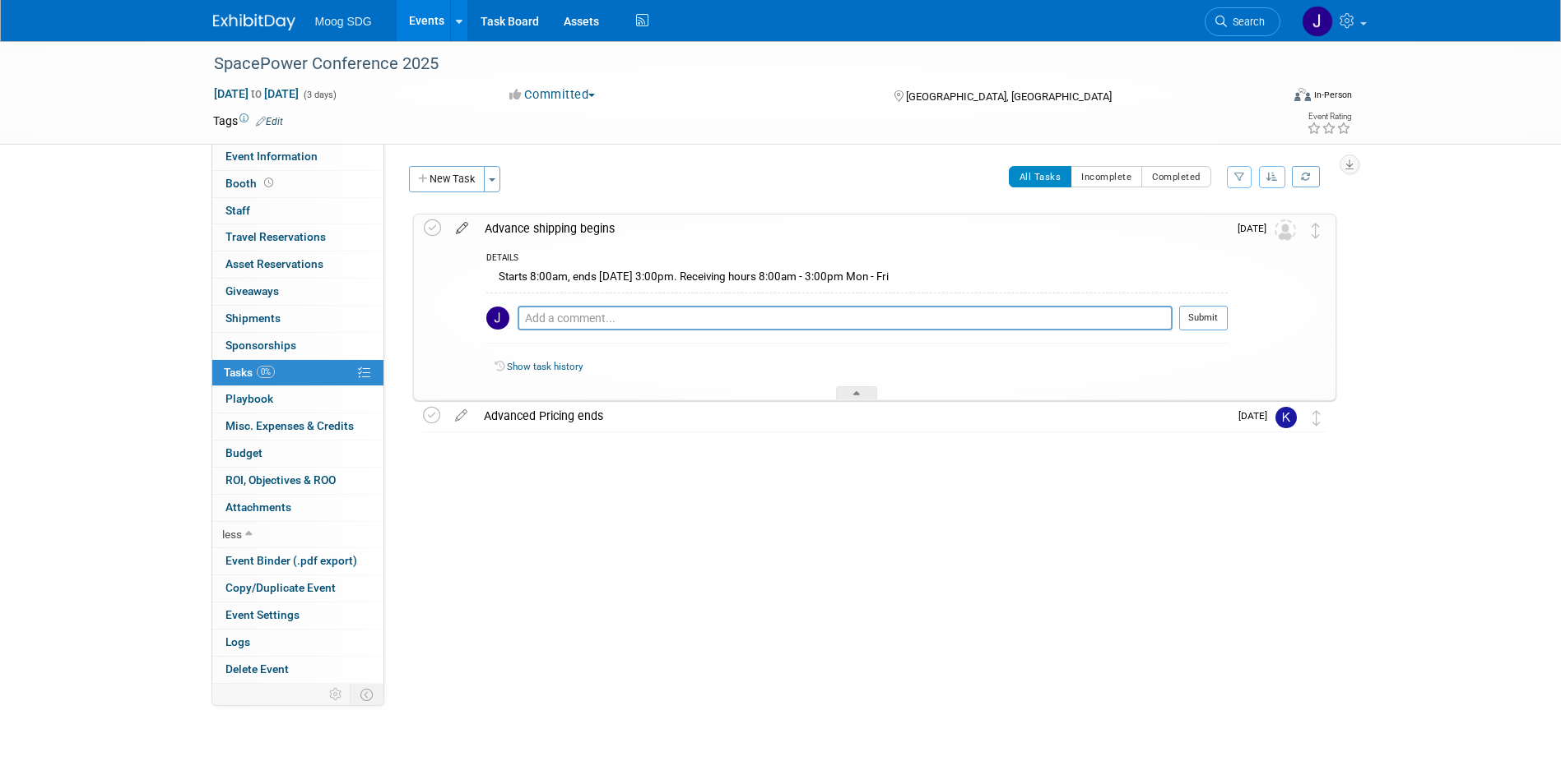
click at [458, 231] on icon at bounding box center [461, 225] width 29 height 20
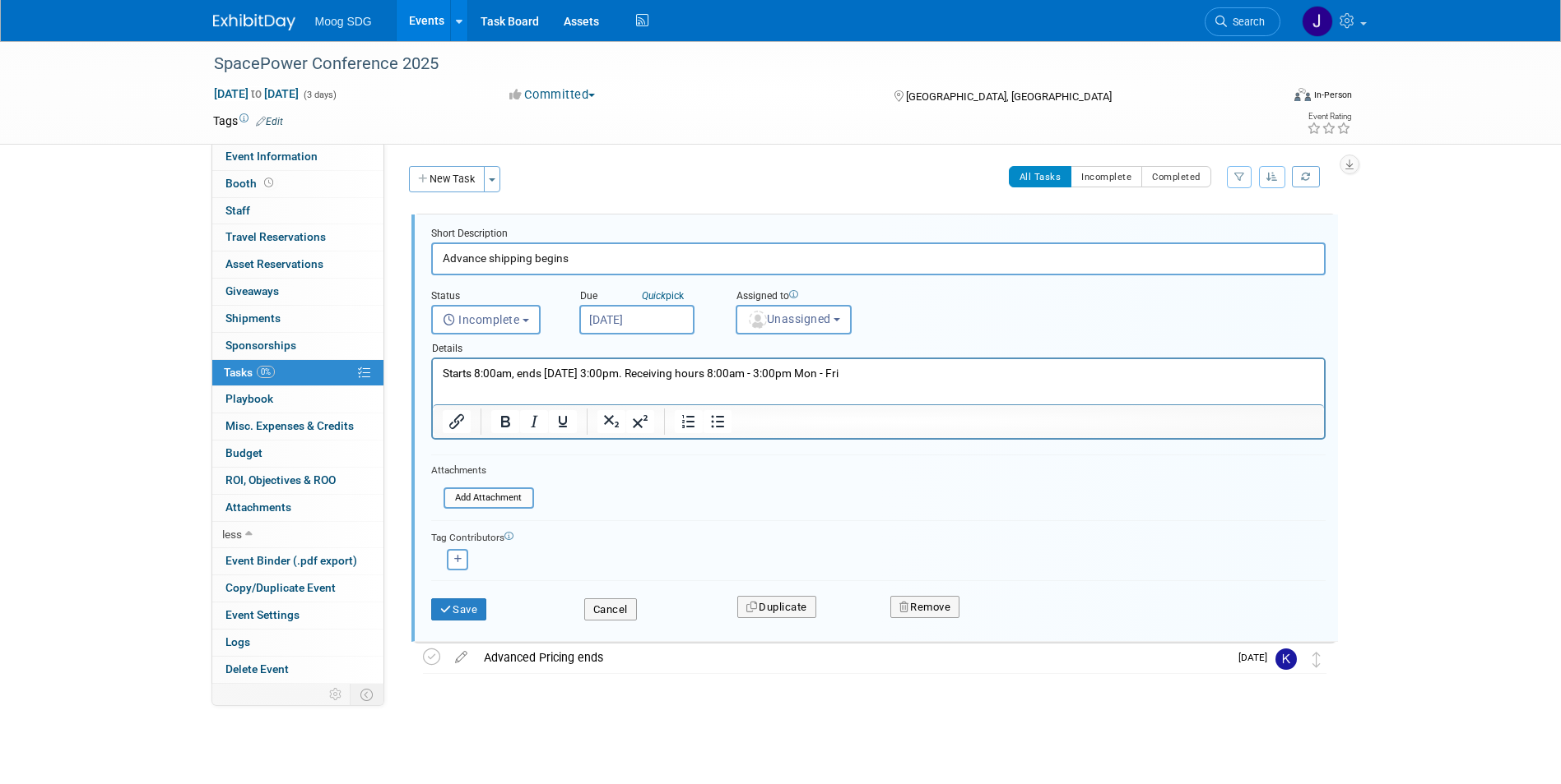
click at [948, 373] on p "Starts 8:00am, ends Wednesday, Dec 3 at 3:00pm. Receiving hours 8:00am - 3:00pm…" at bounding box center [877, 373] width 872 height 16
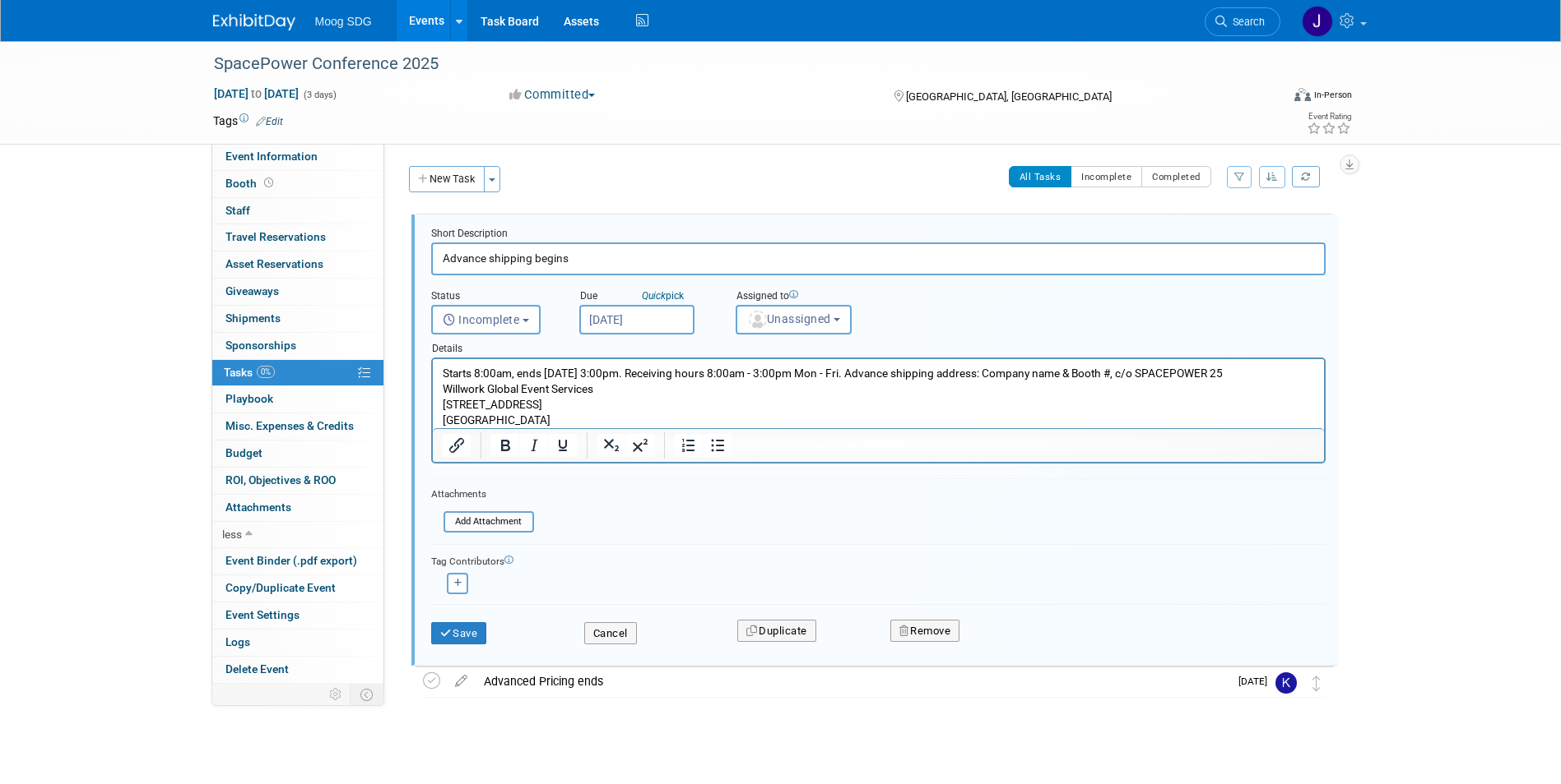
click at [912, 373] on p "Starts 8:00am, ends Wednesday, Dec 3 at 3:00pm. Receiving hours 8:00am - 3:00pm…" at bounding box center [877, 373] width 872 height 16
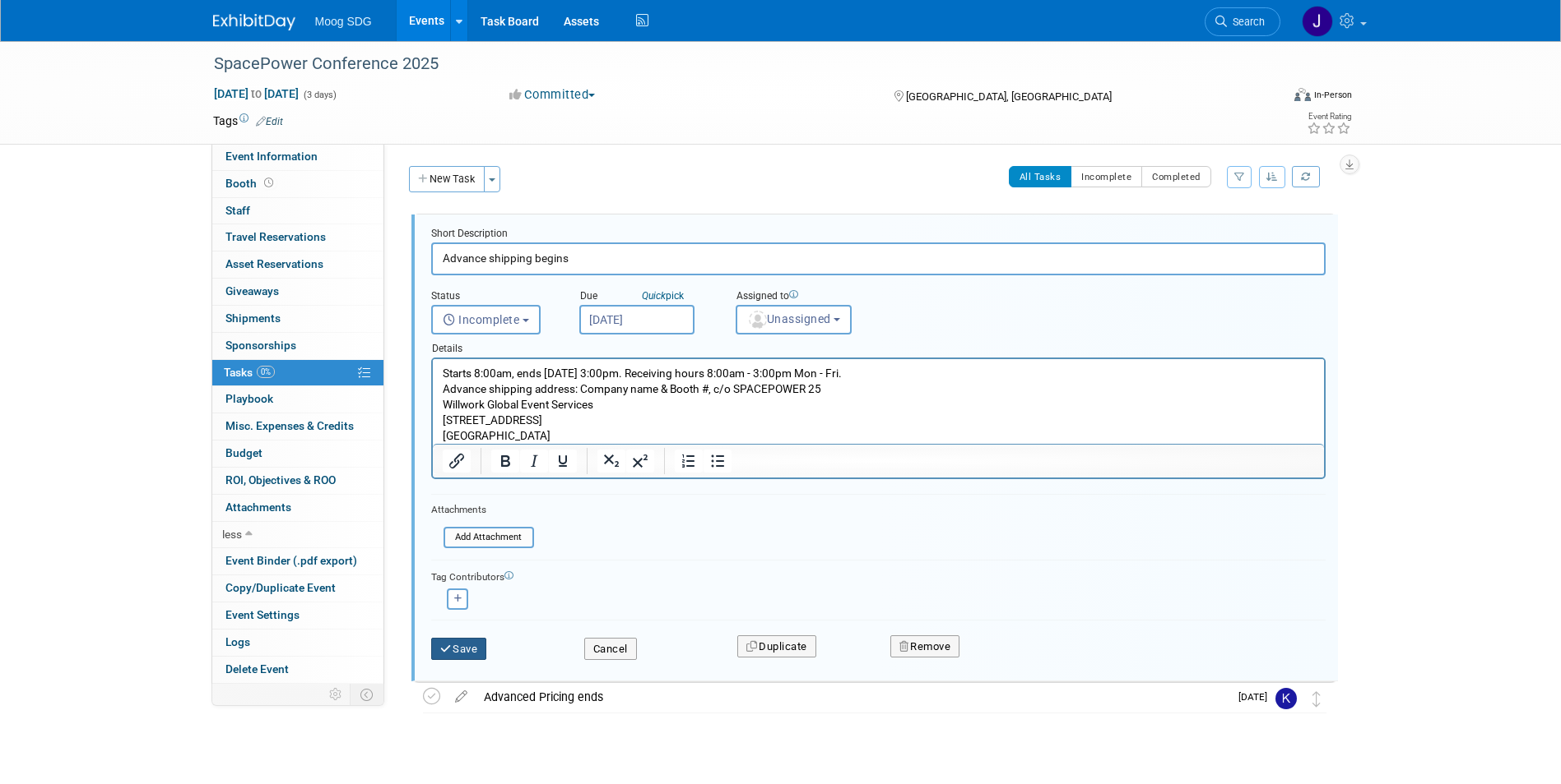
click at [468, 651] on button "Save" at bounding box center [459, 649] width 56 height 23
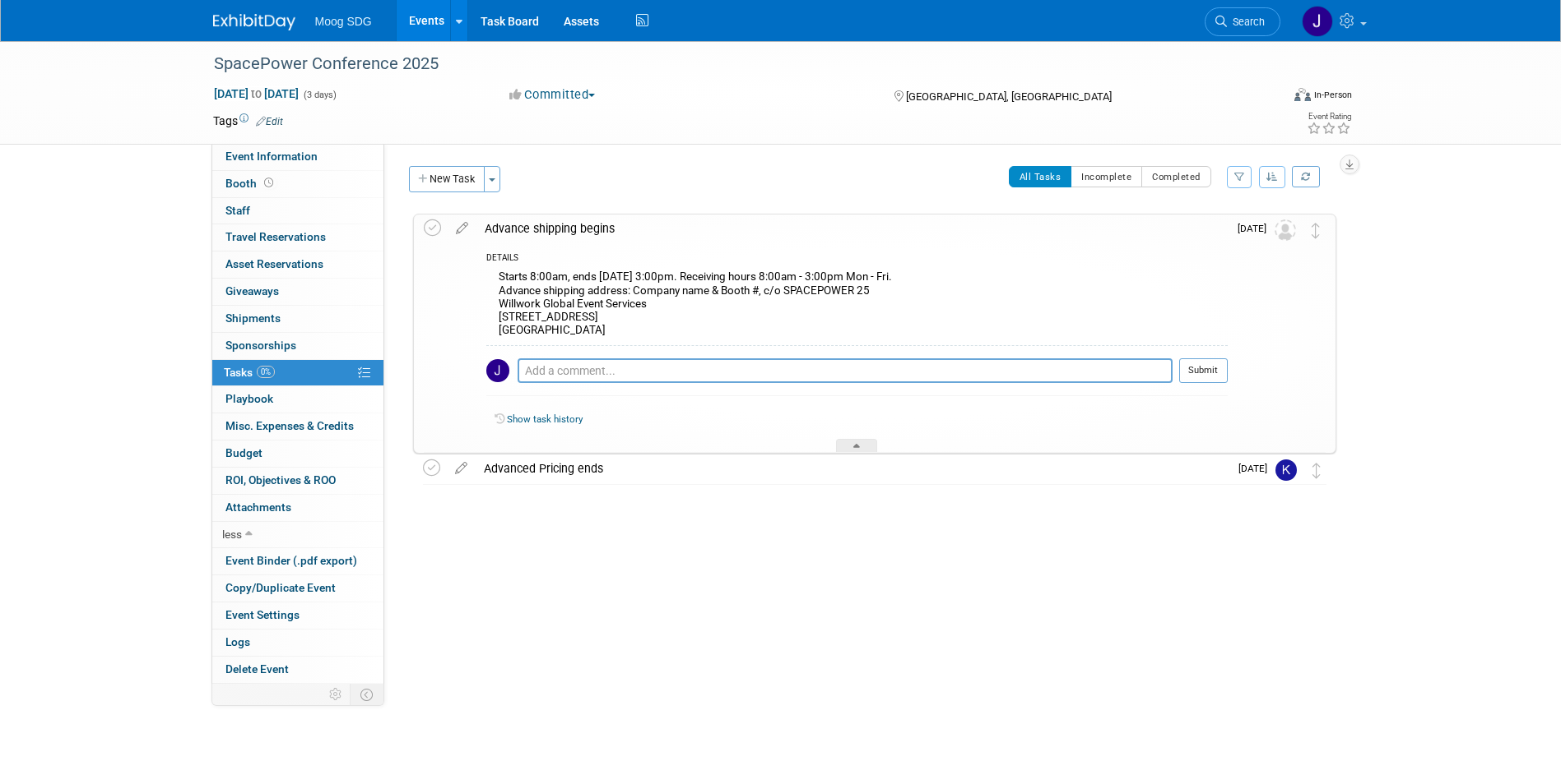
click at [826, 596] on div "Event Website: Edit https://ussfa.org/spacepower-conference-2025/ Event Venue N…" at bounding box center [866, 414] width 964 height 540
click at [276, 390] on link "0 Playbook 0" at bounding box center [298, 400] width 171 height 27
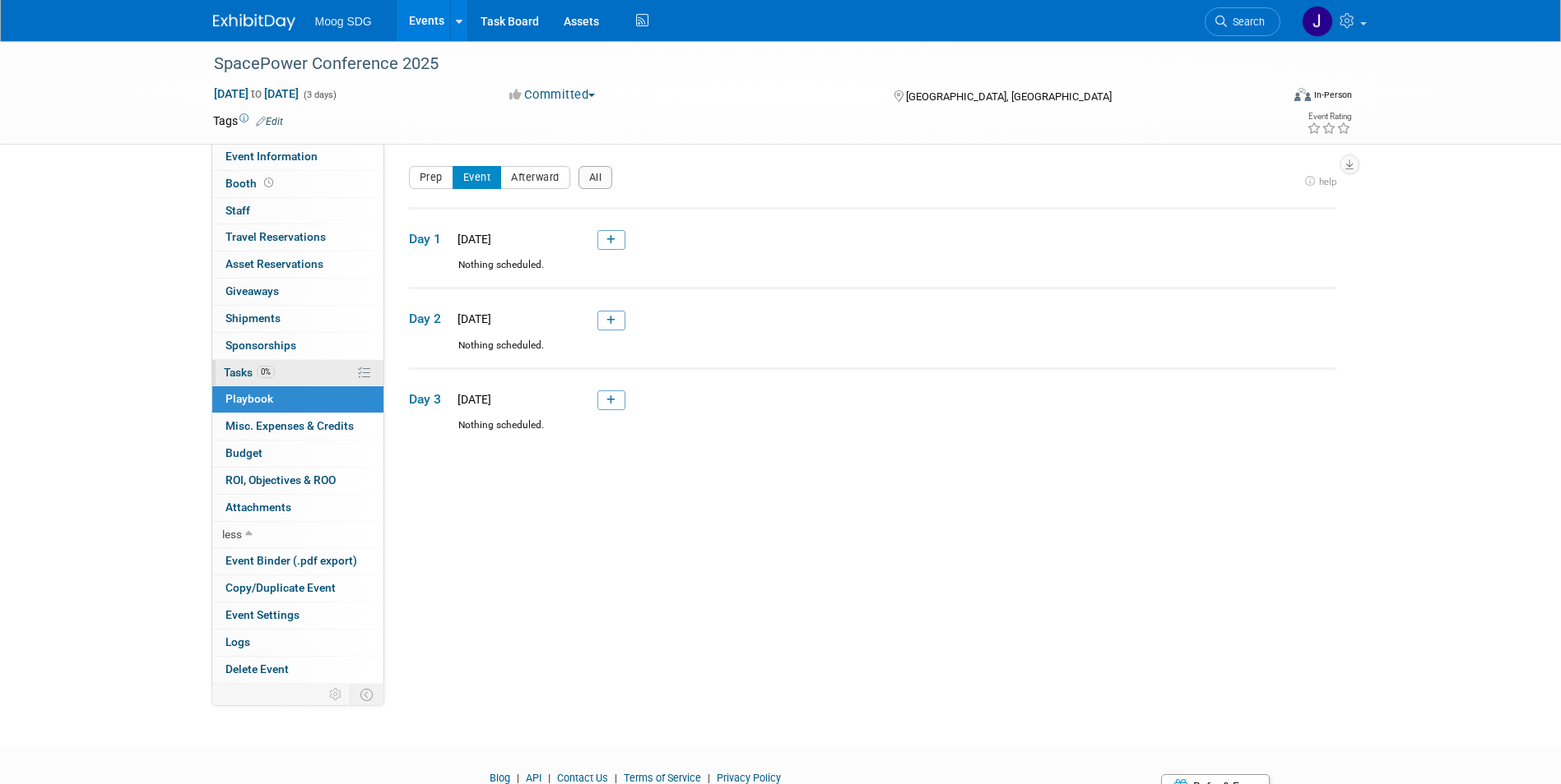
click at [290, 365] on link "0% Tasks 0%" at bounding box center [298, 373] width 171 height 27
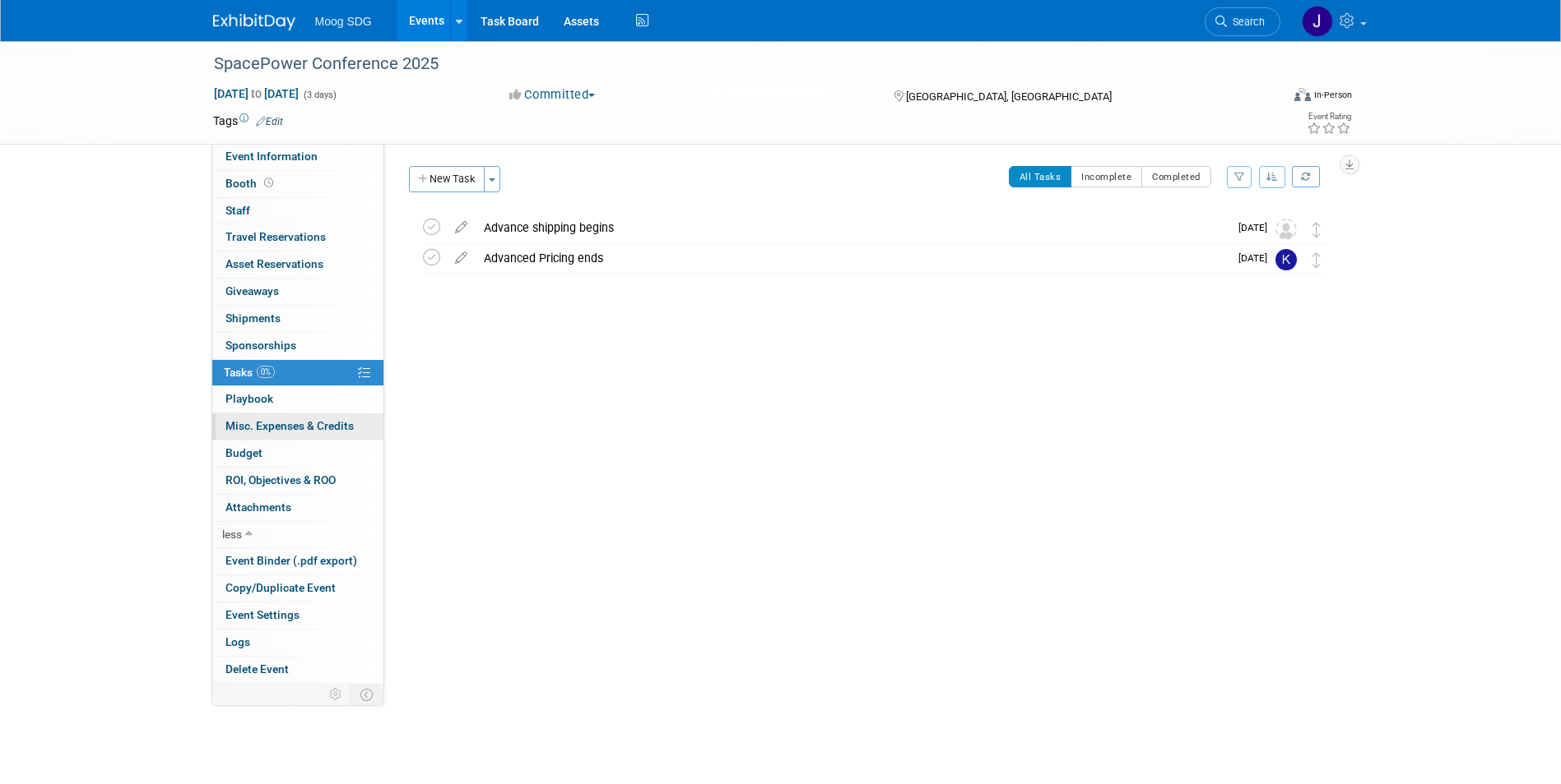
click at [273, 419] on link "0 Misc. Expenses & Credits 0" at bounding box center [298, 427] width 171 height 27
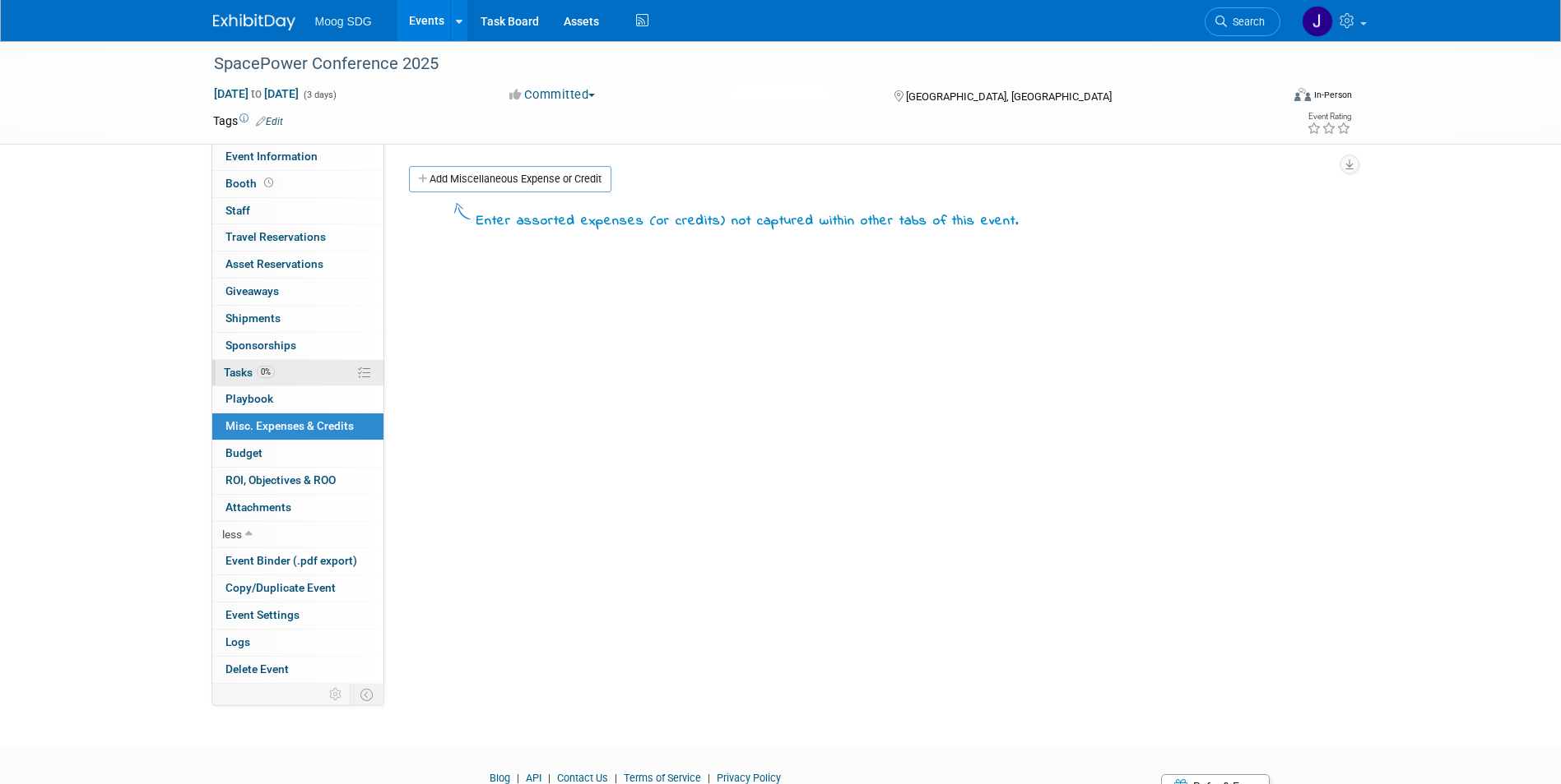
click at [239, 372] on span "Tasks 0%" at bounding box center [250, 372] width 51 height 13
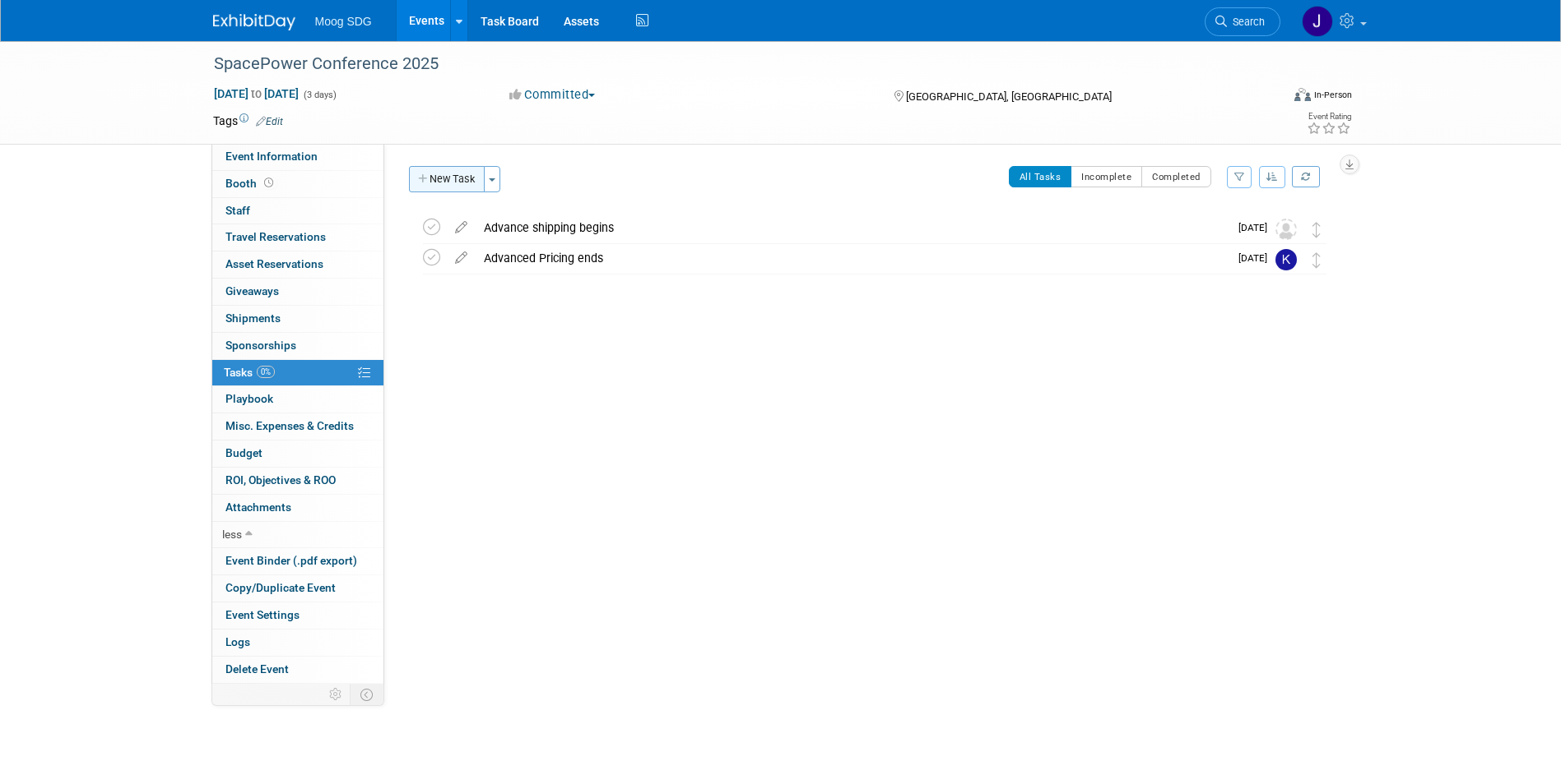
drag, startPoint x: 458, startPoint y: 172, endPoint x: 474, endPoint y: 185, distance: 20.6
click at [458, 172] on button "New Task" at bounding box center [446, 180] width 75 height 27
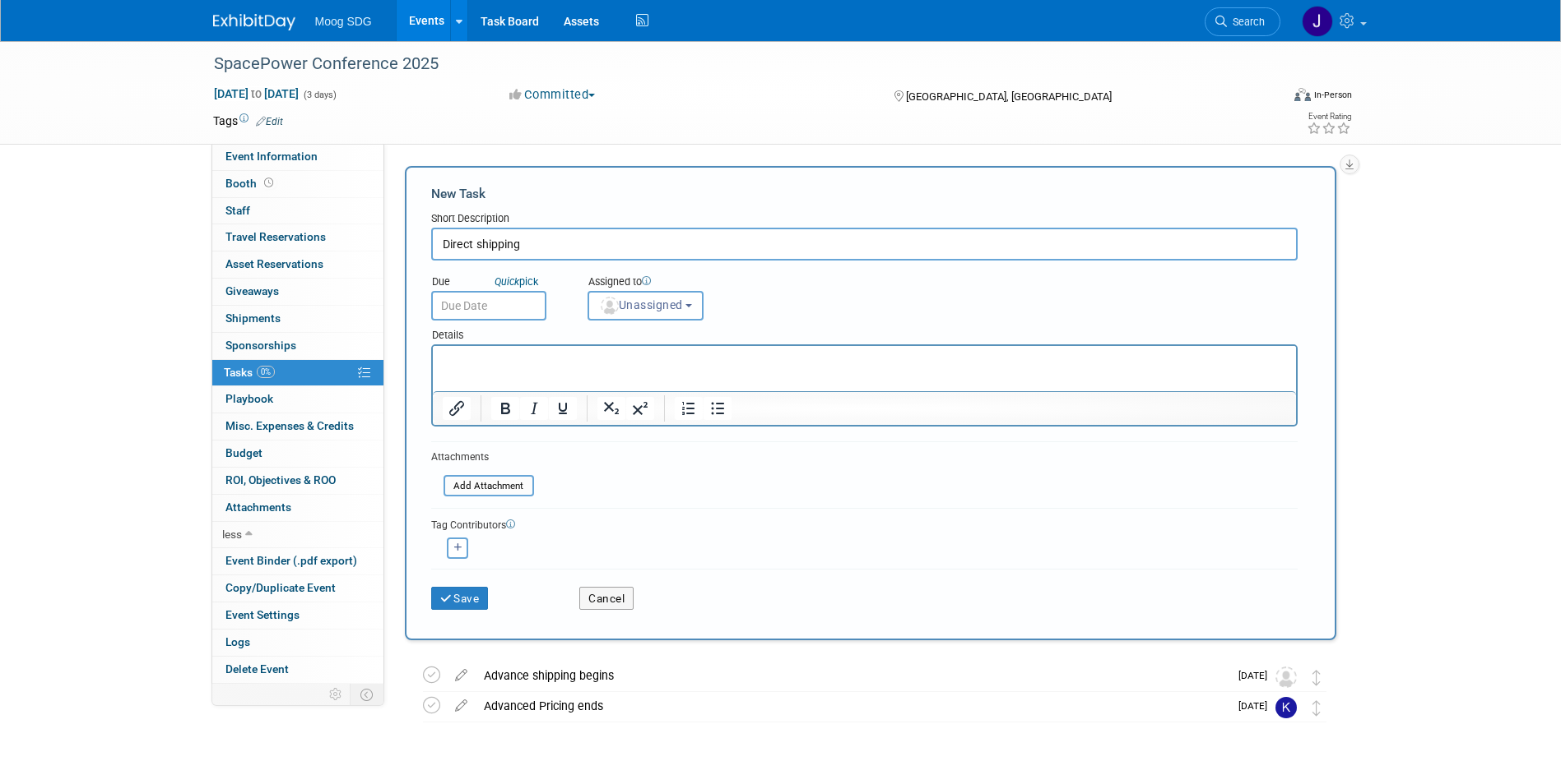
type input "Direct shipping"
click at [504, 302] on input "text" at bounding box center [489, 305] width 115 height 29
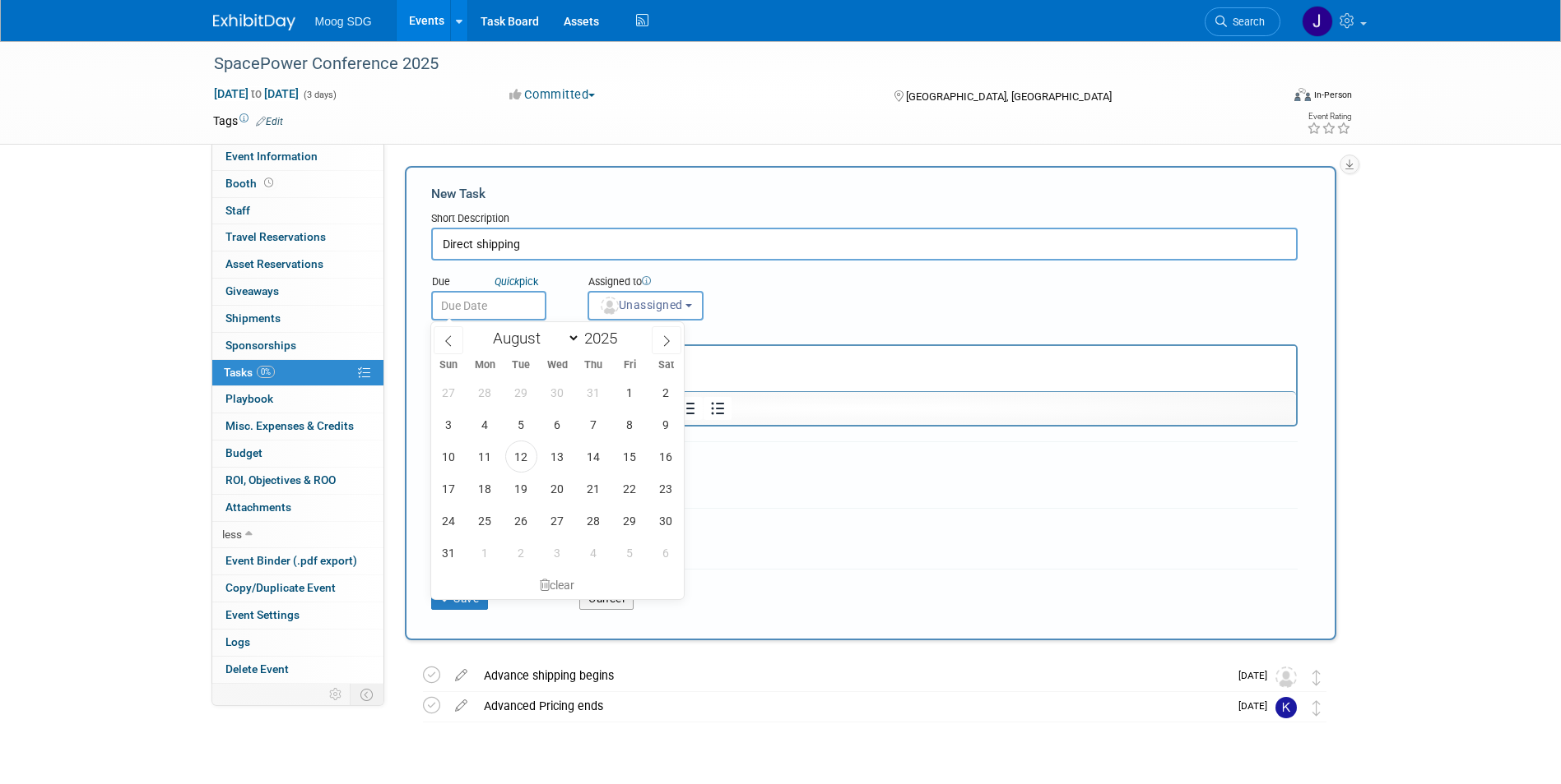
click at [521, 326] on div "January February March April May June July August September October November De…" at bounding box center [557, 336] width 190 height 28
click at [521, 334] on select "January February March April May June July August September October November De…" at bounding box center [532, 338] width 95 height 20
select select "11"
click at [485, 328] on select "January February March April May June July August September October November De…" at bounding box center [532, 338] width 95 height 20
click at [521, 425] on span "9" at bounding box center [522, 425] width 32 height 32
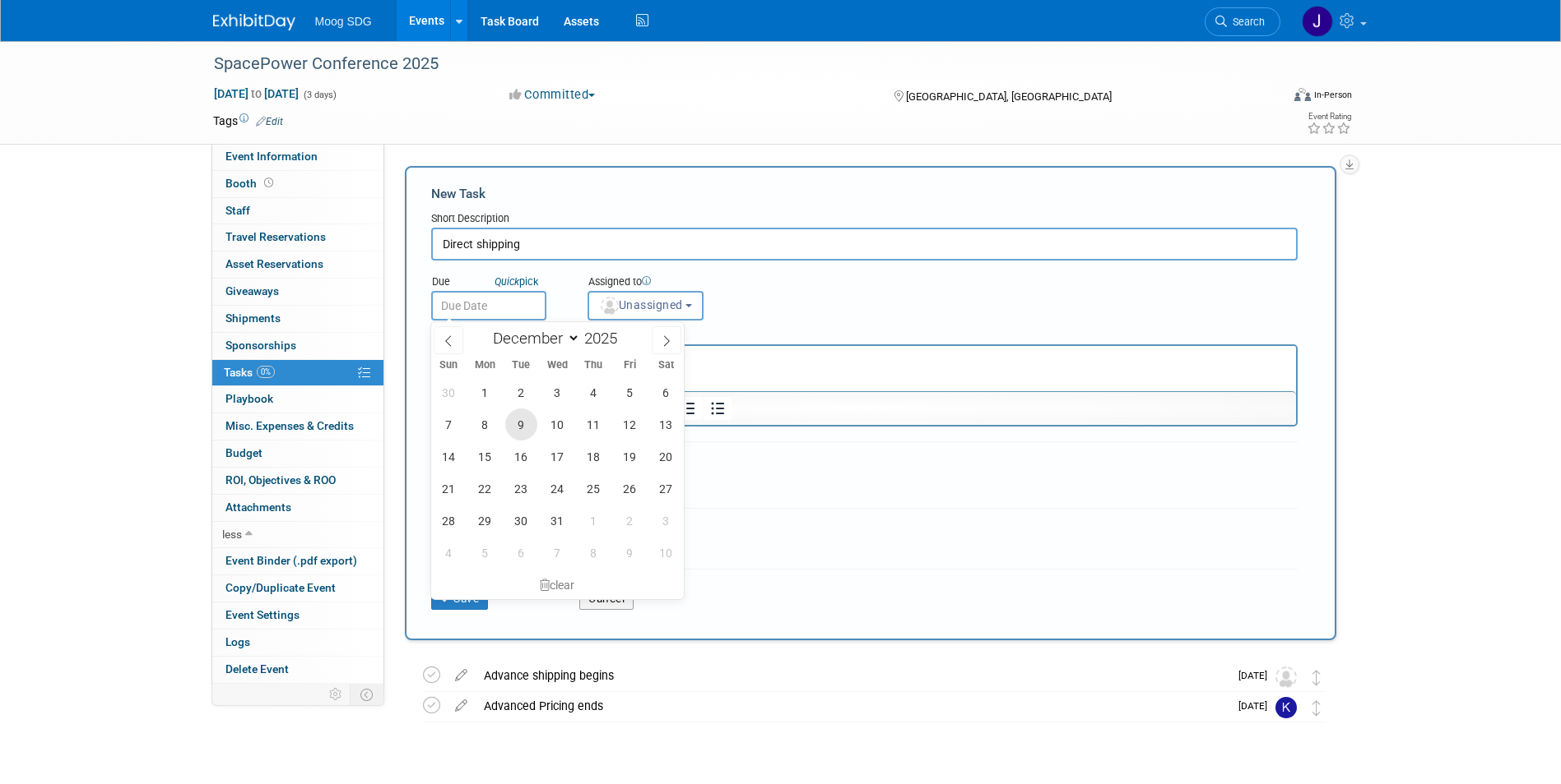
type input "[DATE]"
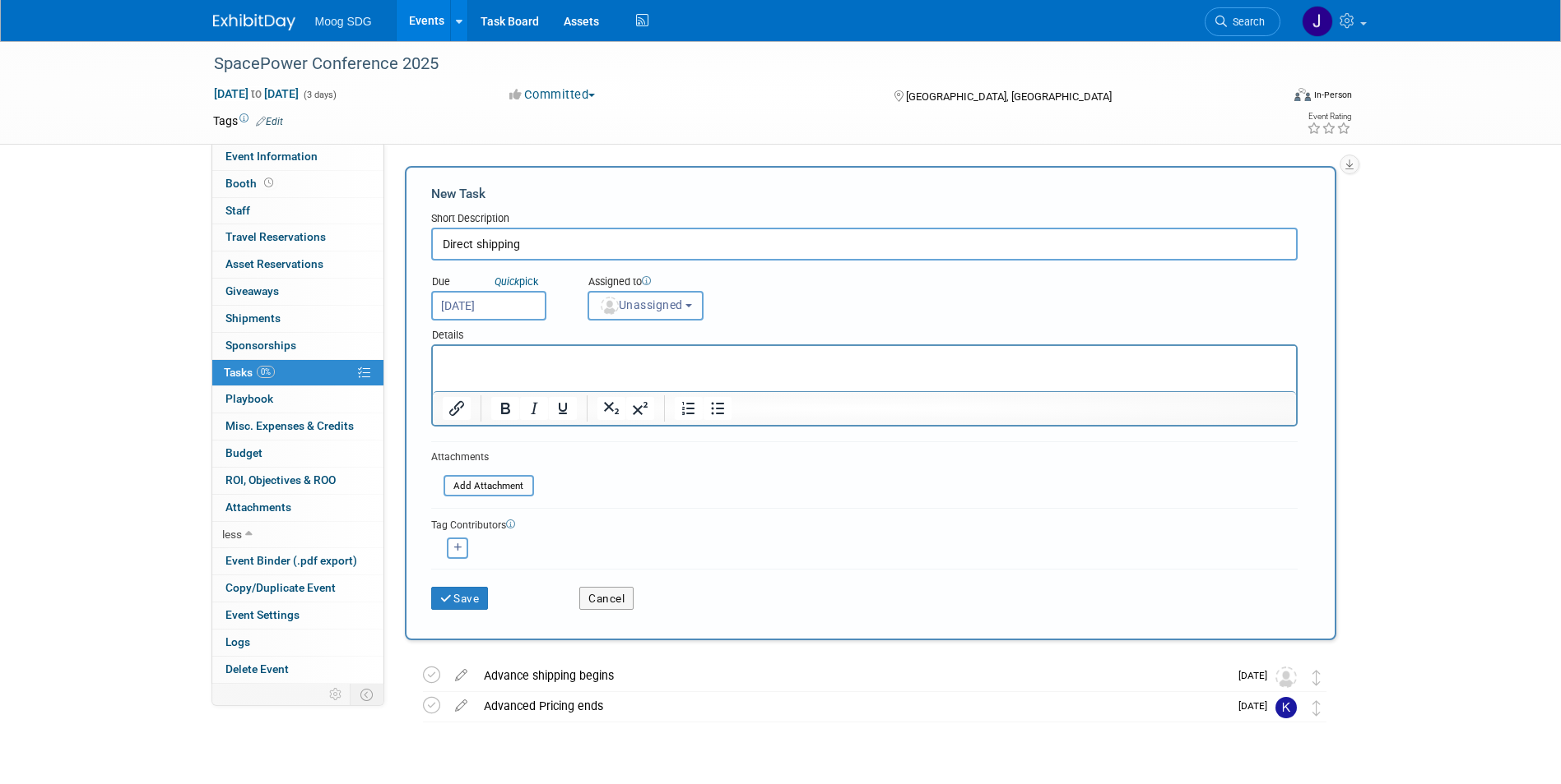
click at [676, 299] on span "Unassigned" at bounding box center [640, 304] width 84 height 13
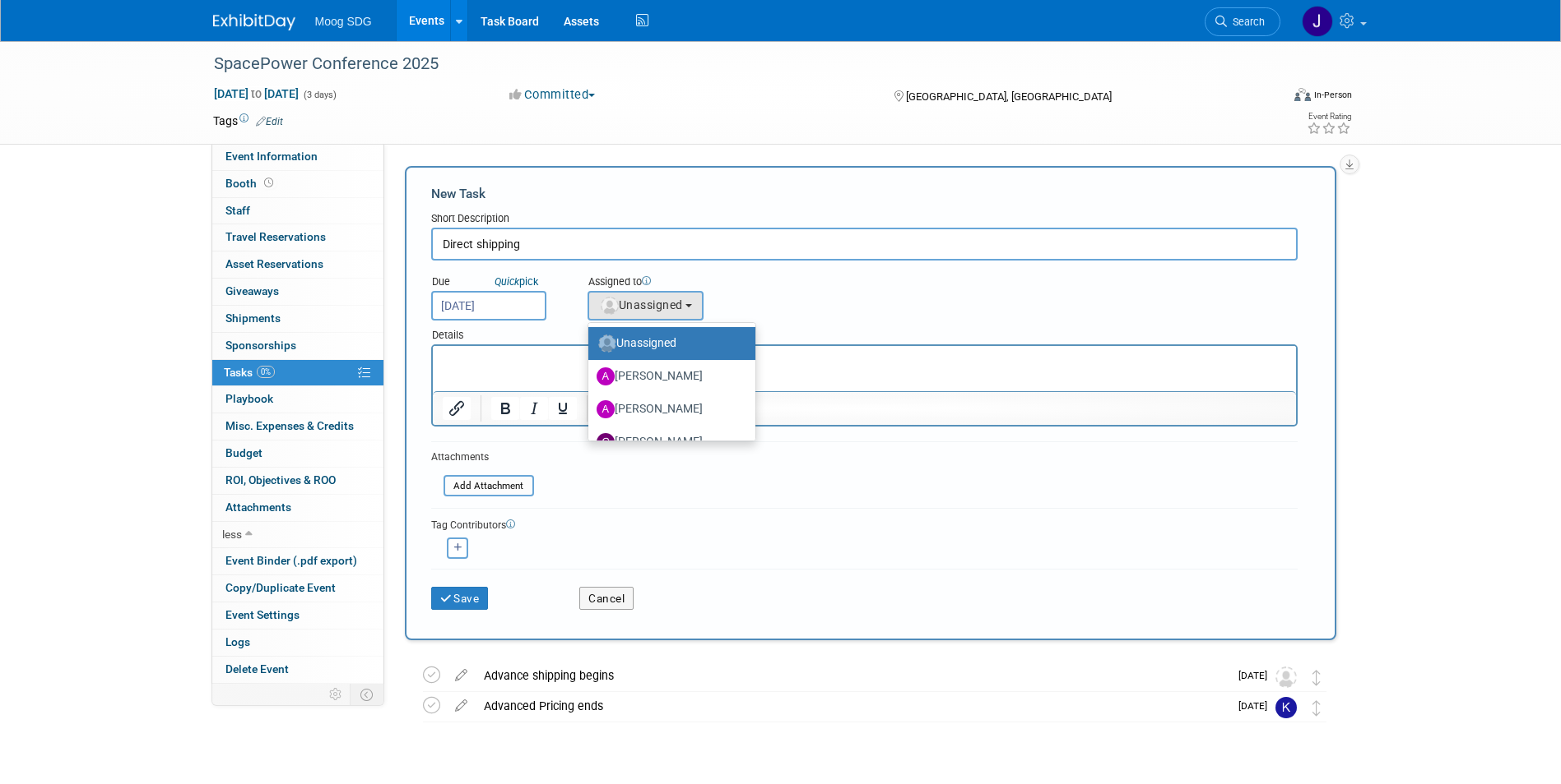
click at [649, 279] on icon at bounding box center [646, 281] width 9 height 9
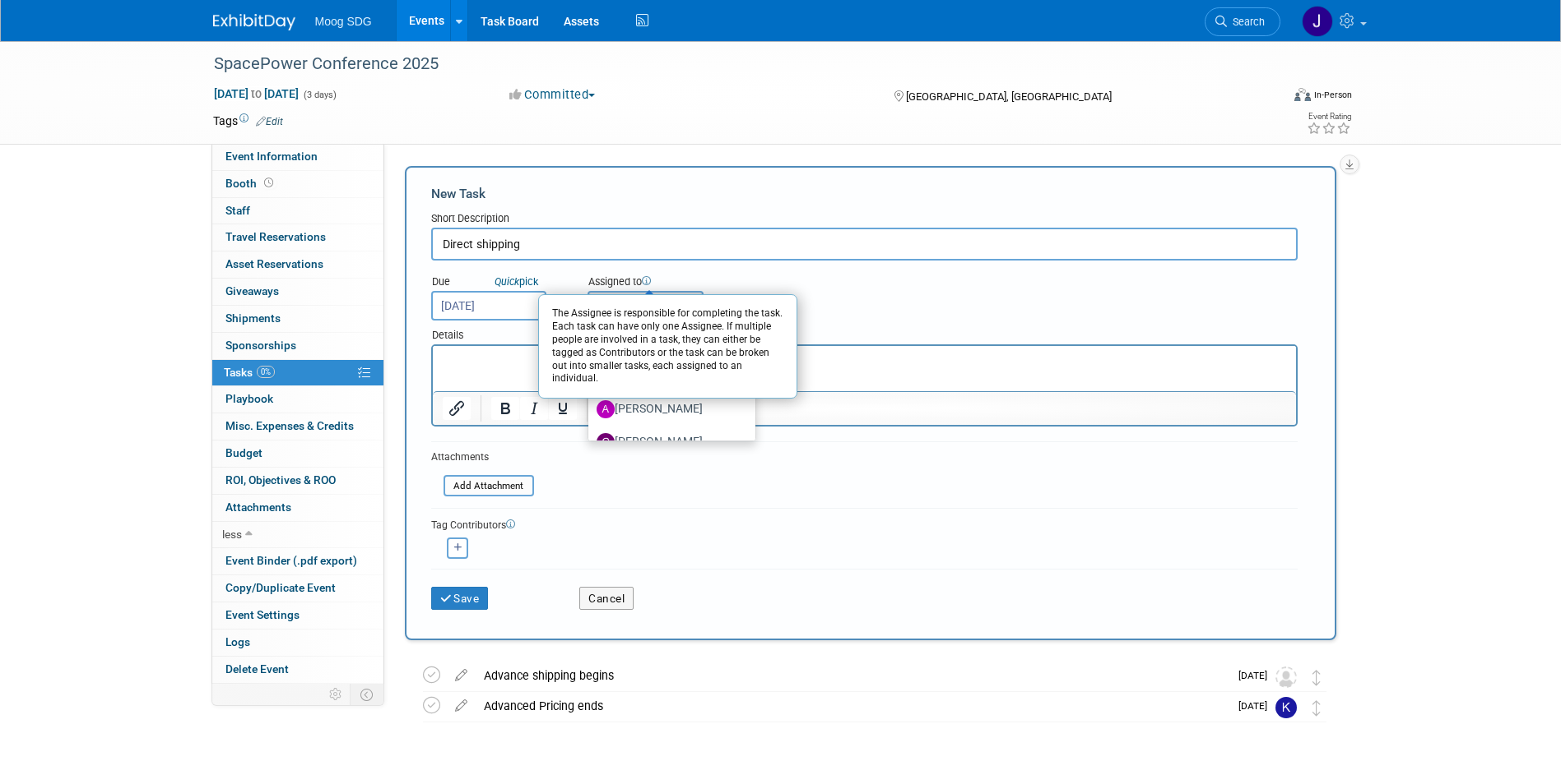
click at [938, 318] on div "Due Quick pick Dec 9, 2025 Assigned to The Assignee is responsible for completi…" at bounding box center [864, 291] width 891 height 60
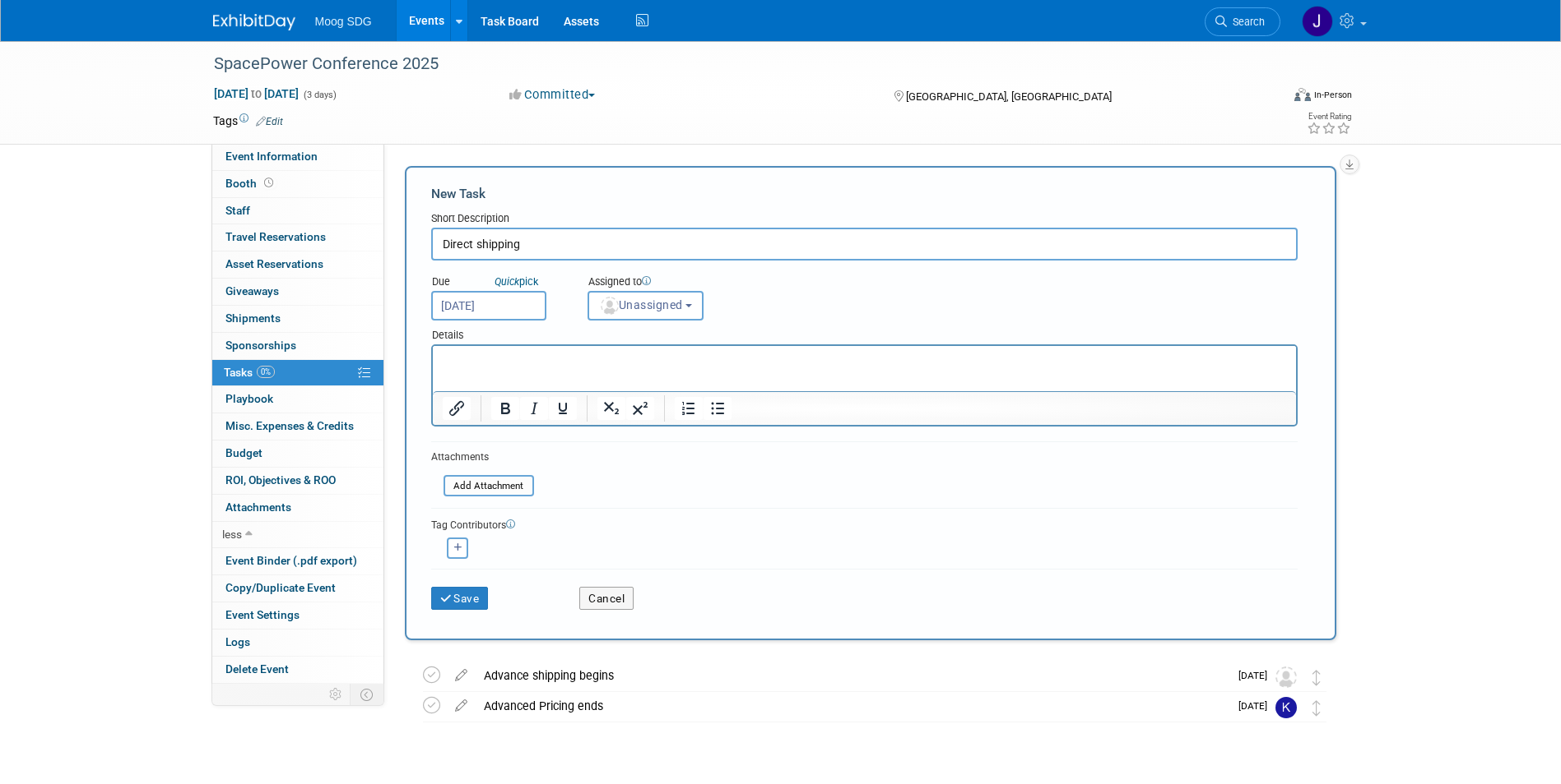
click at [573, 355] on p "Rich Text Area. Press ALT-0 for help." at bounding box center [863, 361] width 844 height 17
click at [708, 347] on html at bounding box center [863, 357] width 863 height 23
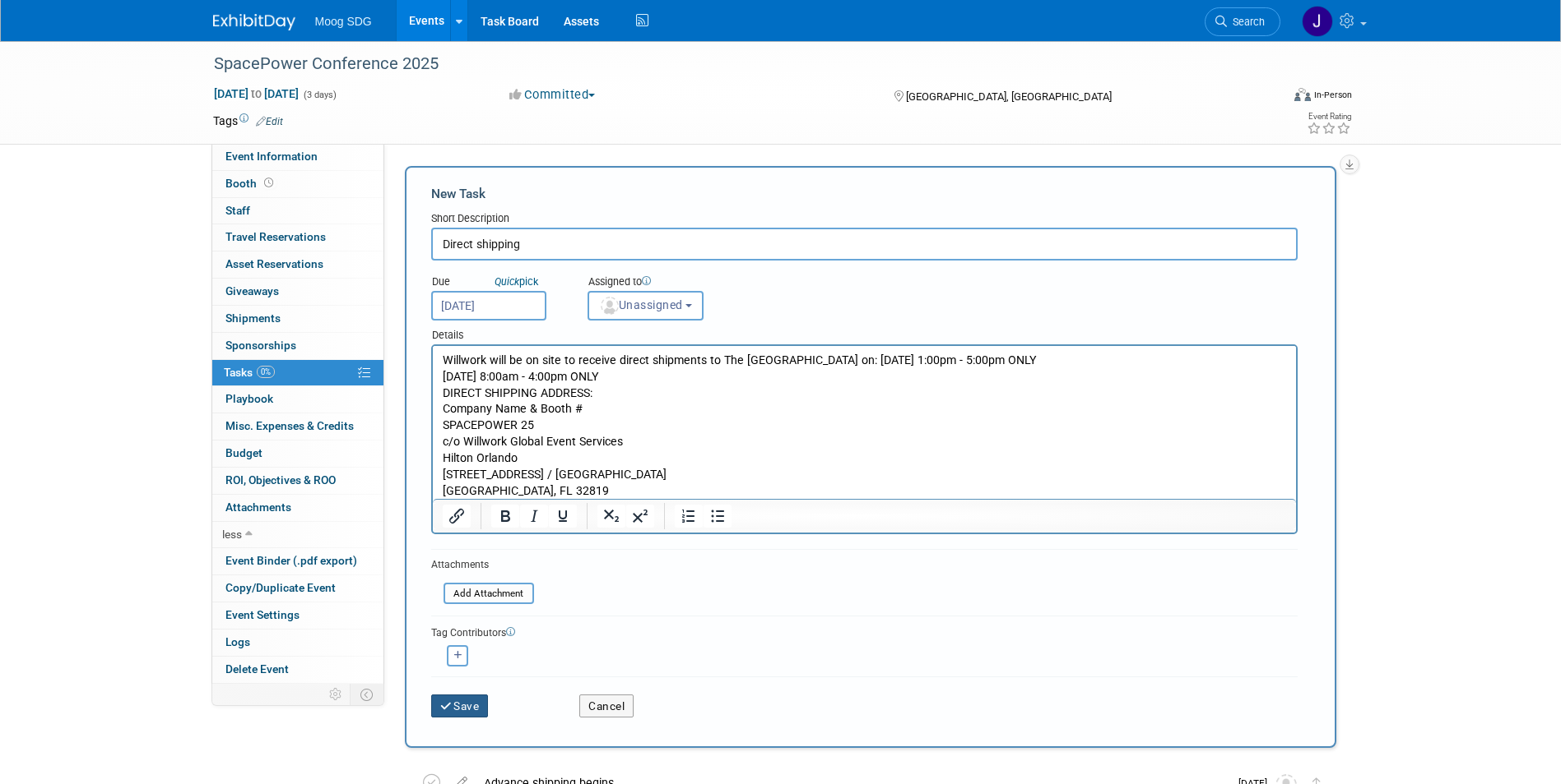
click at [462, 708] on button "Save" at bounding box center [460, 706] width 58 height 23
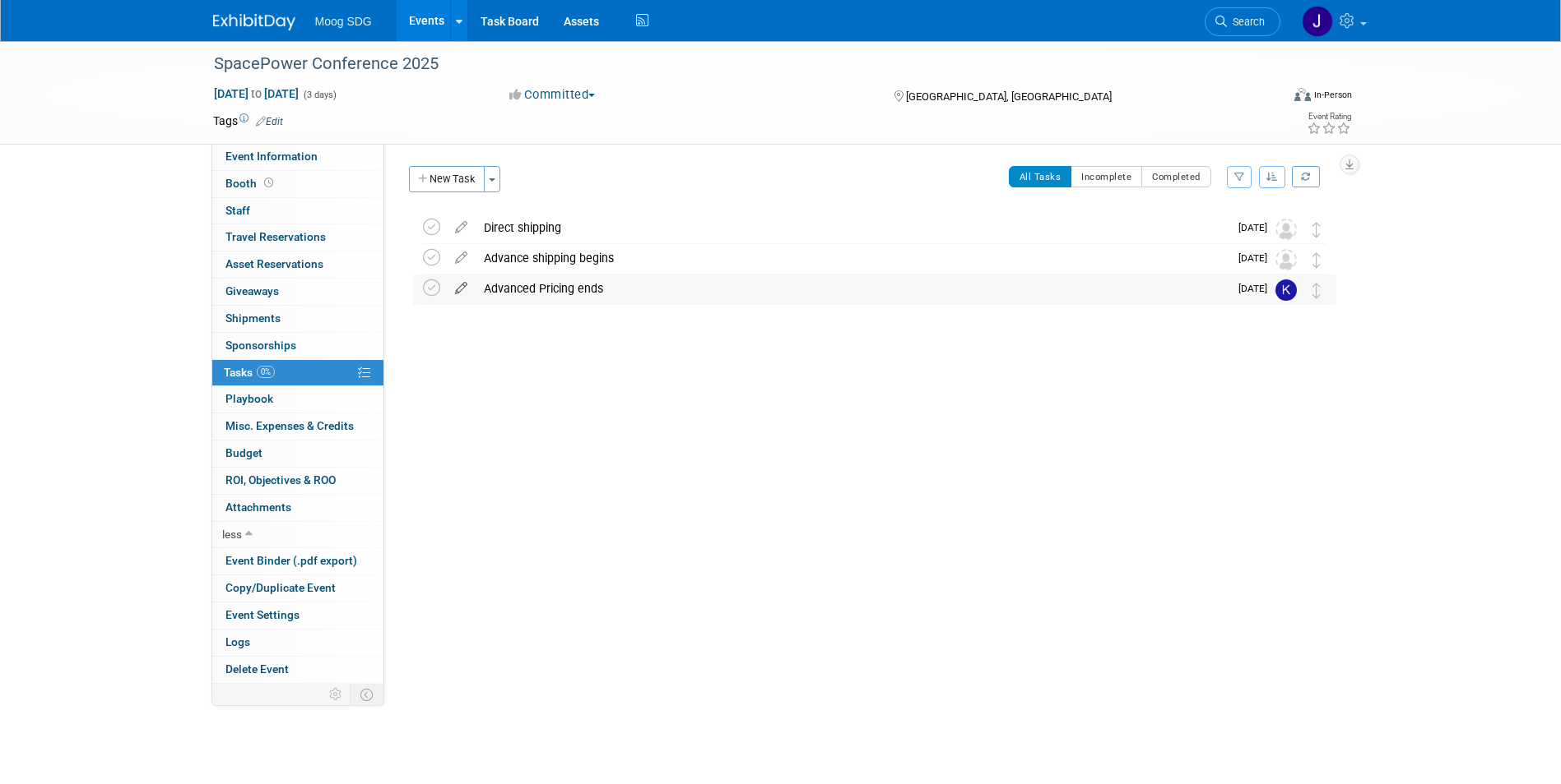
click at [462, 289] on icon at bounding box center [461, 284] width 29 height 20
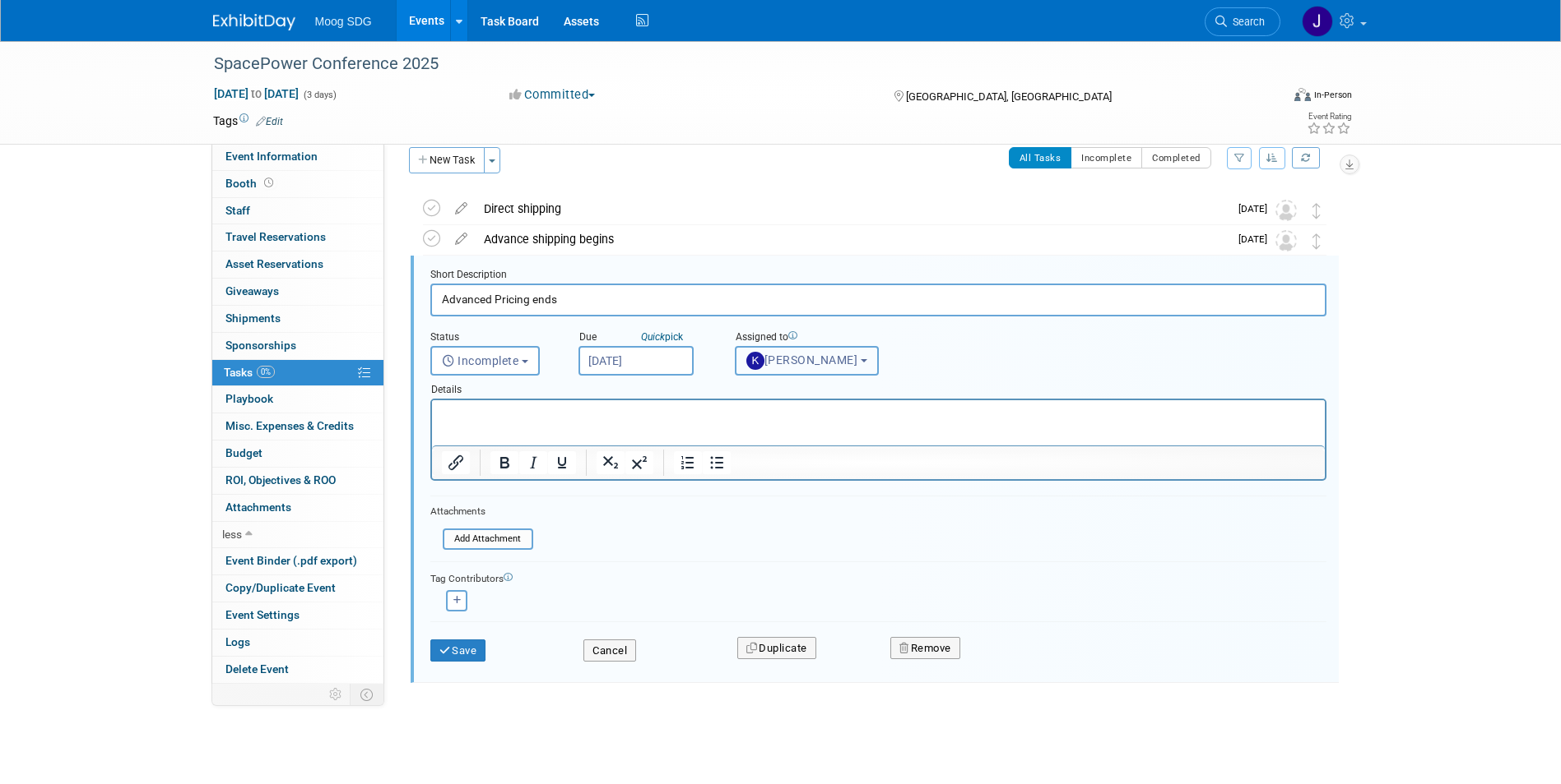
click at [806, 364] on span "[PERSON_NAME]" at bounding box center [802, 360] width 112 height 13
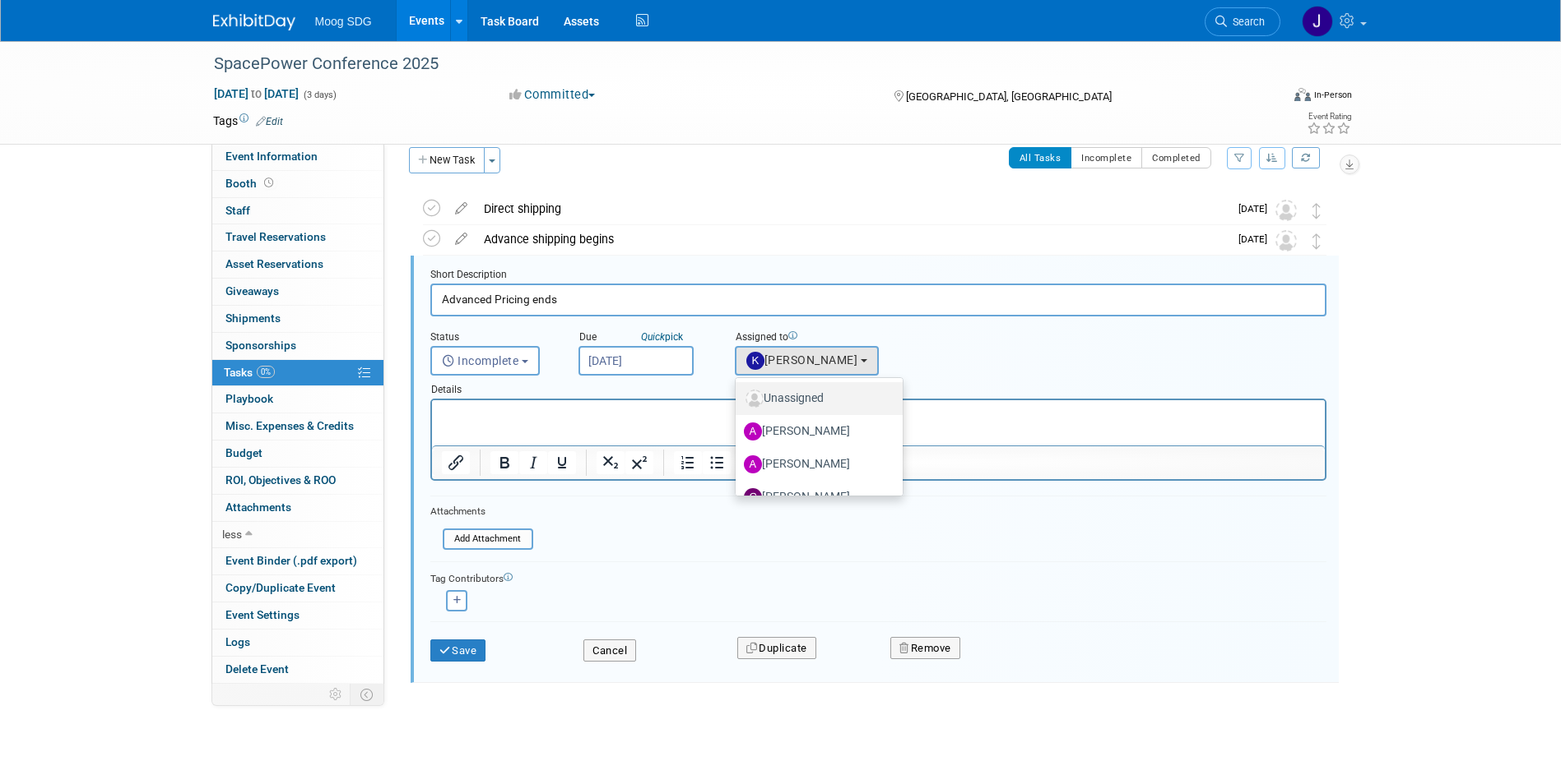
click at [813, 386] on label "Unassigned" at bounding box center [815, 399] width 143 height 27
click at [738, 391] on input "Unassigned" at bounding box center [732, 396] width 11 height 11
select select
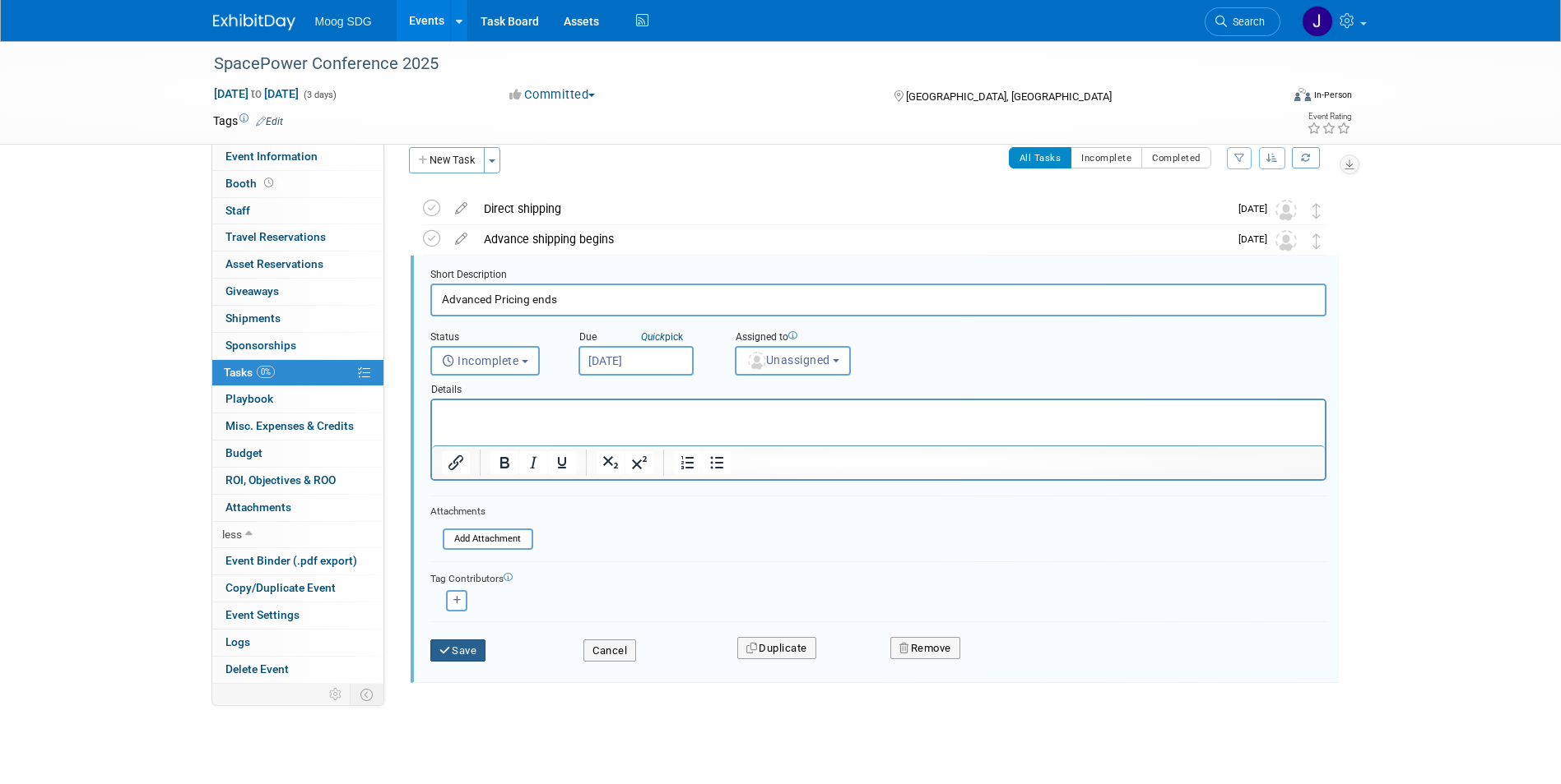
drag, startPoint x: 464, startPoint y: 650, endPoint x: 540, endPoint y: 643, distance: 76.3
click at [465, 650] on button "Save" at bounding box center [458, 651] width 56 height 23
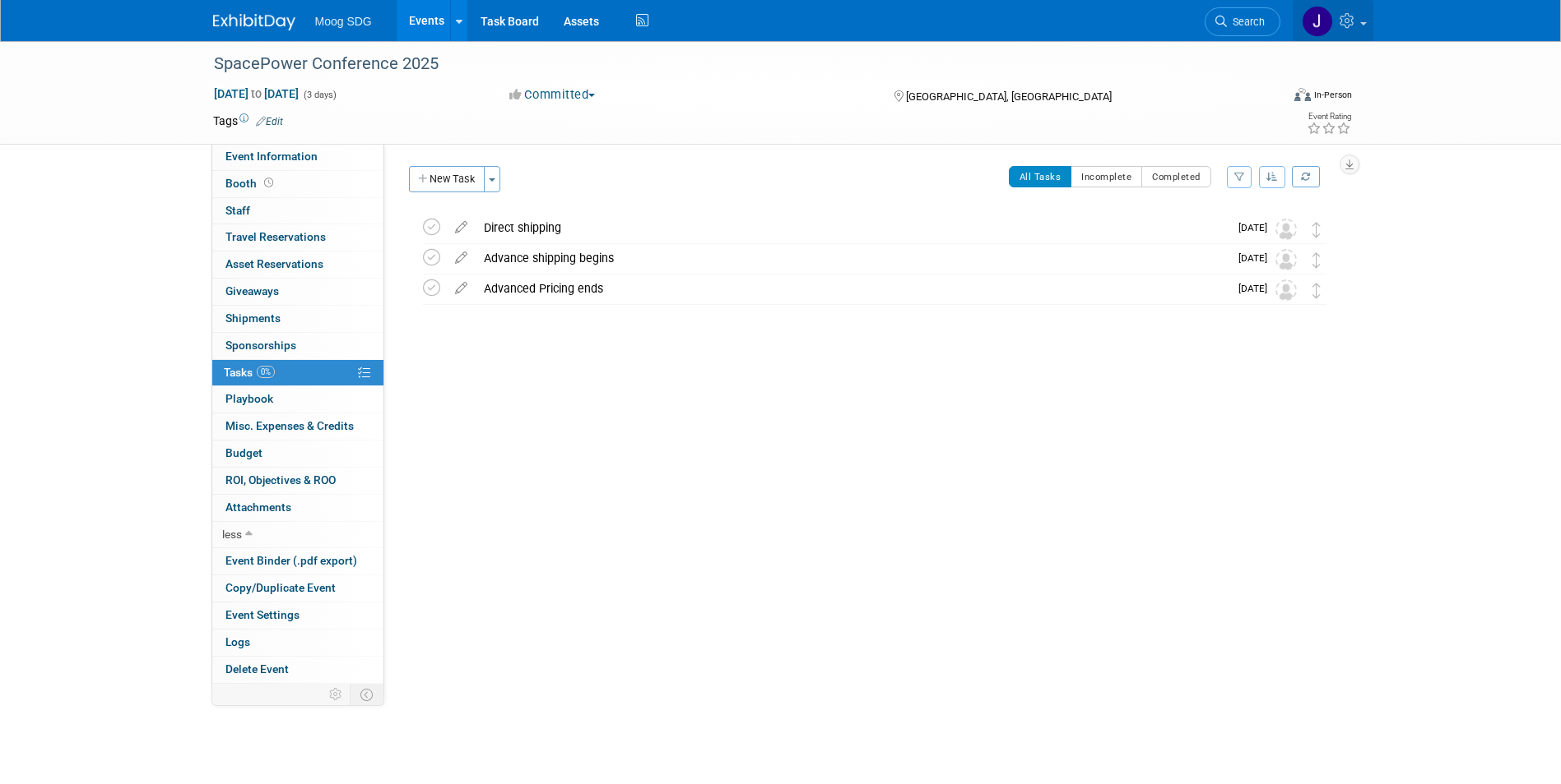
click at [1346, 19] on icon at bounding box center [1348, 20] width 19 height 15
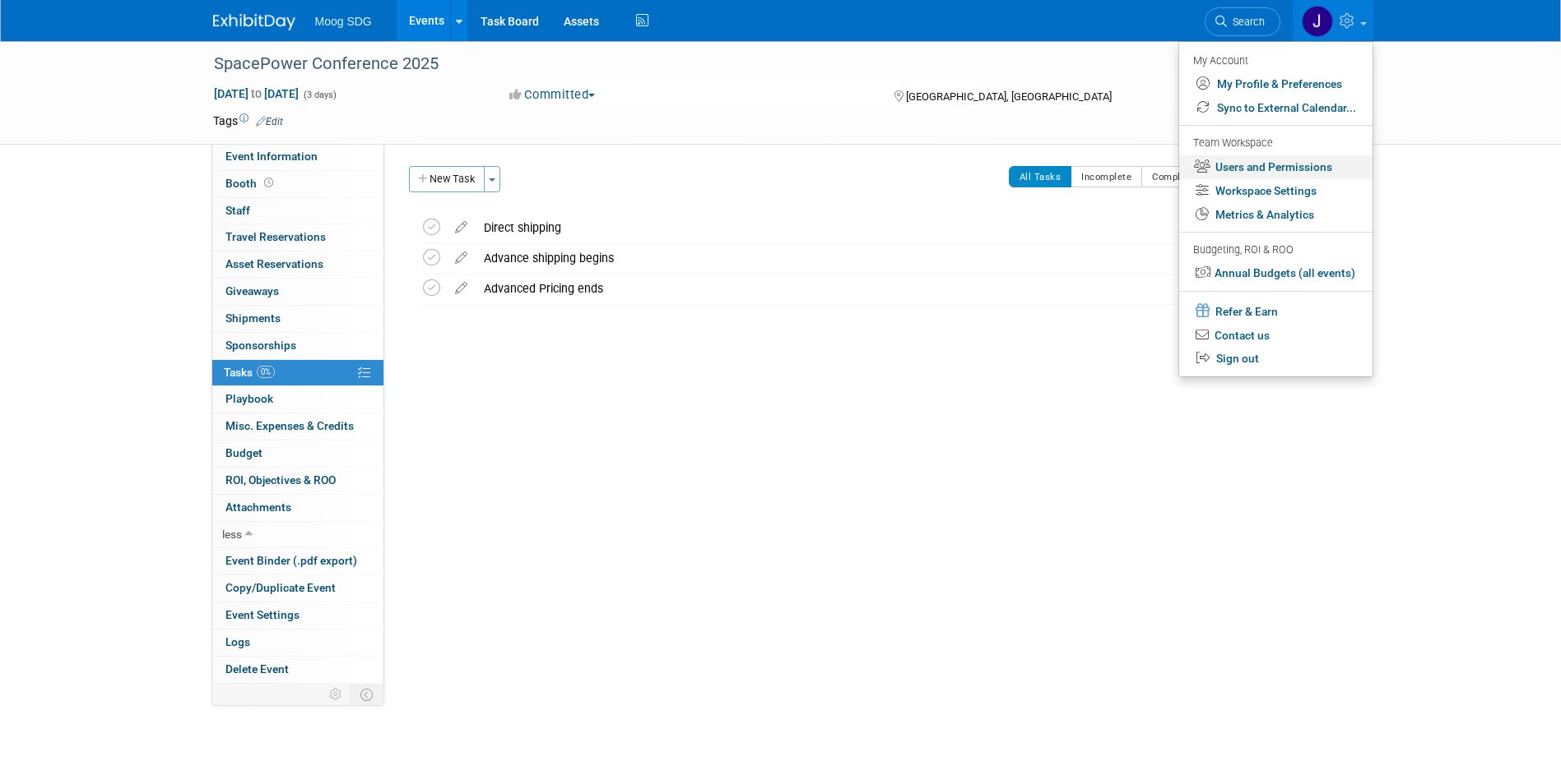
click at [1314, 165] on link "Users and Permissions" at bounding box center [1275, 167] width 193 height 24
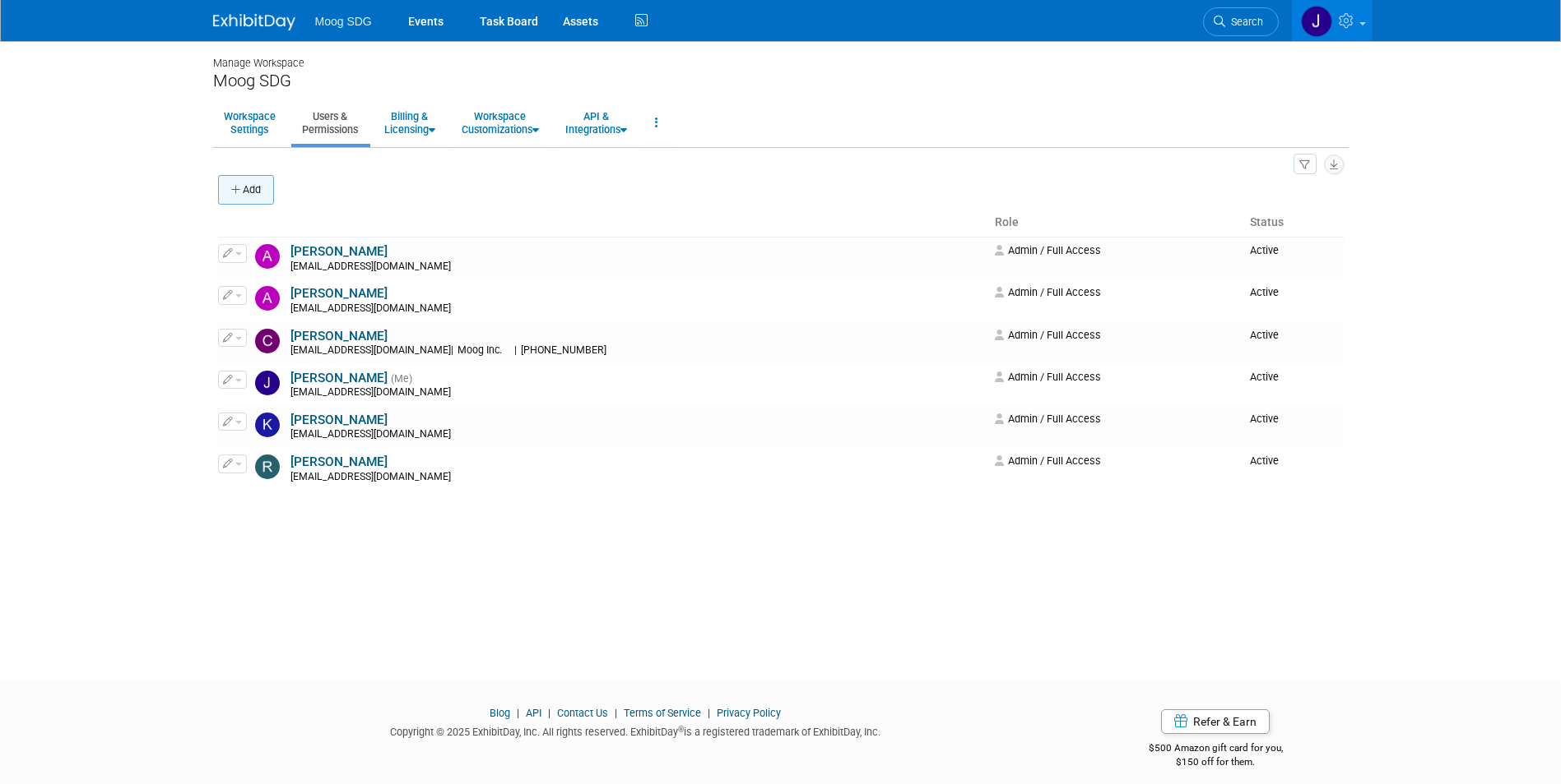
click at [258, 184] on button "Add" at bounding box center [245, 189] width 56 height 29
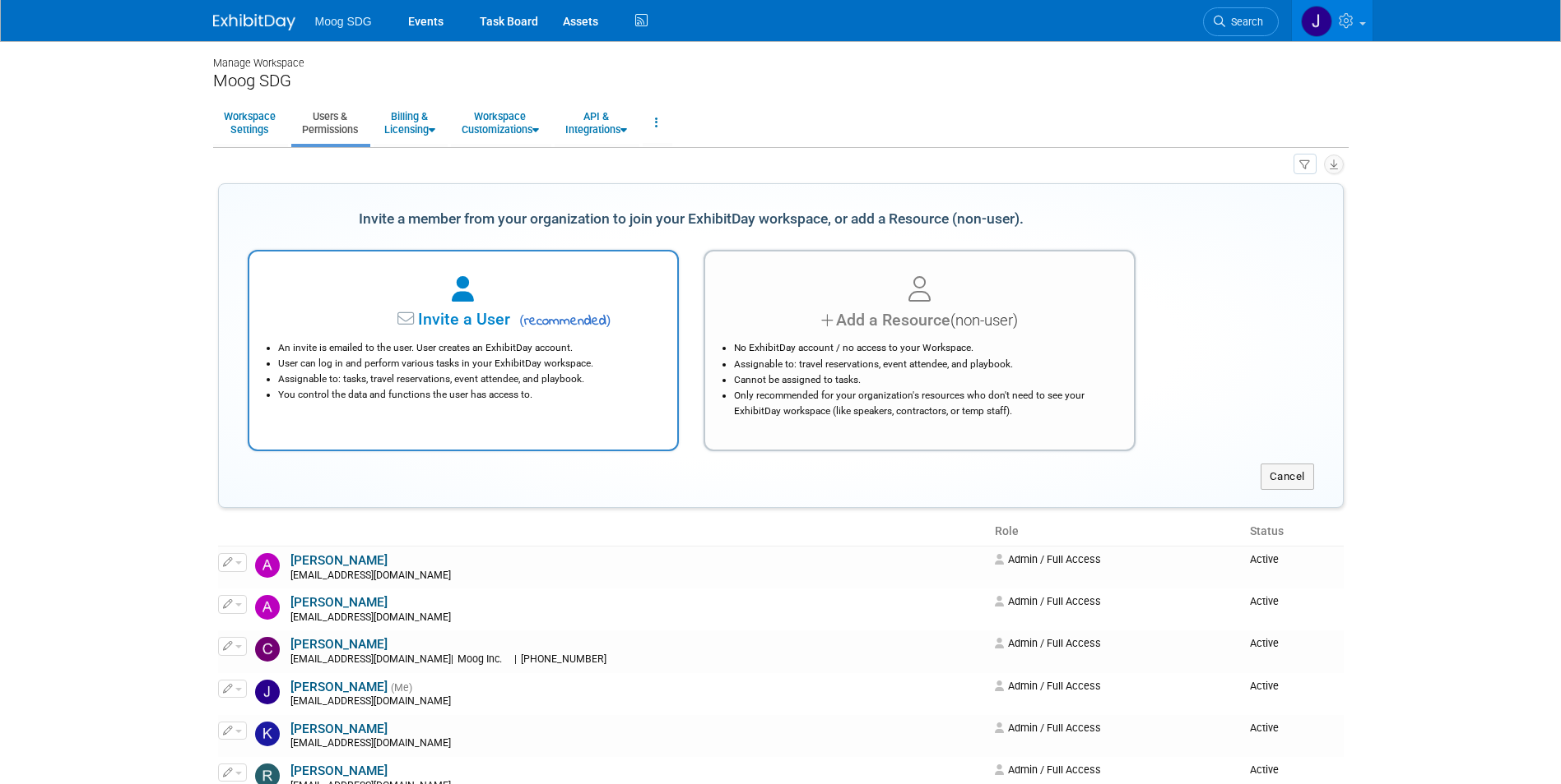
click at [528, 331] on span "( recommended )" at bounding box center [562, 321] width 97 height 19
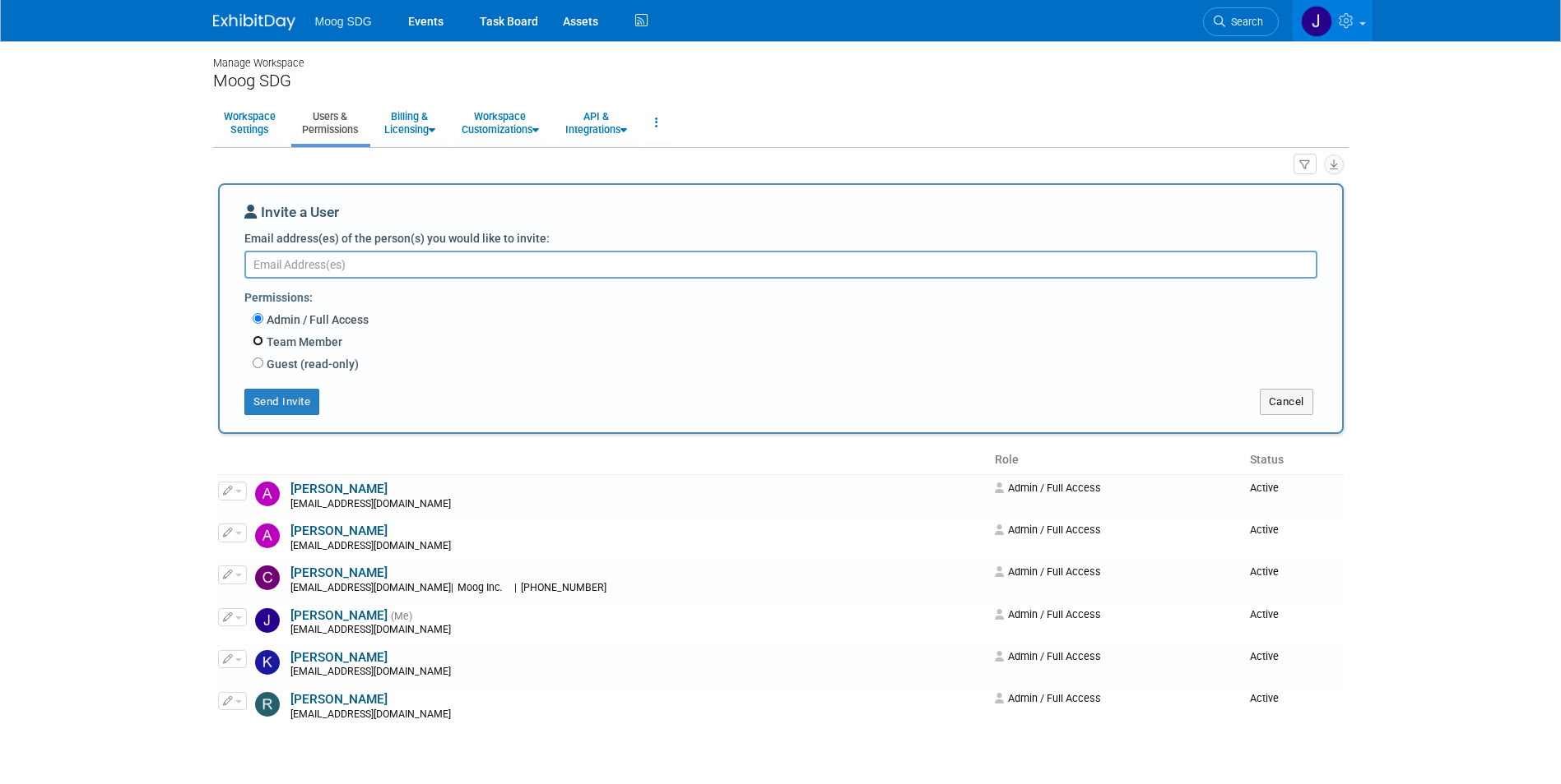
click at [260, 342] on input "Team Member" at bounding box center [258, 341] width 11 height 11
radio input "true"
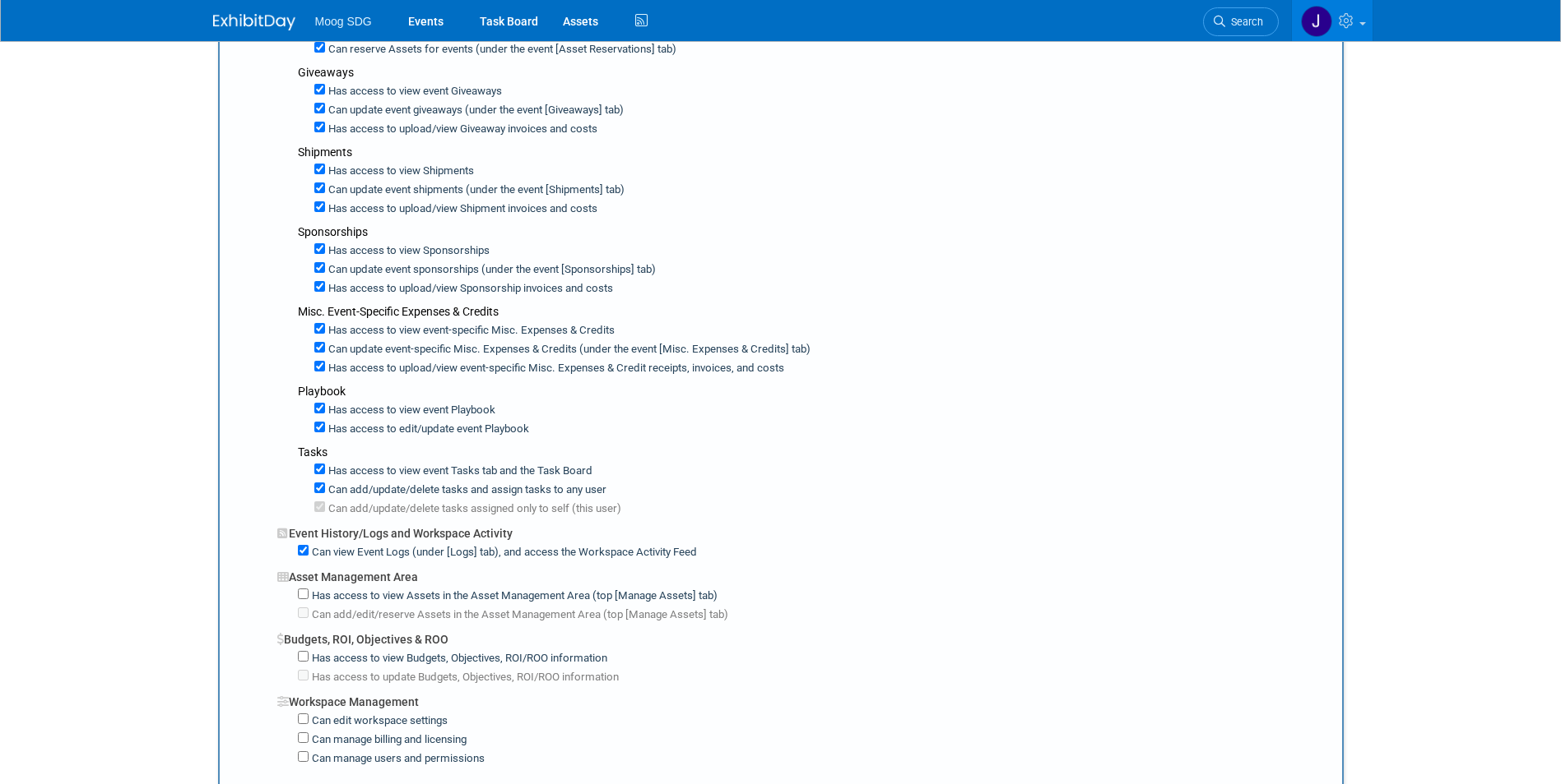
scroll to position [657, 0]
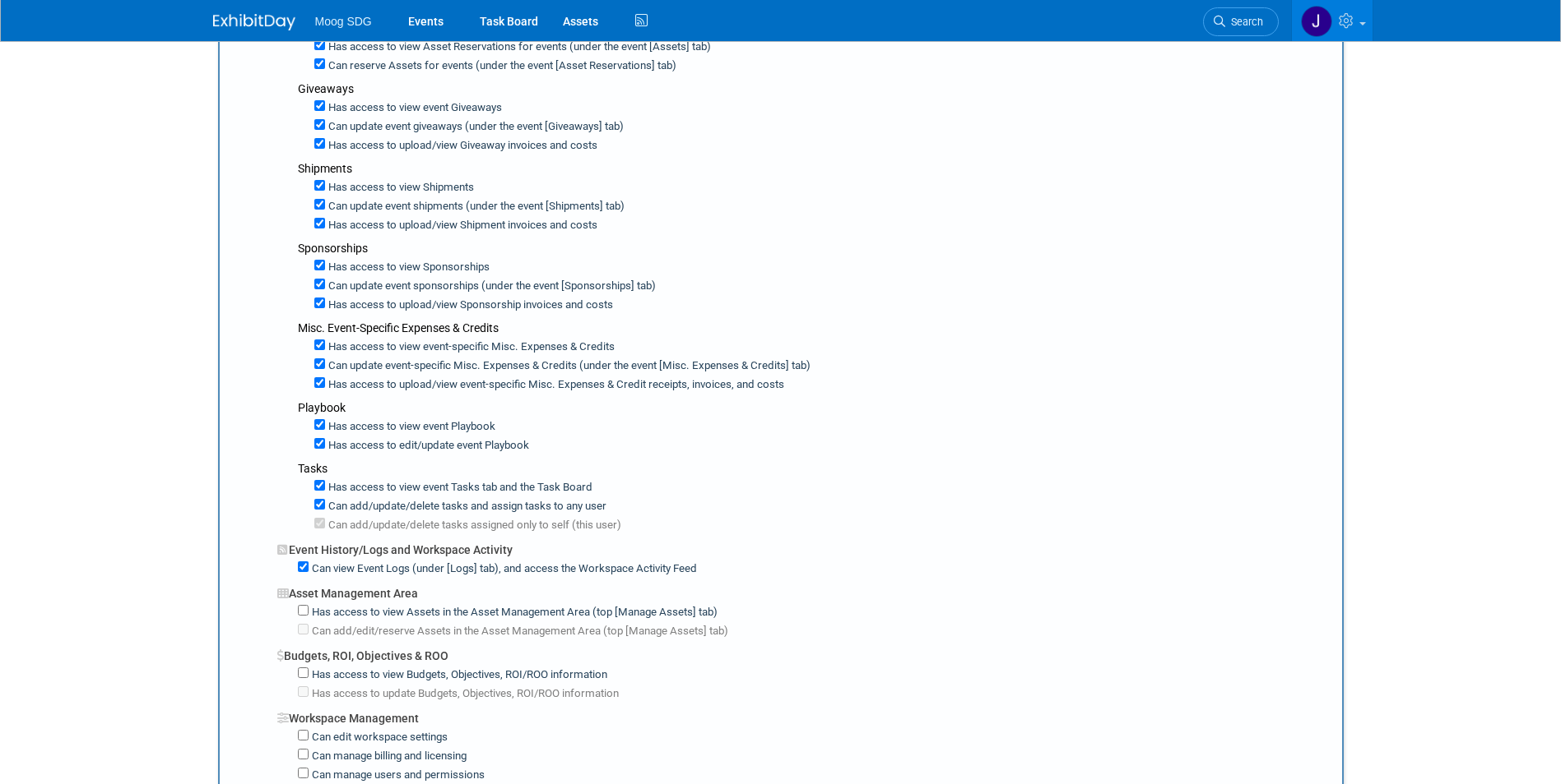
click at [592, 531] on label "Can add/update/delete tasks assigned only to self (this user)" at bounding box center [473, 526] width 296 height 16
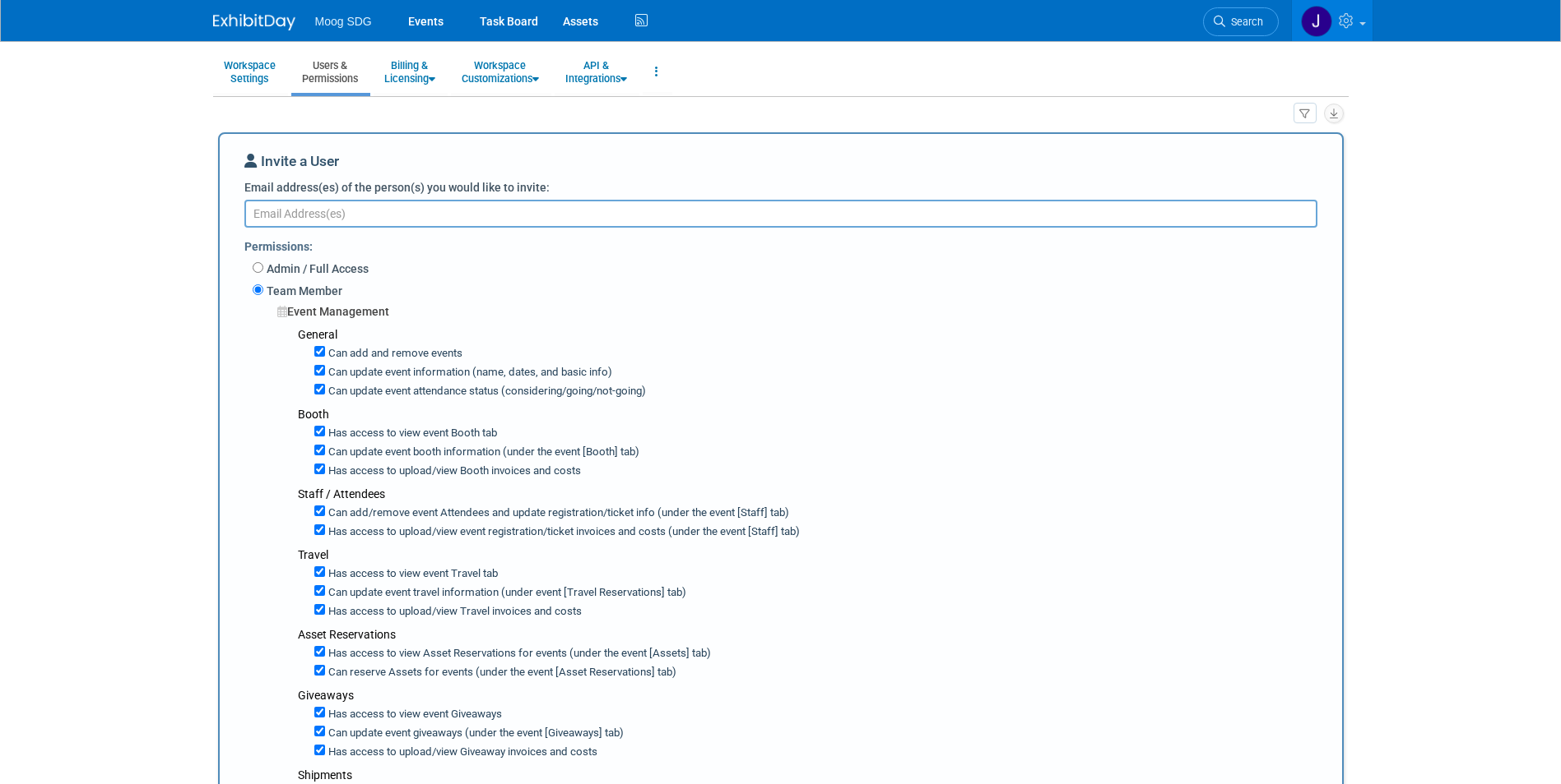
scroll to position [0, 0]
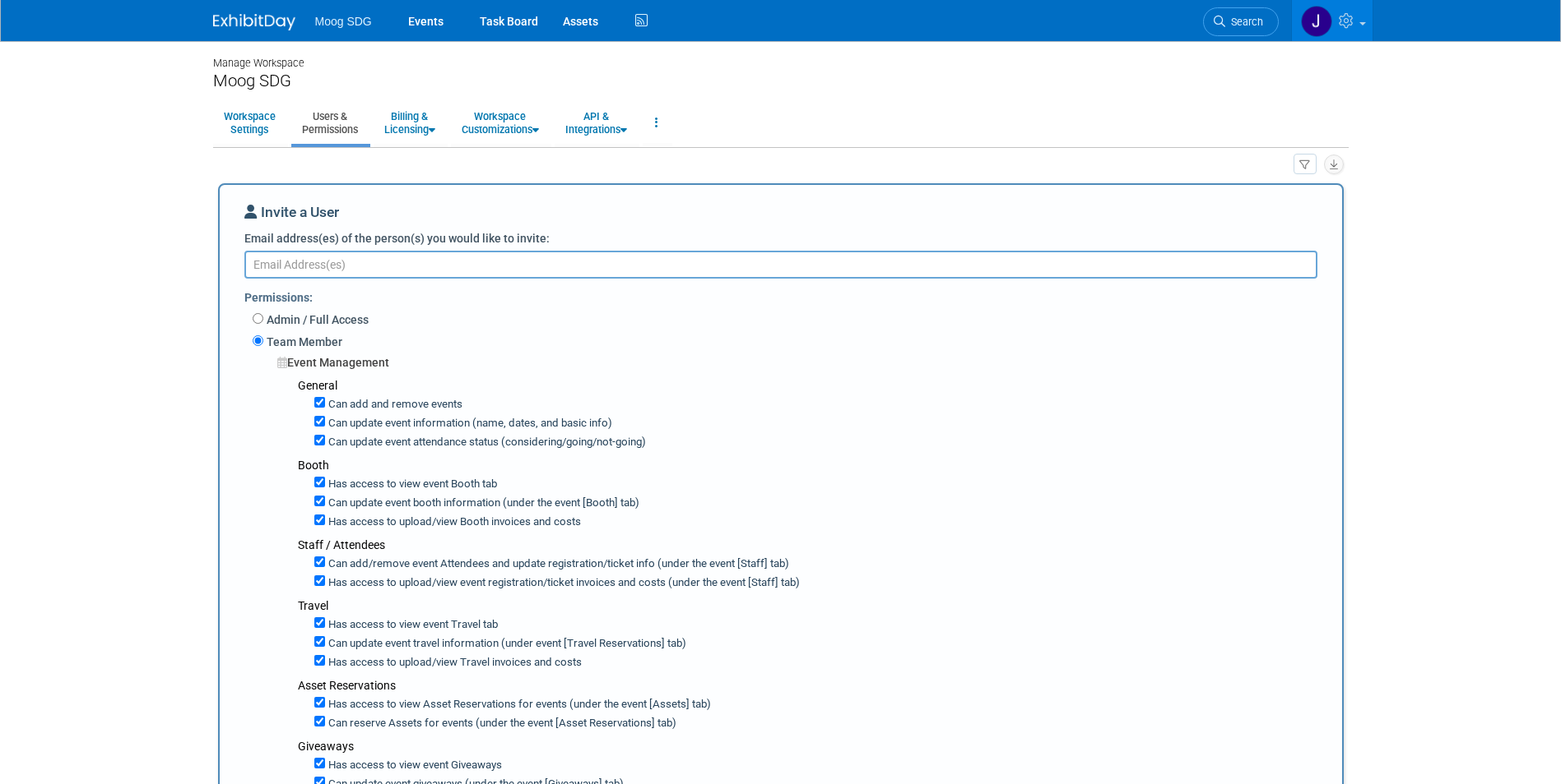
click at [373, 263] on textarea "Email address(es) of the person(s) you would like to invite:" at bounding box center [781, 265] width 1073 height 28
type textarea "mfitzpatrick@apogeeexhibits.com"
click at [873, 225] on div "Invite a User" at bounding box center [781, 217] width 1073 height 28
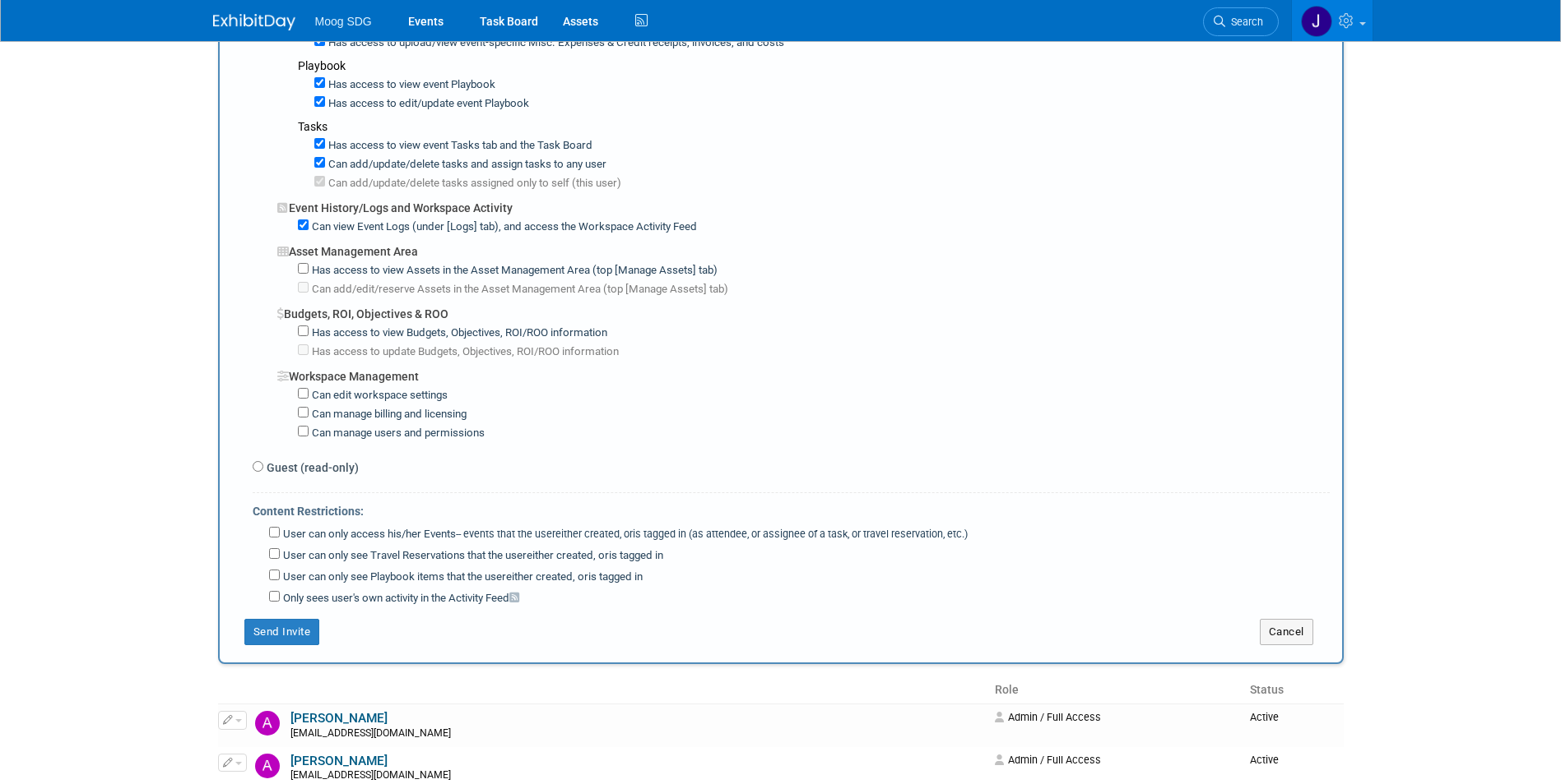
scroll to position [1234, 0]
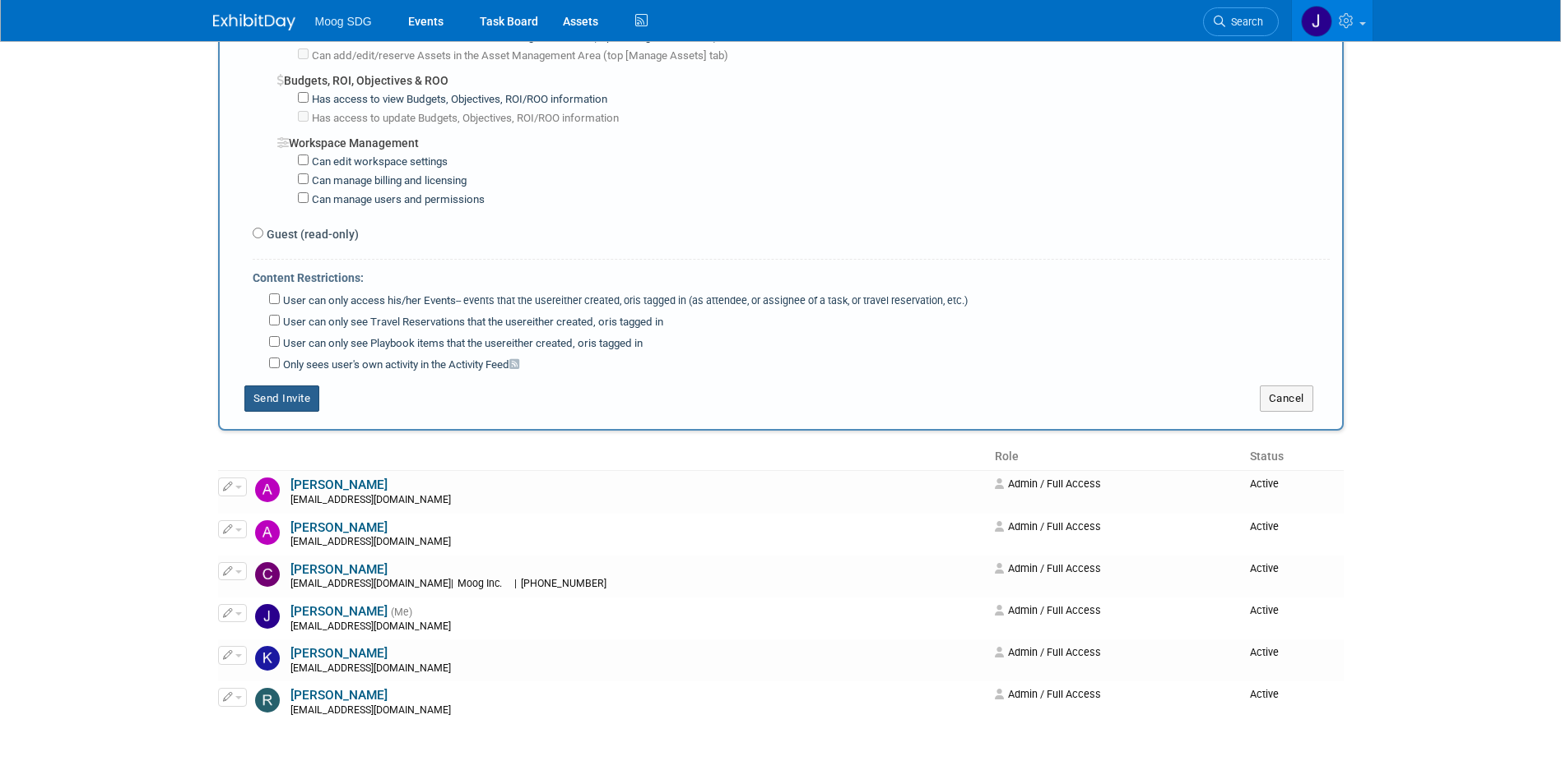
click at [286, 401] on button "Send Invite" at bounding box center [282, 399] width 75 height 27
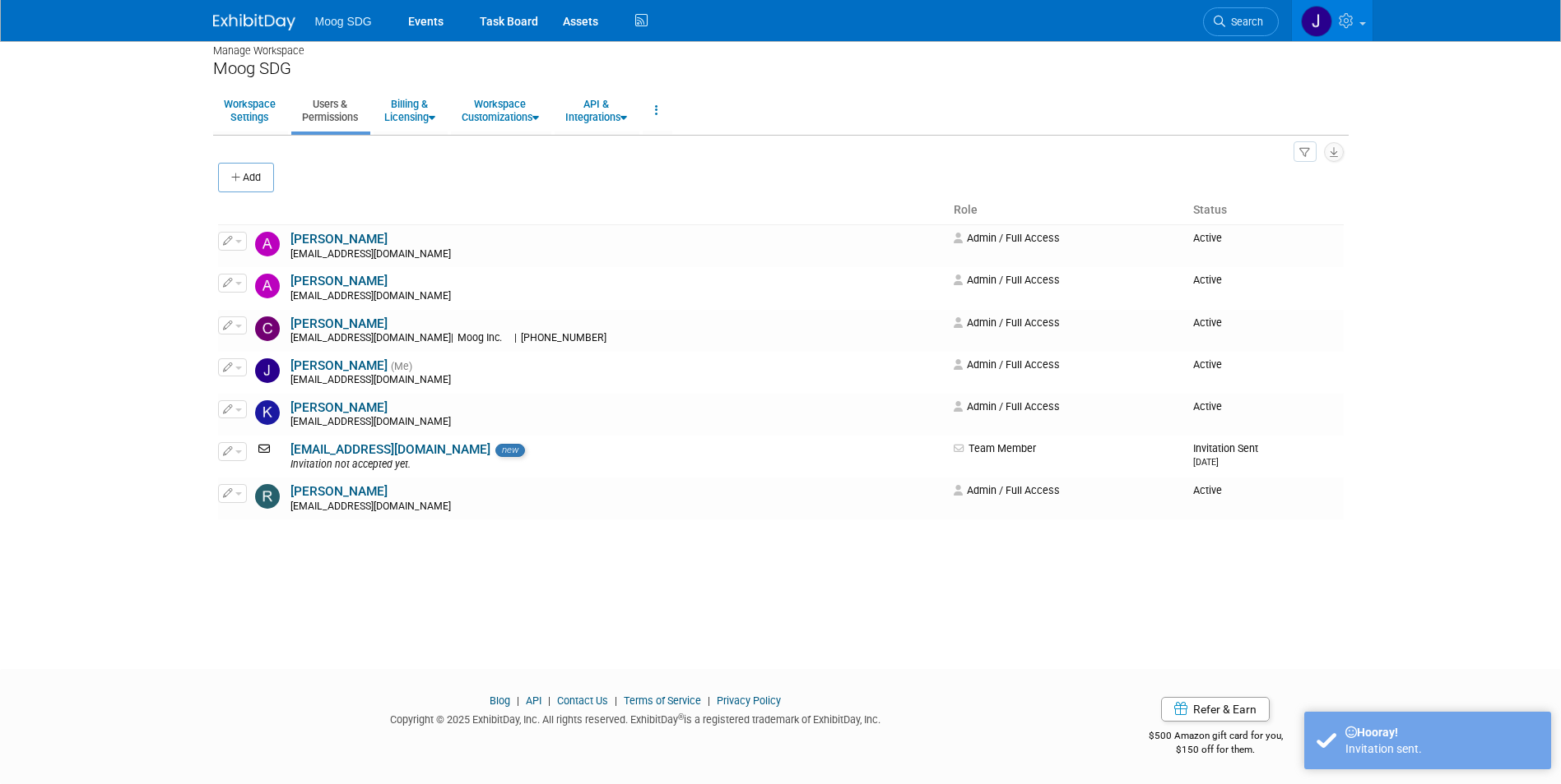
scroll to position [0, 0]
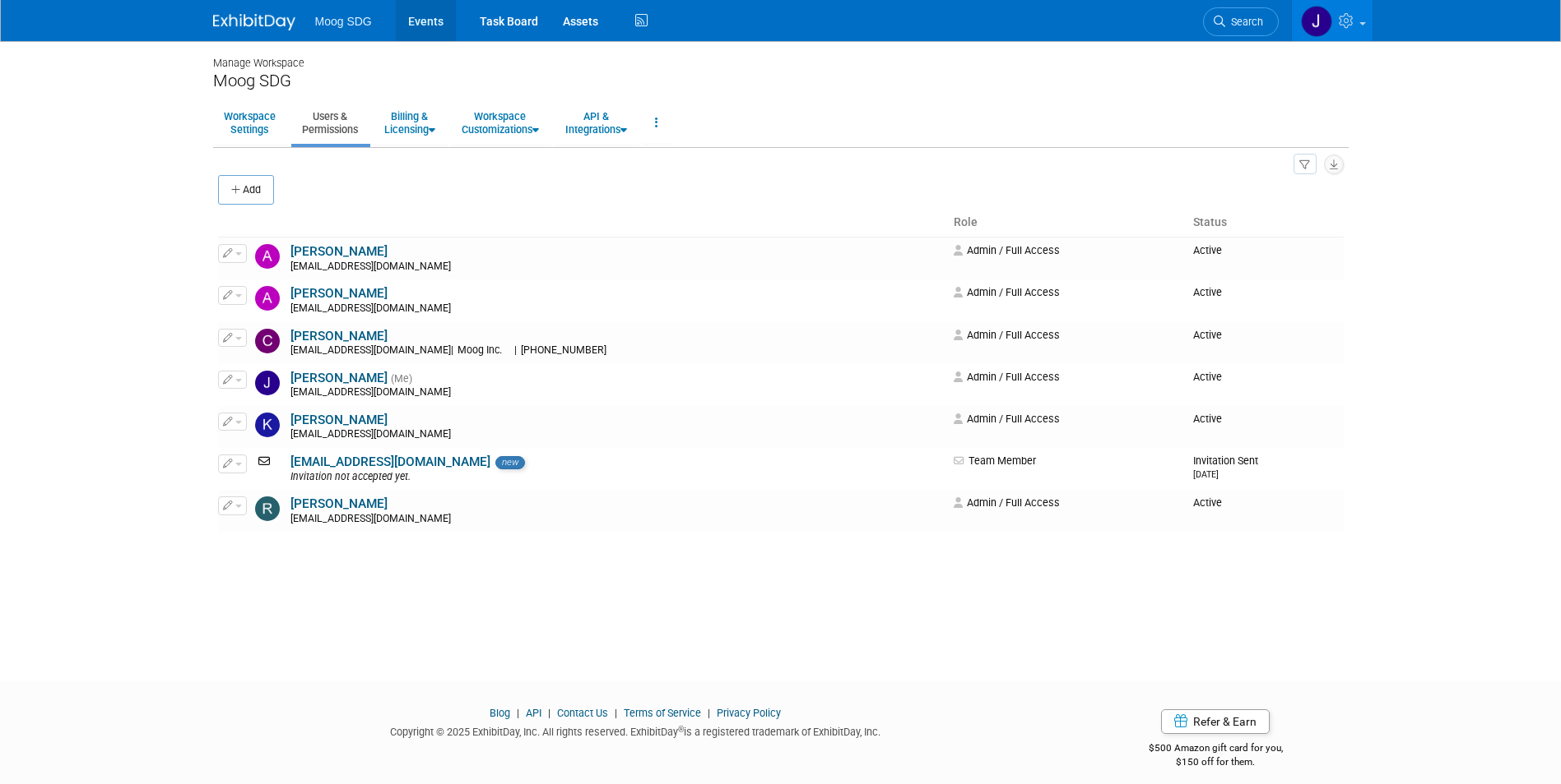
click at [421, 22] on link "Events" at bounding box center [426, 20] width 60 height 41
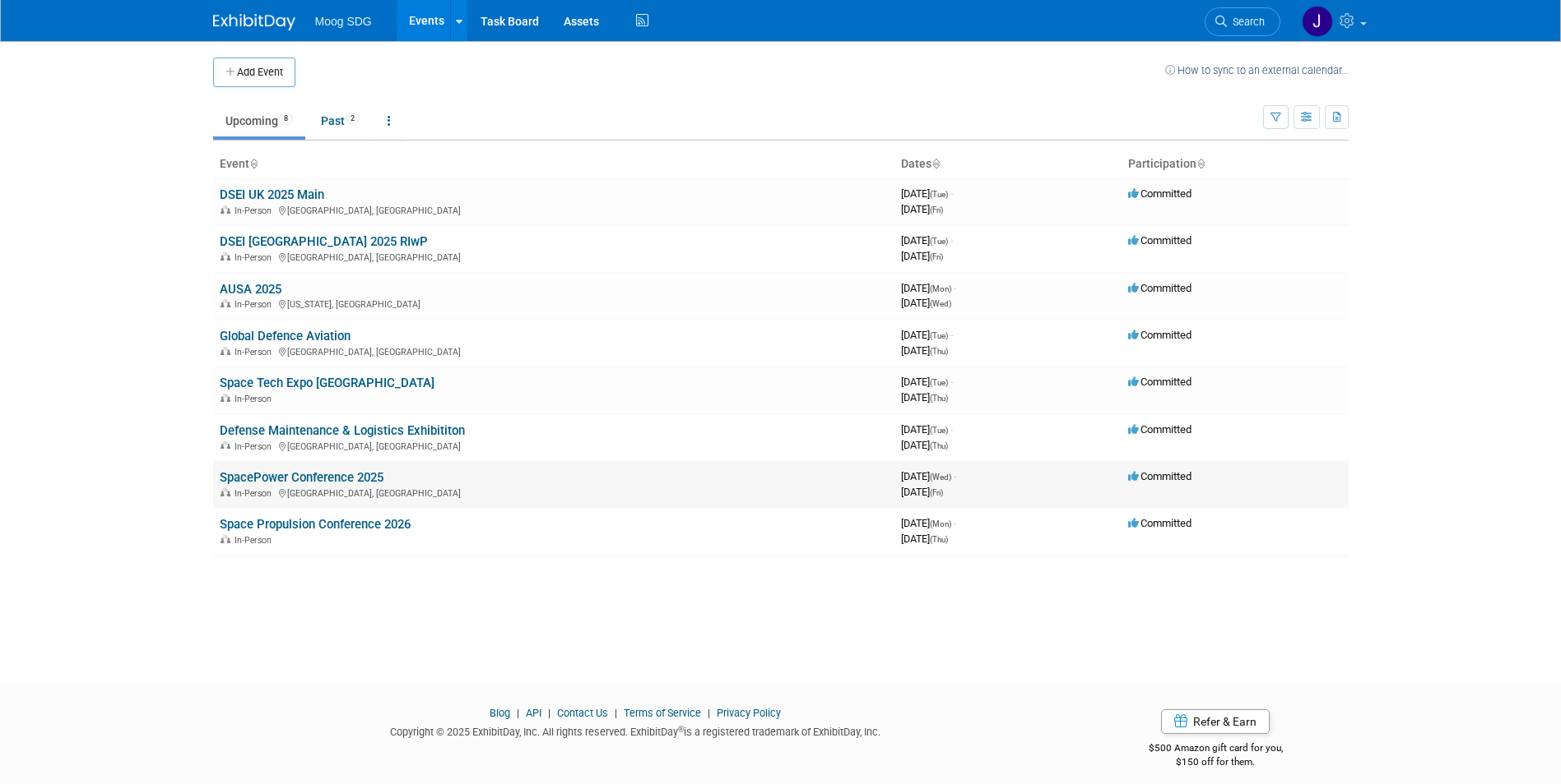
click at [366, 470] on link "SpacePower Conference 2025" at bounding box center [301, 477] width 164 height 15
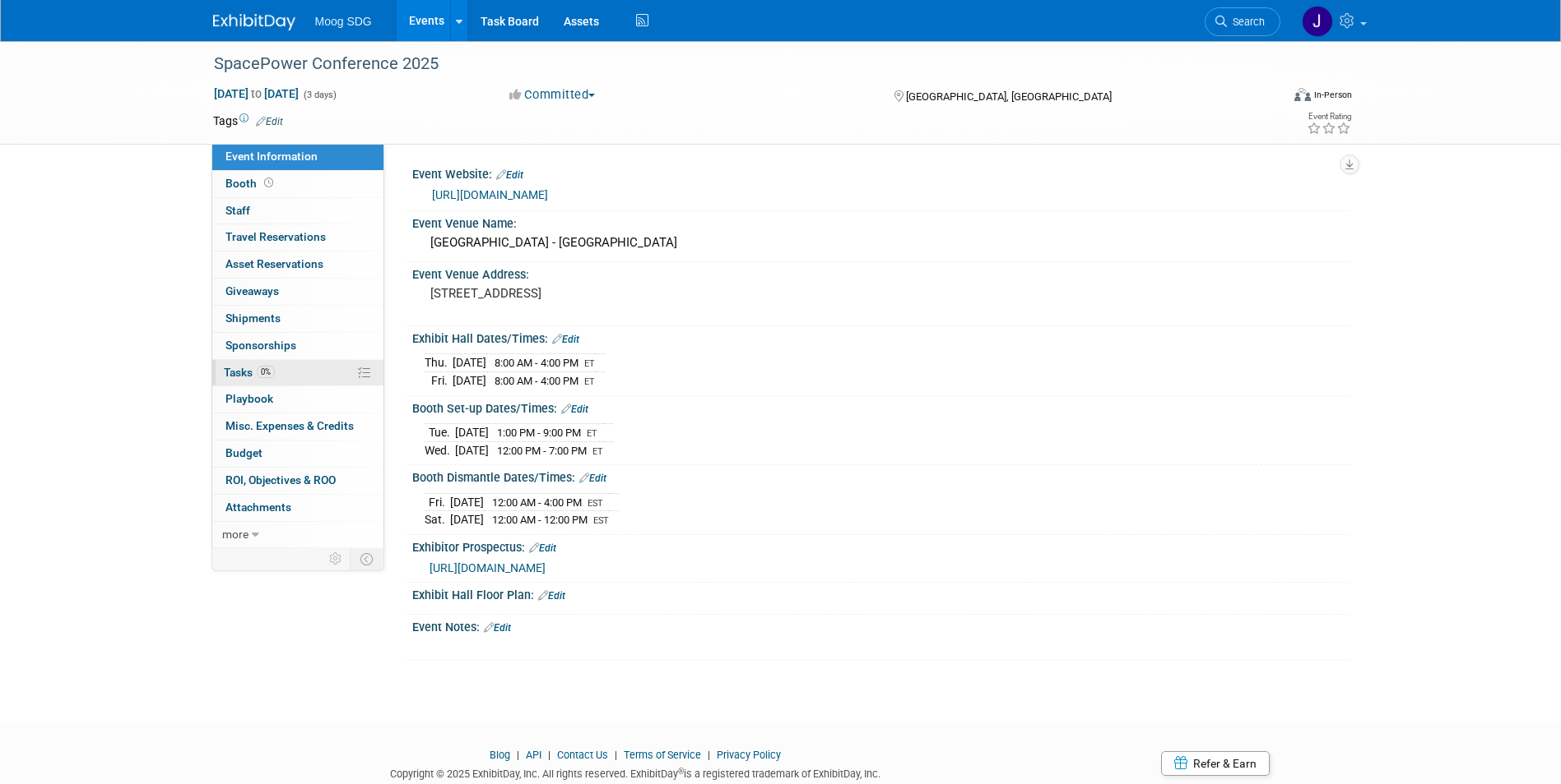
click at [300, 370] on link "0% Tasks 0%" at bounding box center [298, 373] width 171 height 27
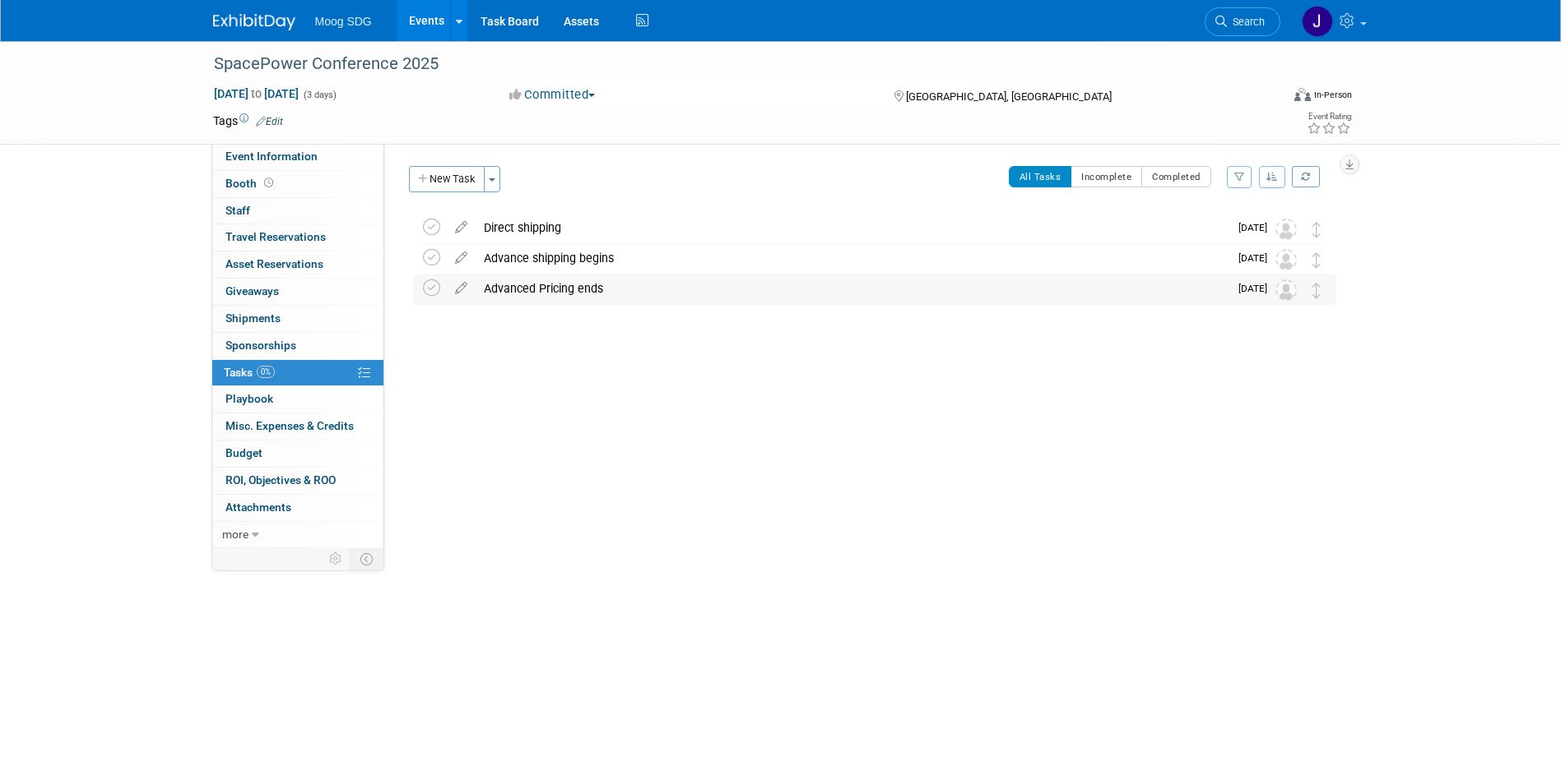
click at [1288, 291] on img at bounding box center [1286, 290] width 21 height 21
click at [459, 285] on icon at bounding box center [461, 284] width 29 height 20
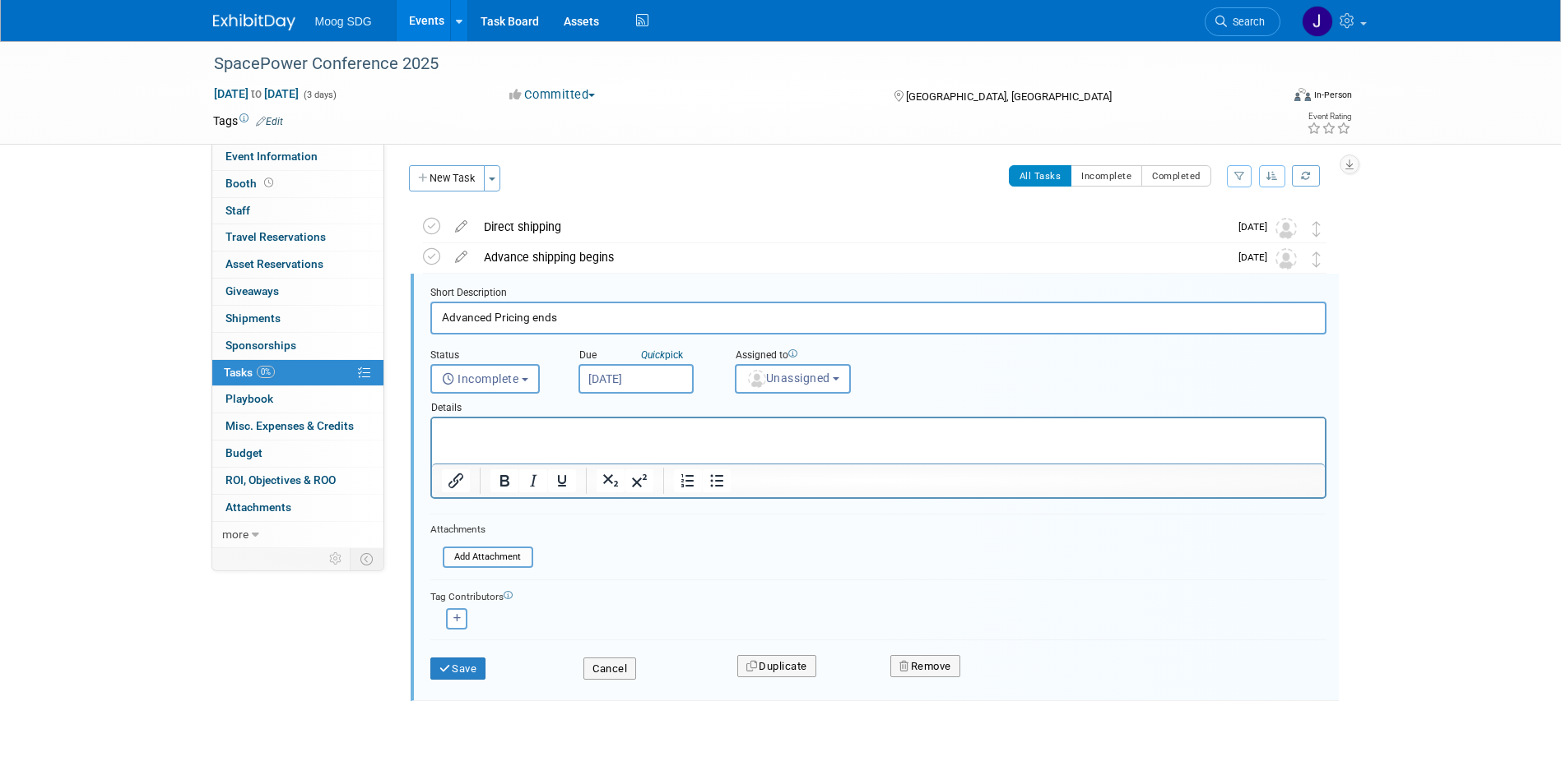
scroll to position [19, 0]
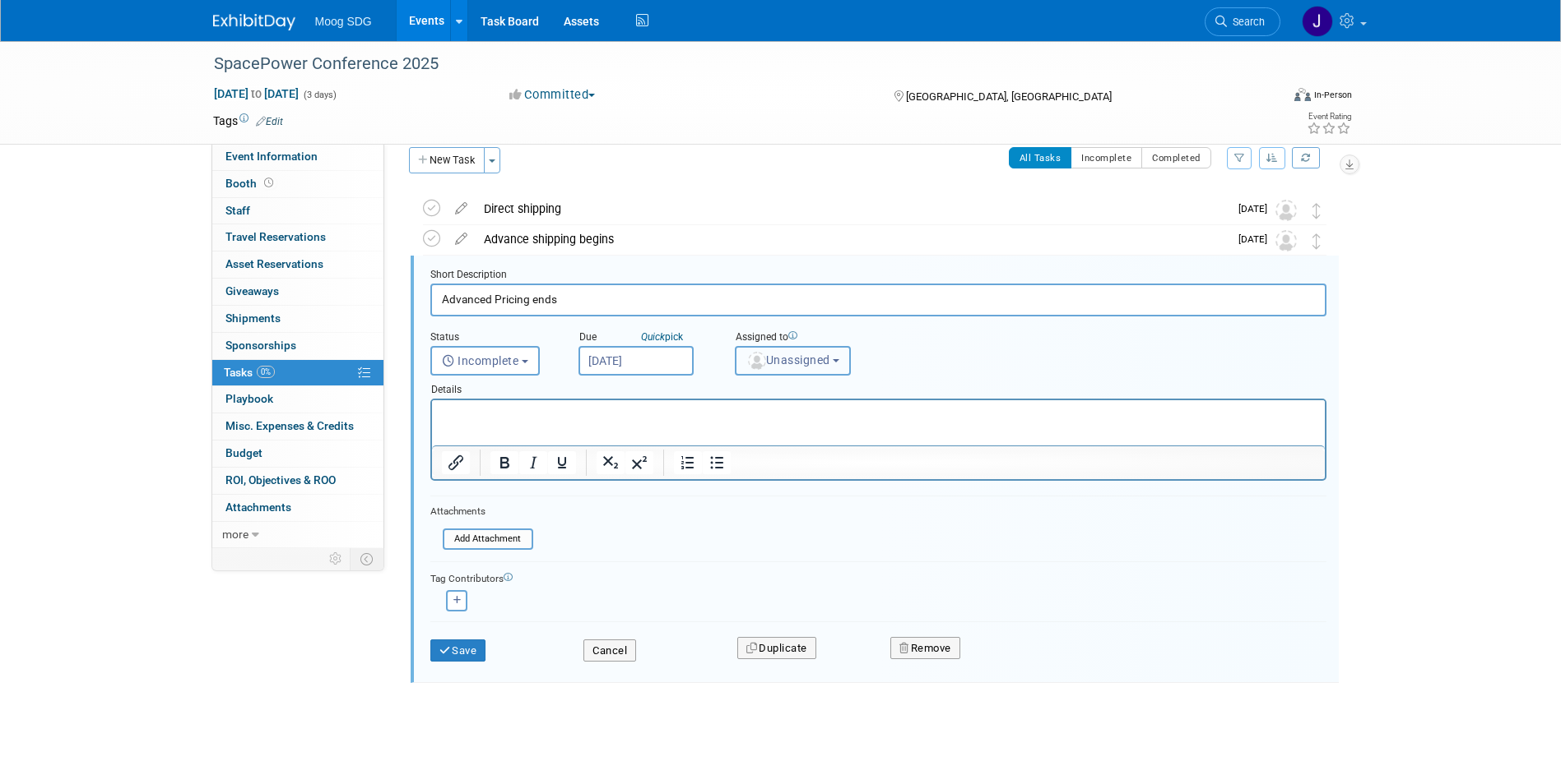
click at [831, 359] on span "Unassigned" at bounding box center [788, 360] width 84 height 13
click at [993, 353] on div "Status <i class="far fa-clock" style="padding: 6px 4px 6px 1px;"></i> Incomplet…" at bounding box center [878, 346] width 921 height 59
click at [149, 330] on div "SpacePower Conference 2025 [DATE] to [DATE] (3 days) [DATE] to [DATE] Committed…" at bounding box center [780, 403] width 1561 height 762
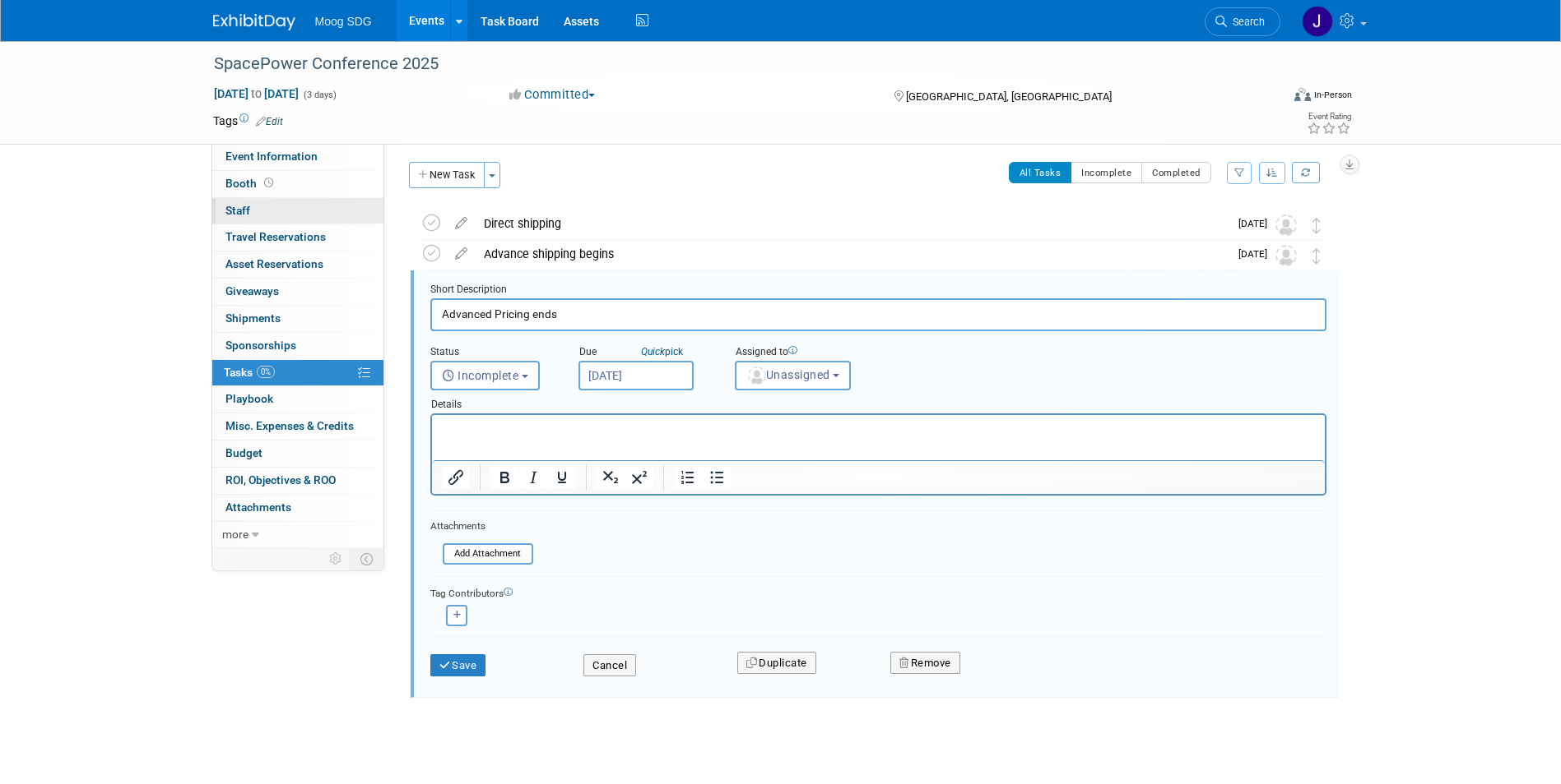
scroll to position [0, 0]
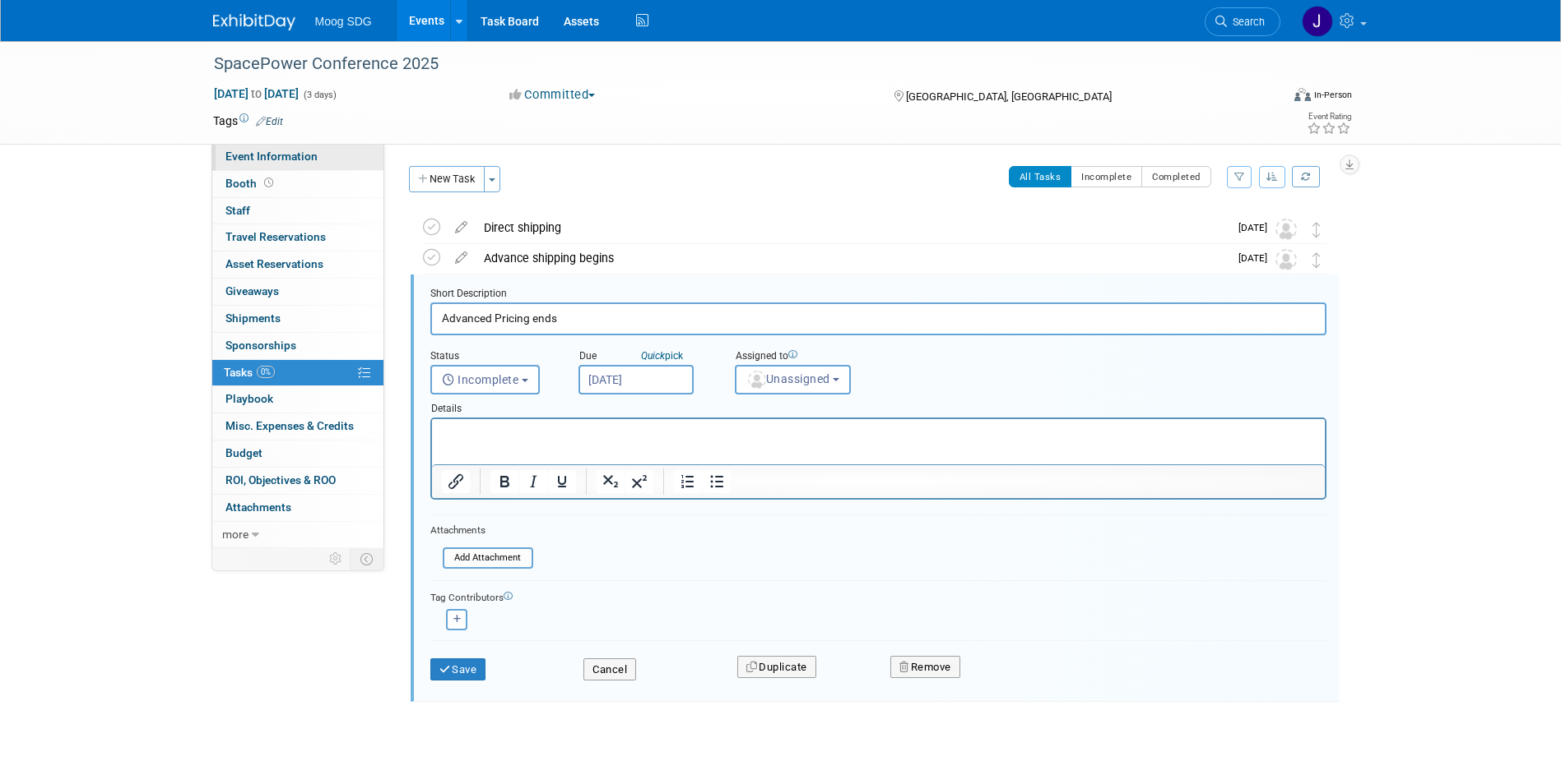
click at [277, 155] on span "Event Information" at bounding box center [272, 156] width 92 height 13
